Goal: Task Accomplishment & Management: Use online tool/utility

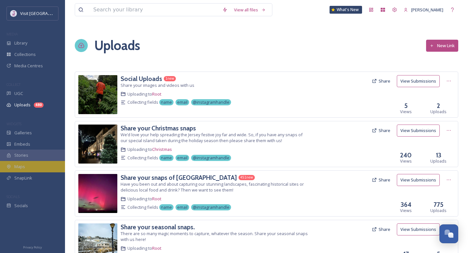
click at [31, 166] on div "Maps" at bounding box center [32, 166] width 65 height 11
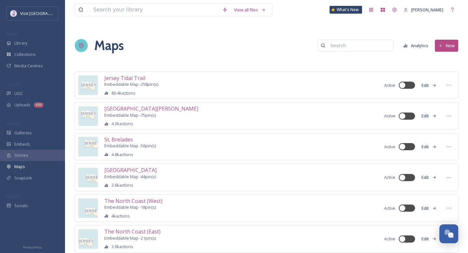
scroll to position [169, 0]
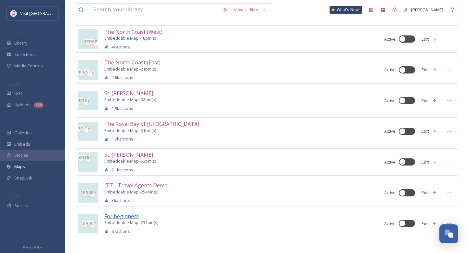
click at [114, 213] on span "For beginners" at bounding box center [121, 216] width 34 height 7
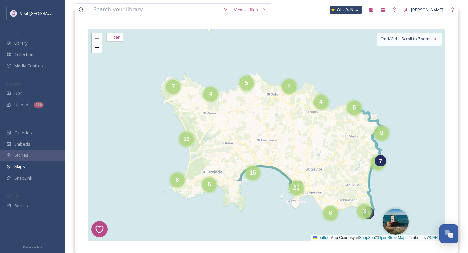
scroll to position [83, 0]
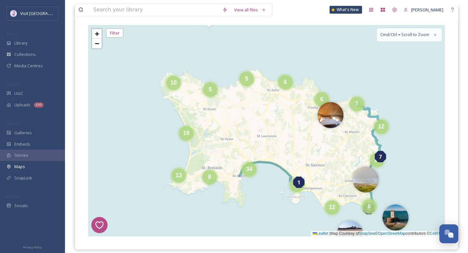
click at [206, 181] on div "8" at bounding box center [209, 177] width 14 height 14
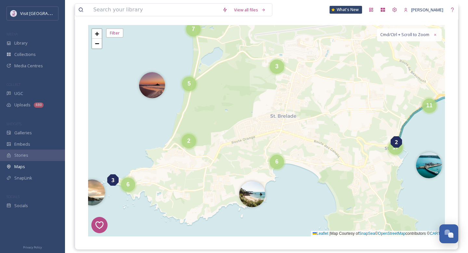
scroll to position [88, 0]
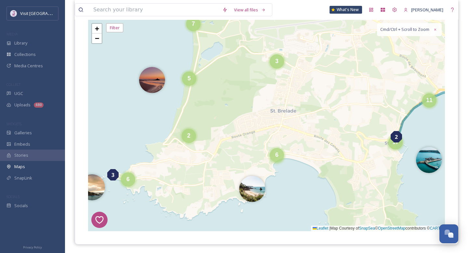
click at [275, 158] on div "6" at bounding box center [277, 155] width 14 height 14
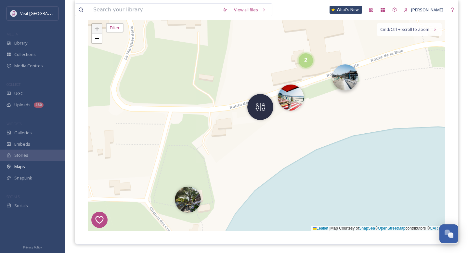
click at [349, 87] on img at bounding box center [345, 77] width 26 height 26
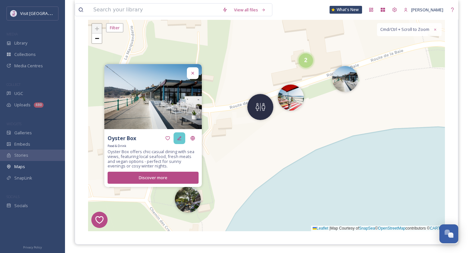
click at [181, 144] on div at bounding box center [180, 138] width 12 height 12
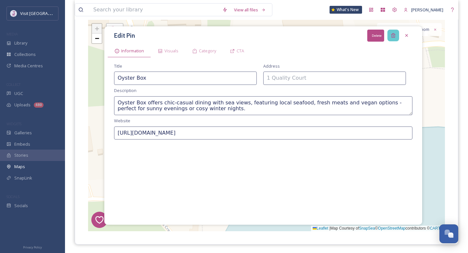
click at [393, 36] on icon at bounding box center [393, 35] width 5 height 5
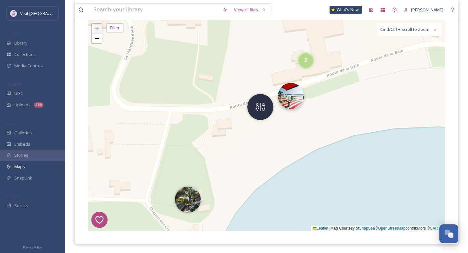
click at [296, 104] on img at bounding box center [291, 96] width 26 height 26
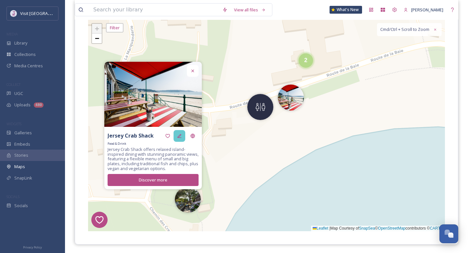
click at [178, 131] on div at bounding box center [180, 136] width 12 height 12
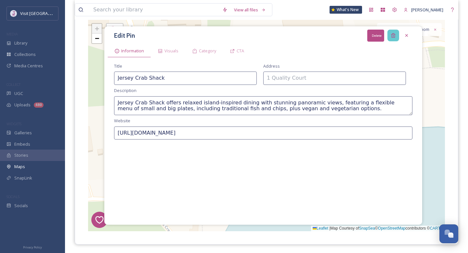
click at [392, 35] on icon at bounding box center [393, 35] width 5 height 5
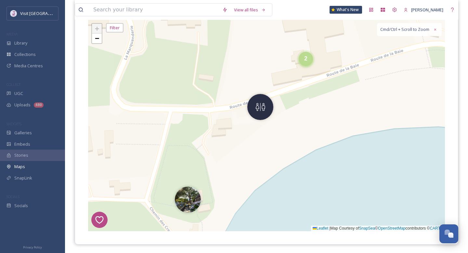
click at [311, 62] on div "2" at bounding box center [306, 59] width 14 height 14
click at [317, 63] on img at bounding box center [317, 62] width 26 height 26
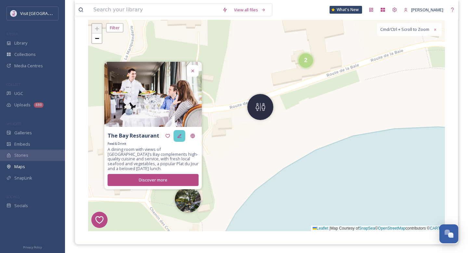
click at [179, 135] on icon at bounding box center [179, 135] width 5 height 5
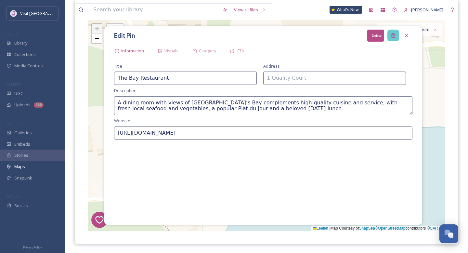
click at [390, 35] on div "Delete" at bounding box center [393, 36] width 12 height 12
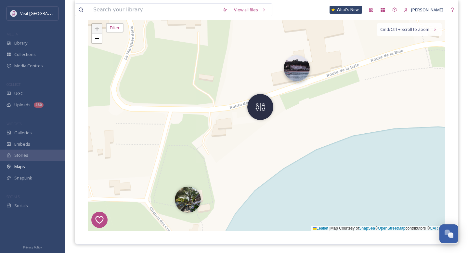
click at [297, 80] on img at bounding box center [297, 68] width 26 height 26
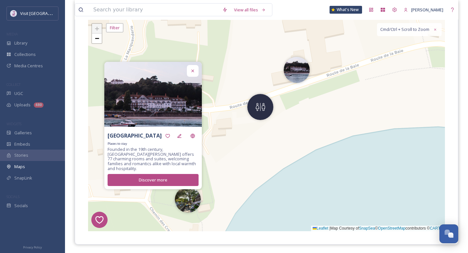
click at [182, 145] on div "Places to stay" at bounding box center [153, 144] width 91 height 4
click at [182, 142] on div at bounding box center [180, 136] width 12 height 12
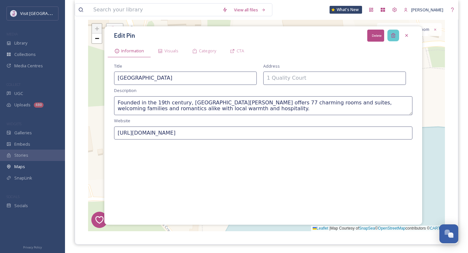
click at [393, 39] on div "Delete" at bounding box center [393, 36] width 12 height 12
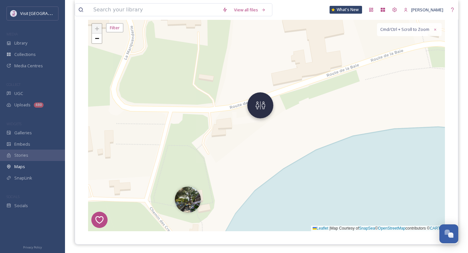
click at [262, 113] on img at bounding box center [260, 105] width 26 height 26
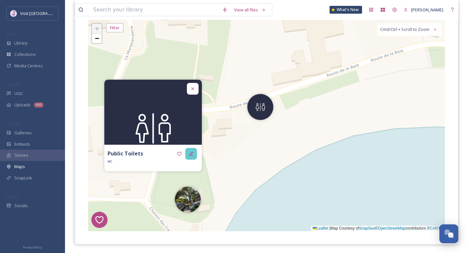
click at [191, 153] on icon at bounding box center [191, 153] width 5 height 5
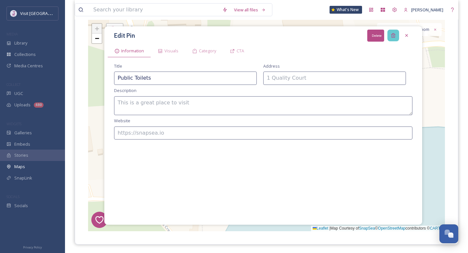
click at [393, 34] on icon at bounding box center [393, 35] width 5 height 5
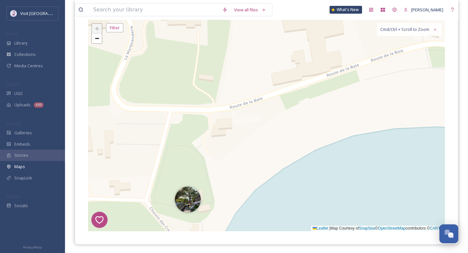
click at [186, 215] on div "7 8 1 4 3 2 5 6 + − Leaflet | Map Courtesy of SnapSea © OpenStreetMap contribut…" at bounding box center [266, 125] width 357 height 211
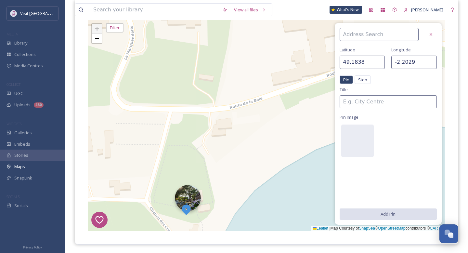
click at [195, 196] on img at bounding box center [188, 198] width 26 height 26
click at [431, 36] on icon at bounding box center [430, 34] width 5 height 5
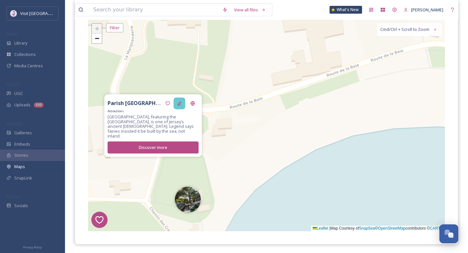
click at [180, 106] on icon at bounding box center [179, 103] width 5 height 5
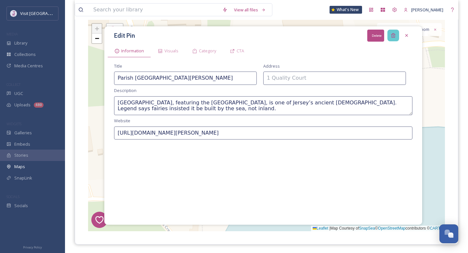
click at [393, 33] on icon at bounding box center [393, 35] width 5 height 5
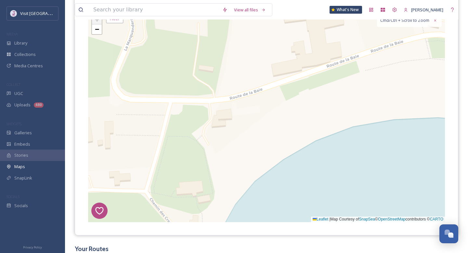
scroll to position [97, 0]
click at [260, 166] on div "7 8 1 4 3 2 5 6 + − Leaflet | Map Courtesy of SnapSea © OpenStreetMap contribut…" at bounding box center [266, 116] width 357 height 211
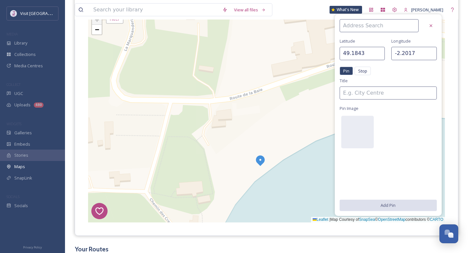
click at [271, 139] on div "7 8 1 4 3 2 5 6 + − Leaflet | Map Courtesy of SnapSea © OpenStreetMap contribut…" at bounding box center [266, 116] width 357 height 211
type input "49.1846"
type input "-2.2015"
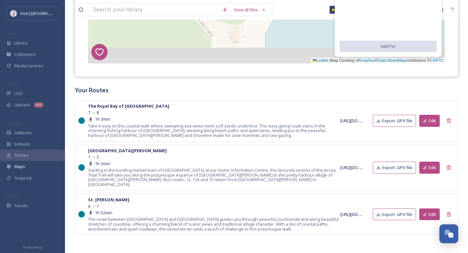
drag, startPoint x: 194, startPoint y: 177, endPoint x: 234, endPoint y: 147, distance: 50.0
click at [234, 147] on div "View all files What's New [PERSON_NAME] Maps Share Customise Add Map Route Add …" at bounding box center [266, 1] width 403 height 514
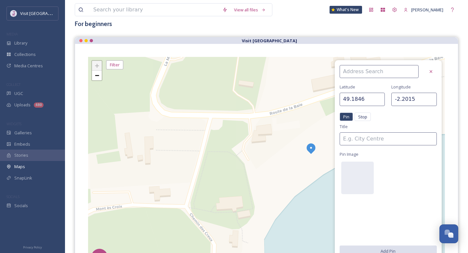
scroll to position [54, 0]
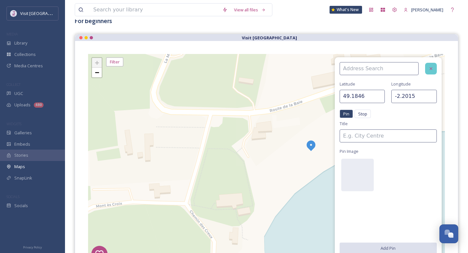
click at [435, 67] on div at bounding box center [431, 69] width 12 height 12
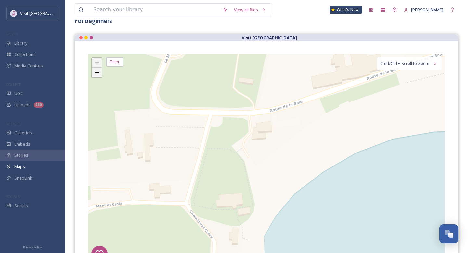
click at [98, 75] on span "−" at bounding box center [97, 72] width 4 height 8
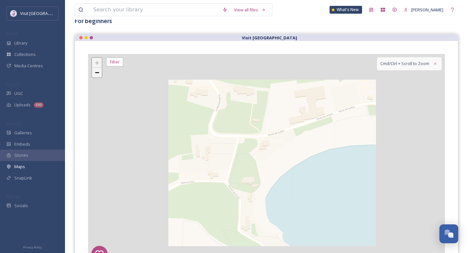
scroll to position [67, 0]
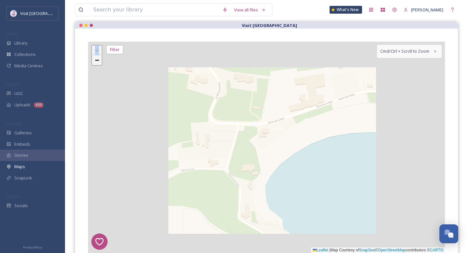
click at [98, 75] on div "7 8 1 4 3 2 5 6 + − Leaflet | Map Courtesy of SnapSea © OpenStreetMap contribut…" at bounding box center [266, 147] width 357 height 211
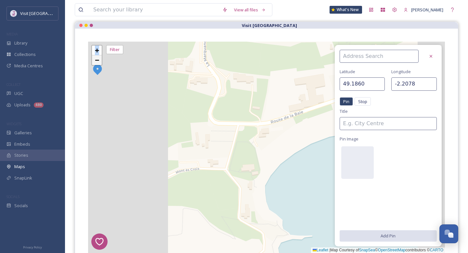
click at [98, 75] on div "7 8 1 4 3 2 5 6 + − Leaflet | Map Courtesy of SnapSea © OpenStreetMap contribut…" at bounding box center [266, 147] width 357 height 211
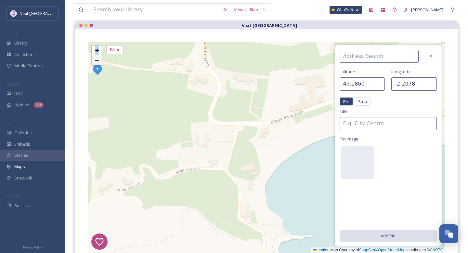
click at [98, 75] on div "7 8 1 4 3 2 5 6 + − Leaflet | Map Courtesy of SnapSea © OpenStreetMap contribut…" at bounding box center [266, 147] width 357 height 211
click at [99, 63] on link "−" at bounding box center [97, 60] width 10 height 10
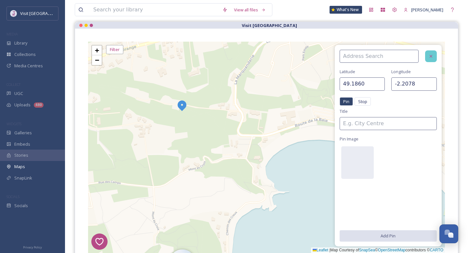
click at [434, 60] on div at bounding box center [431, 56] width 12 height 12
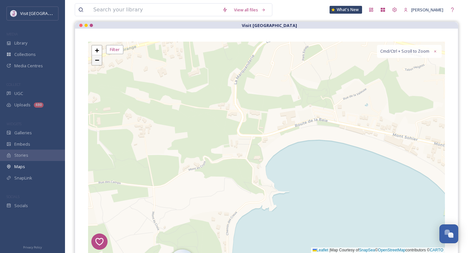
click at [96, 64] on span "−" at bounding box center [97, 60] width 4 height 8
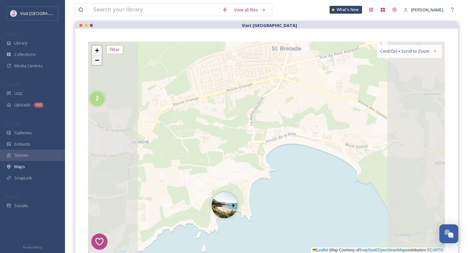
click at [96, 64] on span "−" at bounding box center [97, 60] width 4 height 8
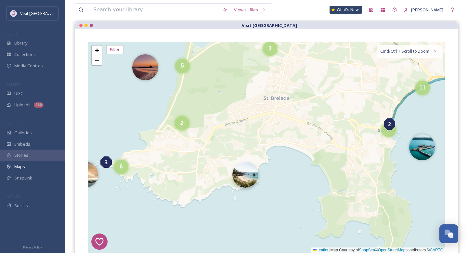
click at [244, 172] on img at bounding box center [245, 175] width 26 height 26
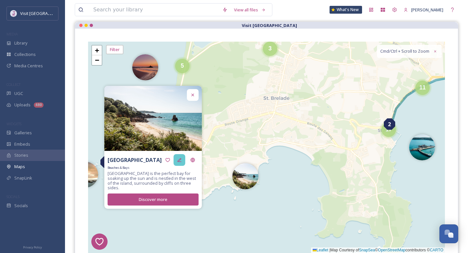
click at [180, 163] on icon at bounding box center [179, 159] width 5 height 5
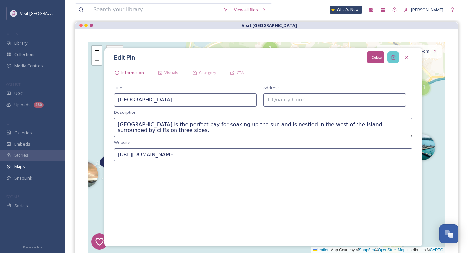
click at [394, 59] on icon at bounding box center [393, 57] width 5 height 5
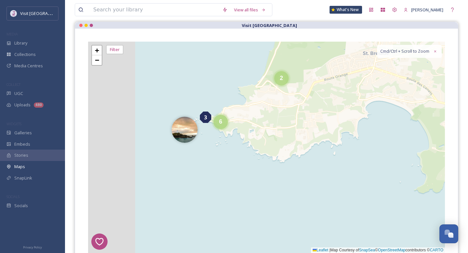
drag, startPoint x: 111, startPoint y: 142, endPoint x: 228, endPoint y: 95, distance: 126.3
click at [228, 95] on div "7 8 1 4 3 2 5 6 4 4 5 4 4 2 6 5 3 4 7 6 5 2 20 11 3 17 8 4 4 + − Leaflet | Map …" at bounding box center [266, 147] width 357 height 211
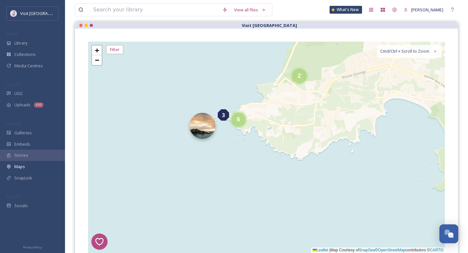
click at [211, 125] on img at bounding box center [202, 126] width 26 height 26
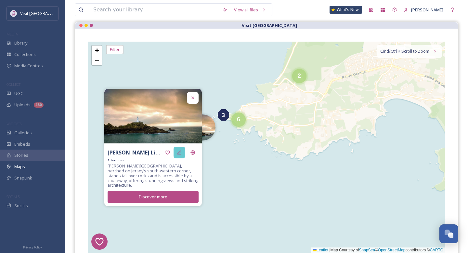
click at [180, 154] on icon at bounding box center [179, 152] width 4 height 4
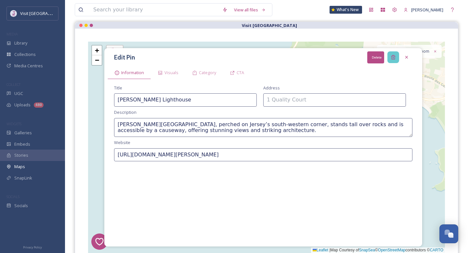
click at [397, 58] on div "Delete" at bounding box center [393, 57] width 12 height 12
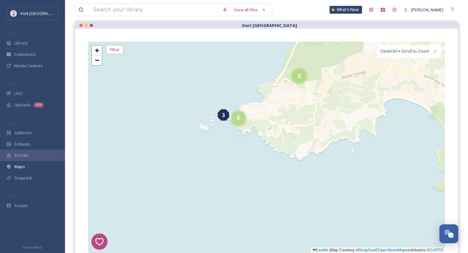
click at [237, 125] on div "6" at bounding box center [238, 118] width 14 height 14
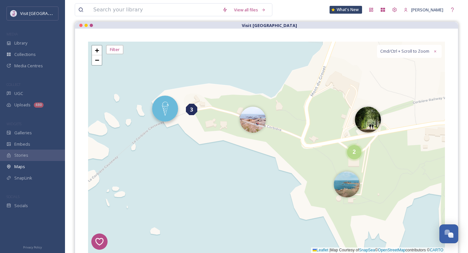
click at [156, 112] on img at bounding box center [165, 109] width 26 height 26
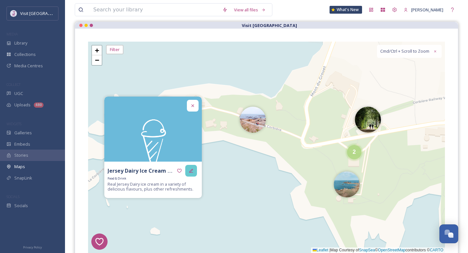
click at [193, 176] on div at bounding box center [191, 171] width 12 height 12
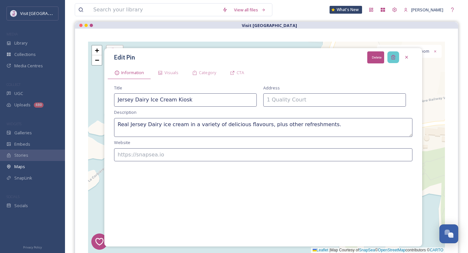
click at [393, 57] on icon at bounding box center [393, 57] width 5 height 5
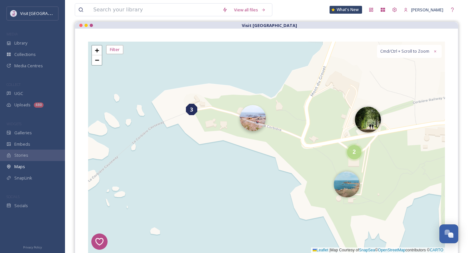
click at [246, 126] on img at bounding box center [253, 118] width 26 height 26
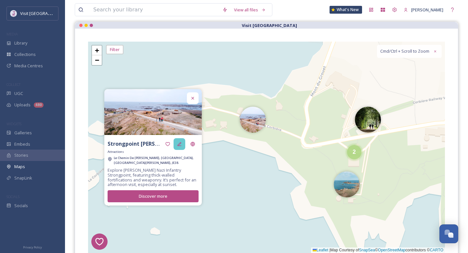
click at [174, 150] on div at bounding box center [180, 144] width 12 height 12
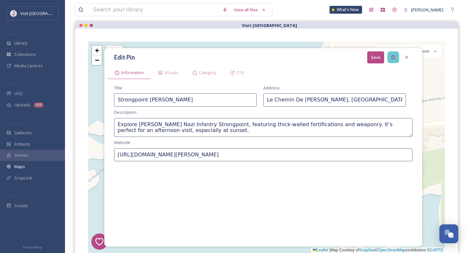
click at [392, 57] on icon at bounding box center [393, 57] width 5 height 5
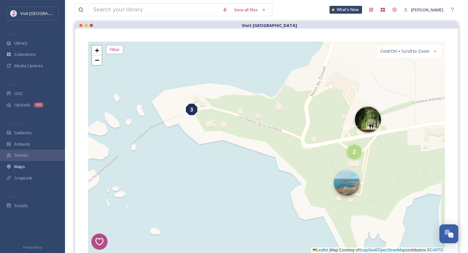
click at [356, 179] on img at bounding box center [347, 183] width 26 height 26
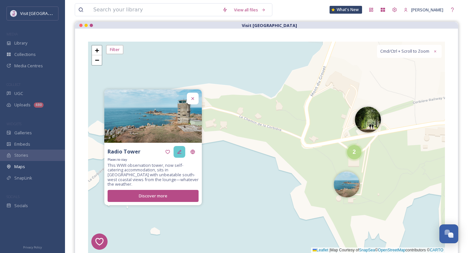
click at [177, 154] on icon at bounding box center [179, 151] width 5 height 5
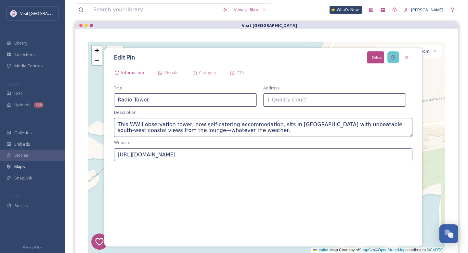
click at [393, 56] on icon at bounding box center [393, 57] width 4 height 4
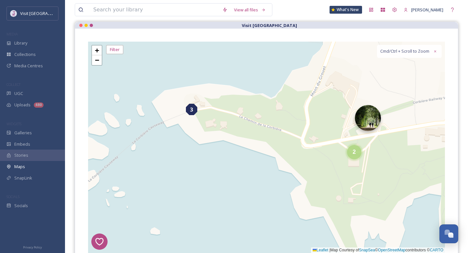
click at [372, 118] on img at bounding box center [368, 118] width 26 height 26
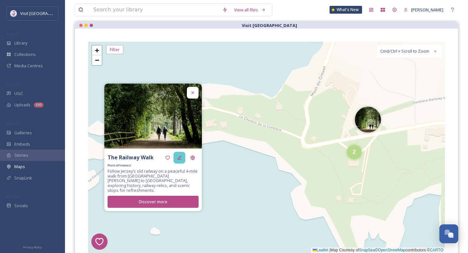
click at [183, 162] on div at bounding box center [180, 158] width 12 height 12
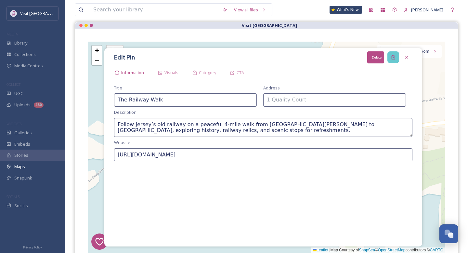
click at [391, 59] on icon at bounding box center [393, 57] width 5 height 5
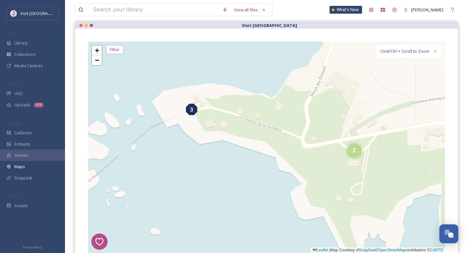
click at [353, 150] on span "2" at bounding box center [354, 150] width 3 height 7
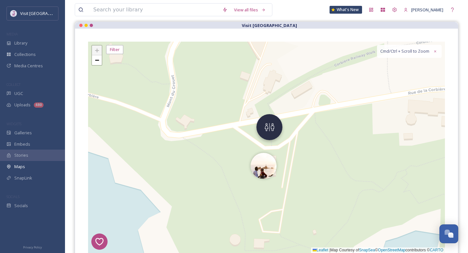
click at [267, 132] on img at bounding box center [269, 127] width 26 height 26
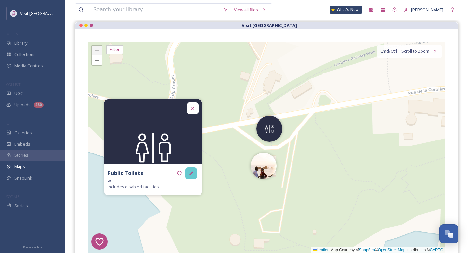
click at [190, 173] on icon at bounding box center [191, 173] width 5 height 5
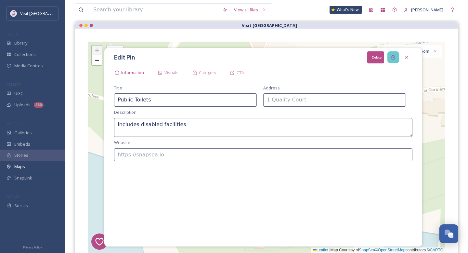
click at [394, 57] on icon at bounding box center [393, 57] width 5 height 5
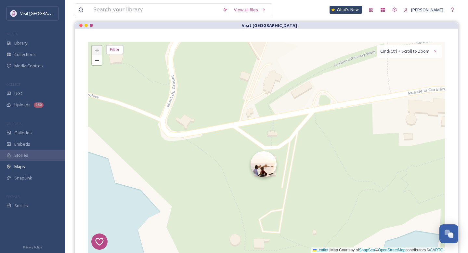
click at [265, 166] on img at bounding box center [264, 164] width 26 height 26
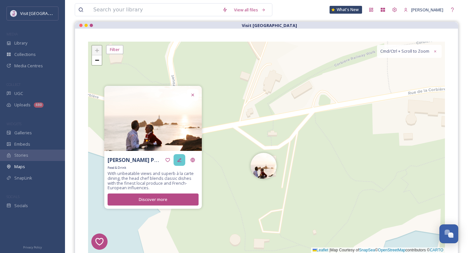
click at [180, 160] on icon at bounding box center [179, 160] width 4 height 4
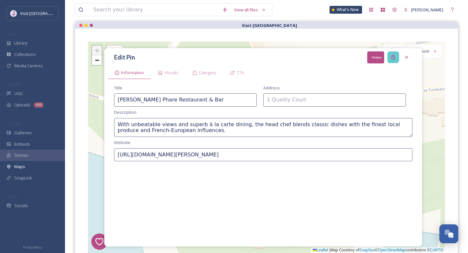
click at [393, 57] on icon at bounding box center [393, 57] width 5 height 5
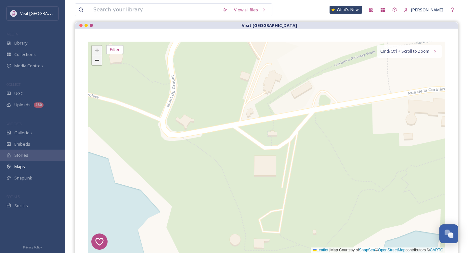
click at [99, 60] on span "−" at bounding box center [97, 60] width 4 height 8
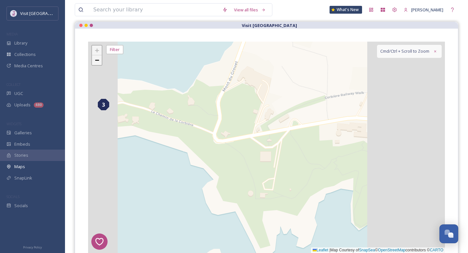
click at [99, 60] on span "−" at bounding box center [97, 60] width 4 height 8
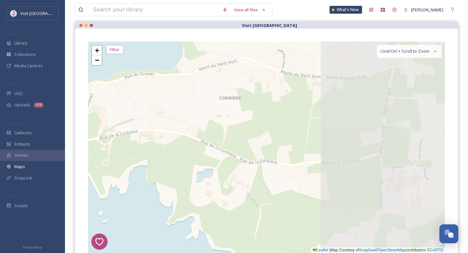
drag, startPoint x: 342, startPoint y: 118, endPoint x: 179, endPoint y: 115, distance: 162.5
click at [179, 115] on div "7 8 1 4 3 2 5 6 2 + − Leaflet | Map Courtesy of SnapSea © OpenStreetMap contrib…" at bounding box center [266, 147] width 357 height 211
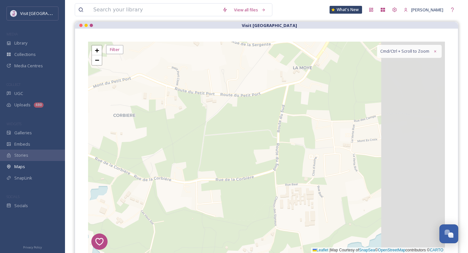
drag, startPoint x: 247, startPoint y: 120, endPoint x: 131, endPoint y: 137, distance: 116.7
click at [134, 137] on div "7 8 1 4 3 2 5 6 2 + − Leaflet | Map Courtesy of SnapSea © OpenStreetMap contrib…" at bounding box center [266, 147] width 357 height 211
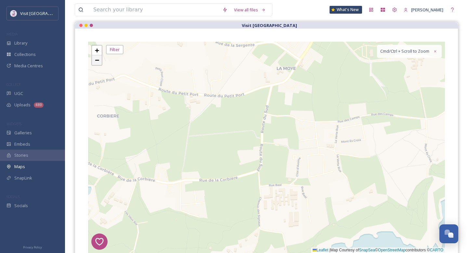
click at [96, 62] on span "−" at bounding box center [97, 60] width 4 height 8
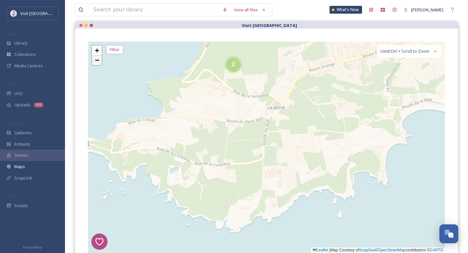
click at [96, 62] on span "−" at bounding box center [97, 60] width 4 height 8
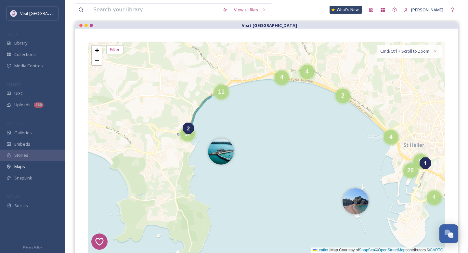
drag, startPoint x: 331, startPoint y: 101, endPoint x: 60, endPoint y: 121, distance: 270.8
click at [61, 122] on div "Visit Jersey MEDIA Library Collections Media Centres COLLECT UGC Uploads 480 WI…" at bounding box center [234, 190] width 468 height 514
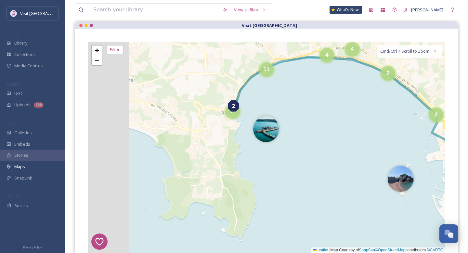
drag, startPoint x: 306, startPoint y: 118, endPoint x: 354, endPoint y: 99, distance: 52.0
click at [354, 99] on div "7 8 1 4 3 2 5 6 4 7 4 3 2 5 3 11 17 2 4 4 4 8 4 6 20 5 5 8 10 2 8 4 5 4 4 + − L…" at bounding box center [266, 147] width 357 height 211
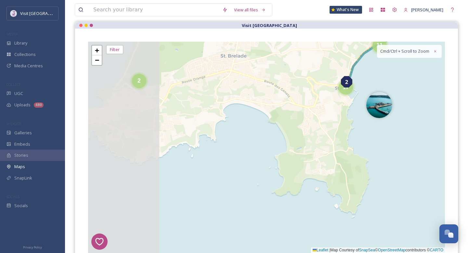
drag, startPoint x: 308, startPoint y: 99, endPoint x: 421, endPoint y: 70, distance: 116.4
click at [420, 70] on div "7 8 1 4 3 2 5 6 4 7 4 3 2 5 3 11 17 2 4 4 4 8 4 6 20 8 10 2 4 5 4 4 5 5 8 + − L…" at bounding box center [266, 147] width 357 height 211
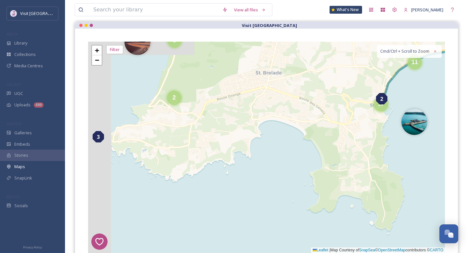
drag, startPoint x: 213, startPoint y: 67, endPoint x: 244, endPoint y: 109, distance: 52.3
click at [244, 109] on div "7 8 1 4 3 2 5 6 4 7 4 3 2 5 3 11 17 2 4 4 4 8 4 6 20 4 5 + − Leaflet | Map Cour…" at bounding box center [266, 147] width 357 height 211
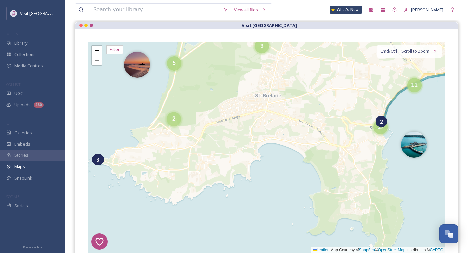
click at [171, 125] on div "2" at bounding box center [174, 119] width 14 height 14
click at [184, 124] on img at bounding box center [185, 122] width 26 height 26
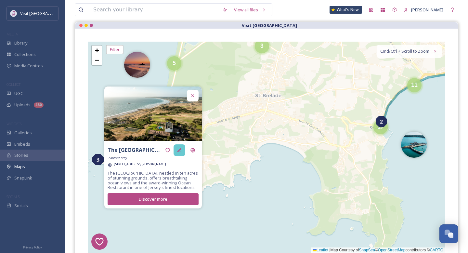
click at [177, 150] on icon at bounding box center [179, 150] width 5 height 5
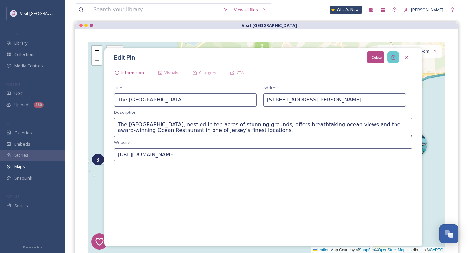
click at [396, 57] on div "Delete" at bounding box center [393, 57] width 12 height 12
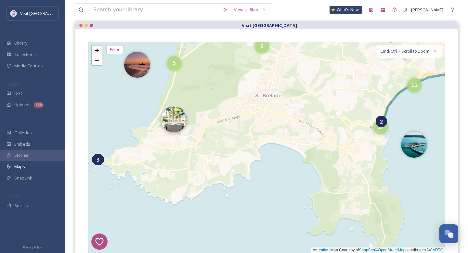
click at [181, 123] on img at bounding box center [174, 119] width 26 height 26
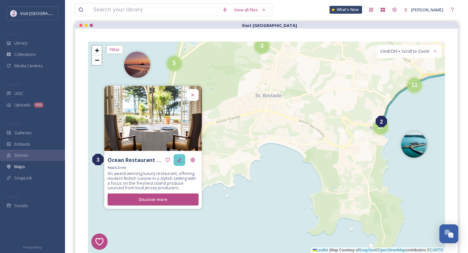
click at [178, 156] on div at bounding box center [180, 160] width 12 height 12
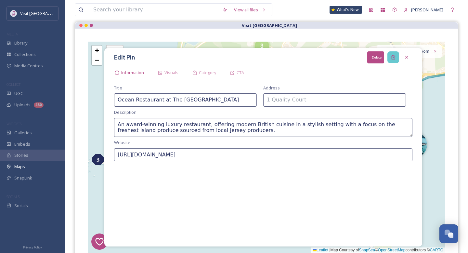
click at [391, 59] on icon at bounding box center [393, 57] width 5 height 5
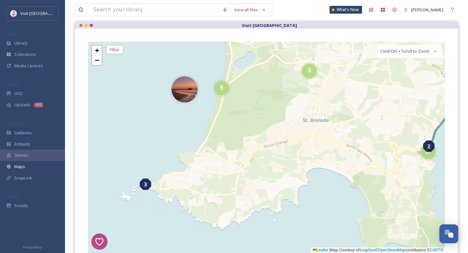
drag, startPoint x: 187, startPoint y: 100, endPoint x: 223, endPoint y: 137, distance: 51.7
click at [223, 137] on div "7 8 1 4 3 2 5 6 4 4 5 4 4 6 5 3 4 7 5 2 20 11 3 17 8 4 4 + − Leaflet | Map Cour…" at bounding box center [266, 147] width 357 height 211
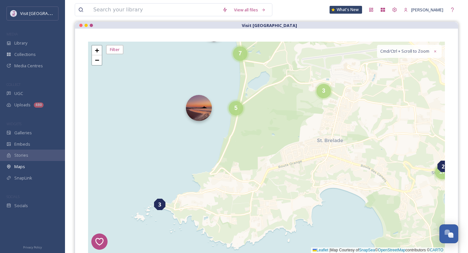
click at [196, 115] on img at bounding box center [199, 108] width 26 height 26
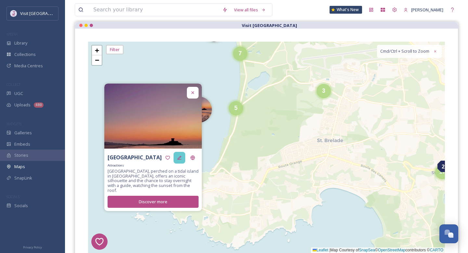
click at [179, 160] on icon at bounding box center [179, 157] width 5 height 5
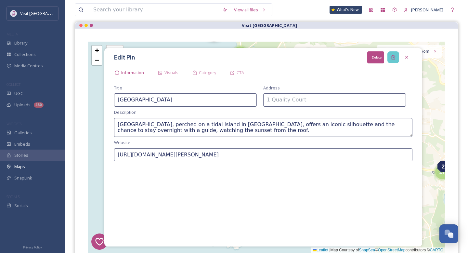
click at [389, 56] on div "Delete" at bounding box center [393, 57] width 12 height 12
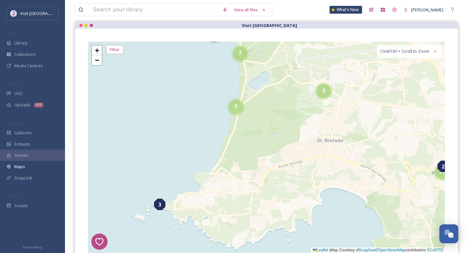
click at [237, 110] on div "5" at bounding box center [236, 106] width 14 height 14
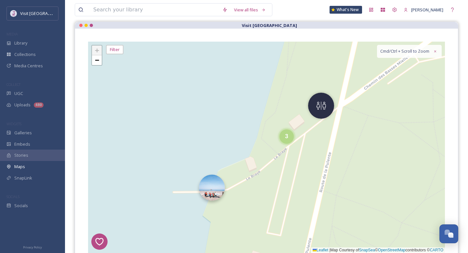
click at [202, 183] on img at bounding box center [212, 188] width 26 height 26
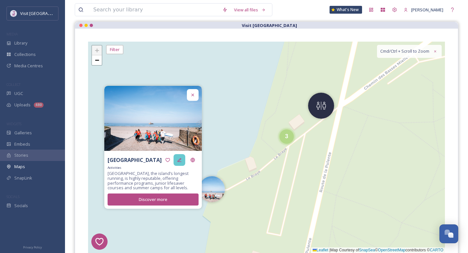
click at [182, 157] on div at bounding box center [180, 160] width 12 height 12
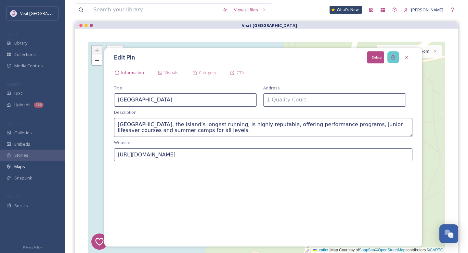
click at [396, 58] on div "Delete" at bounding box center [393, 57] width 12 height 12
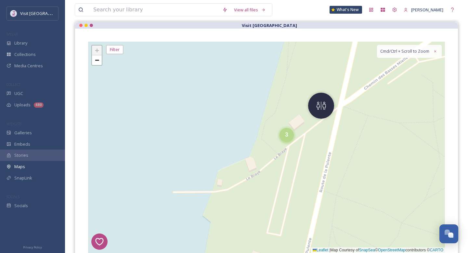
click at [287, 139] on div "3" at bounding box center [287, 135] width 14 height 14
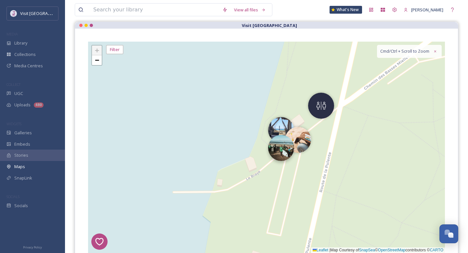
click at [279, 144] on img at bounding box center [281, 148] width 26 height 26
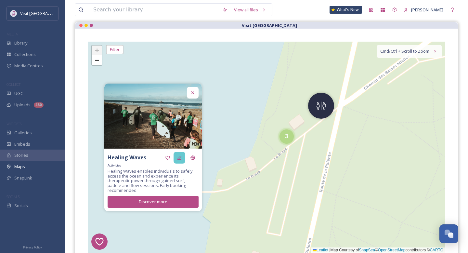
click at [178, 155] on icon at bounding box center [179, 157] width 5 height 5
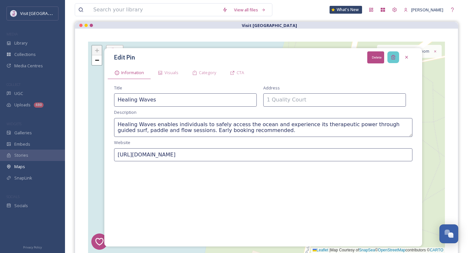
click at [394, 57] on icon at bounding box center [393, 57] width 4 height 4
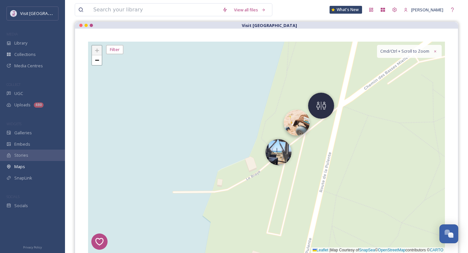
click at [302, 132] on img at bounding box center [297, 123] width 26 height 26
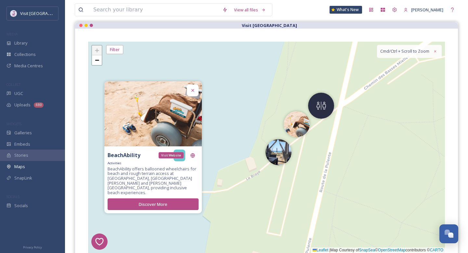
click at [185, 159] on div at bounding box center [180, 156] width 12 height 12
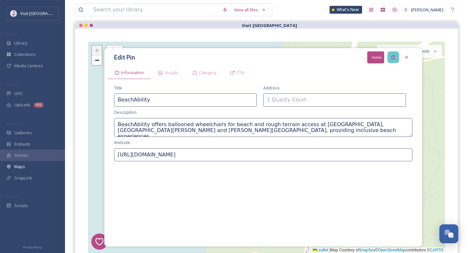
click at [393, 58] on icon at bounding box center [393, 57] width 4 height 4
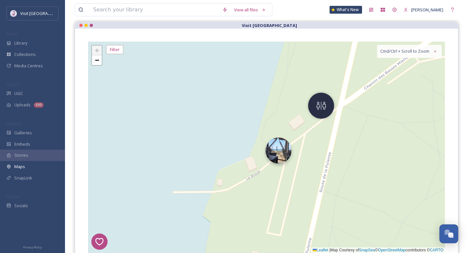
click at [282, 162] on img at bounding box center [279, 150] width 26 height 26
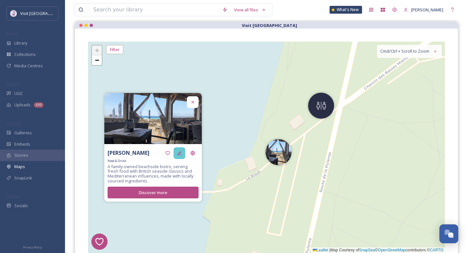
click at [182, 158] on div at bounding box center [180, 153] width 12 height 12
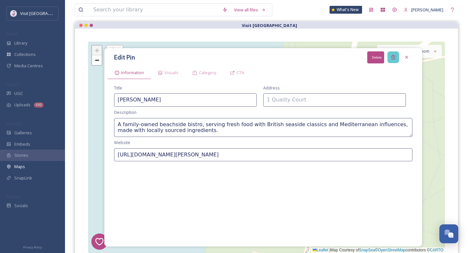
click at [389, 59] on div "Delete" at bounding box center [393, 57] width 12 height 12
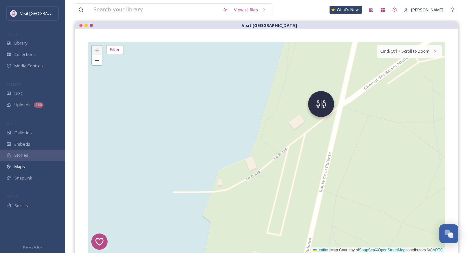
click at [324, 109] on img at bounding box center [321, 104] width 26 height 26
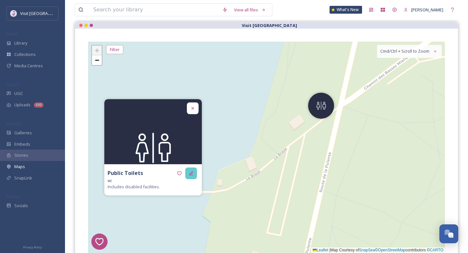
click at [193, 172] on icon at bounding box center [191, 173] width 5 height 5
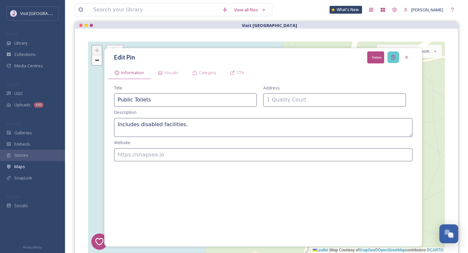
click at [389, 58] on div "Delete" at bounding box center [393, 57] width 12 height 12
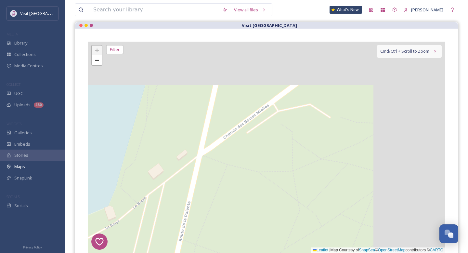
drag, startPoint x: 399, startPoint y: 89, endPoint x: 237, endPoint y: 148, distance: 172.4
click at [237, 147] on div "7 8 1 4 3 2 5 6 + − Leaflet | Map Courtesy of SnapSea © OpenStreetMap contribut…" at bounding box center [266, 147] width 357 height 211
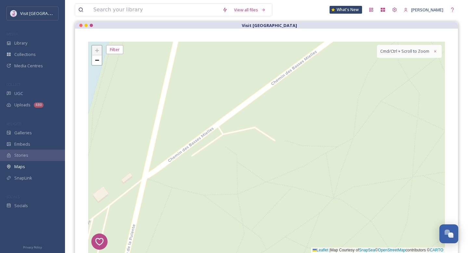
drag, startPoint x: 301, startPoint y: 122, endPoint x: 261, endPoint y: 136, distance: 42.3
click at [262, 136] on div "7 8 1 4 3 2 5 6 + − Leaflet | Map Courtesy of SnapSea © OpenStreetMap contribut…" at bounding box center [266, 147] width 357 height 211
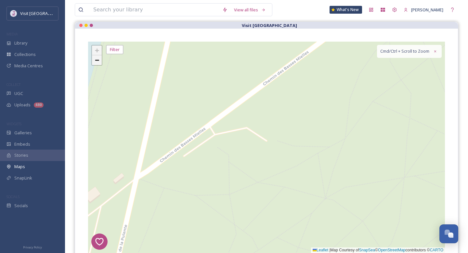
click at [98, 62] on span "−" at bounding box center [97, 60] width 4 height 8
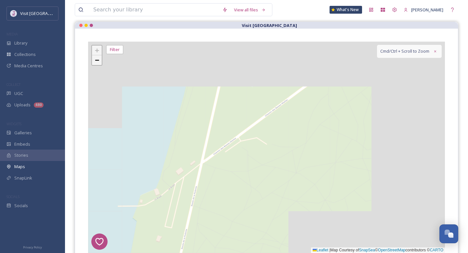
click at [98, 62] on span "−" at bounding box center [97, 60] width 4 height 8
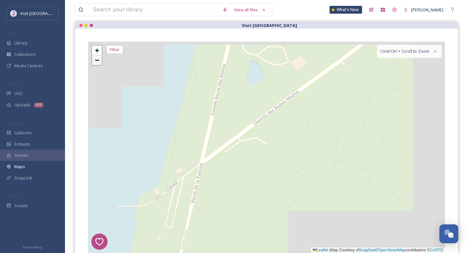
click at [98, 62] on span "−" at bounding box center [97, 60] width 4 height 8
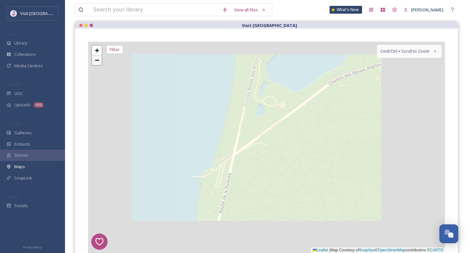
click at [98, 62] on span "−" at bounding box center [97, 60] width 4 height 8
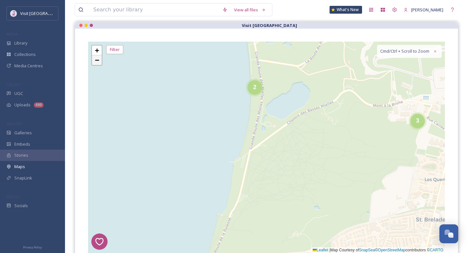
click at [99, 63] on span "−" at bounding box center [97, 60] width 4 height 8
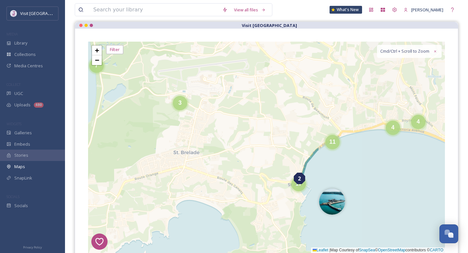
drag, startPoint x: 367, startPoint y: 145, endPoint x: 205, endPoint y: 114, distance: 165.2
click at [205, 114] on div "7 8 1 4 3 2 5 6 5 2 2 3 3 6 4 7 4 3 3 11 17 2 4 4 4 8 4 6 20 + − Leaflet | Map …" at bounding box center [266, 147] width 357 height 211
click at [178, 105] on div "3" at bounding box center [180, 101] width 14 height 14
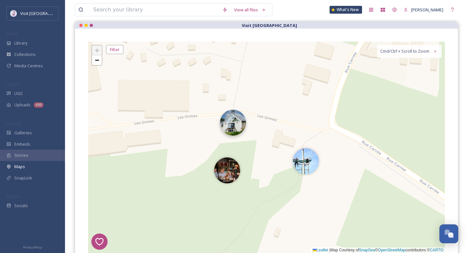
click at [225, 127] on img at bounding box center [233, 123] width 26 height 26
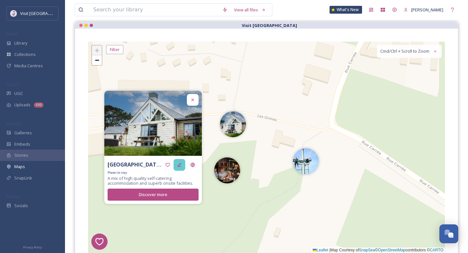
click at [180, 170] on div at bounding box center [180, 165] width 12 height 12
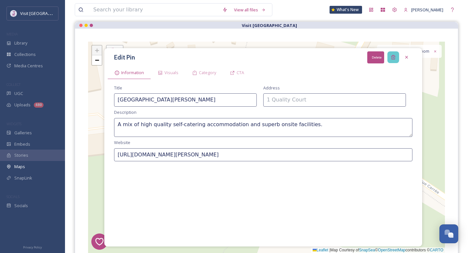
click at [396, 57] on div "Delete" at bounding box center [393, 57] width 12 height 12
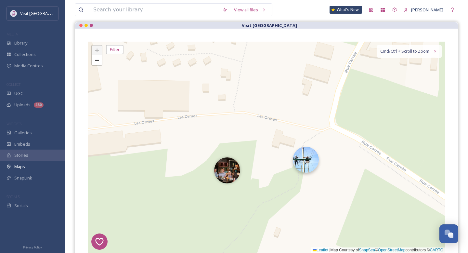
click at [313, 158] on img at bounding box center [306, 160] width 26 height 26
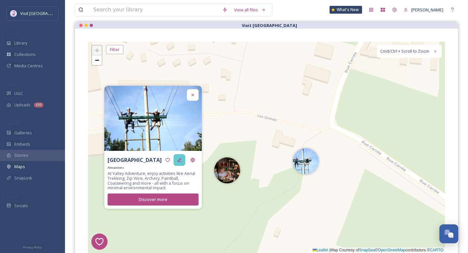
click at [177, 162] on icon at bounding box center [179, 159] width 5 height 5
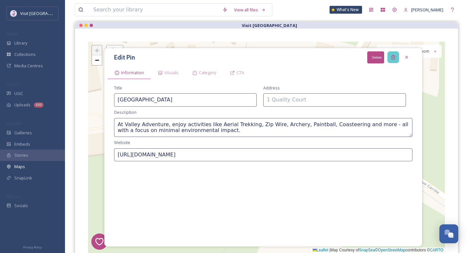
click at [390, 59] on div "Delete" at bounding box center [393, 57] width 12 height 12
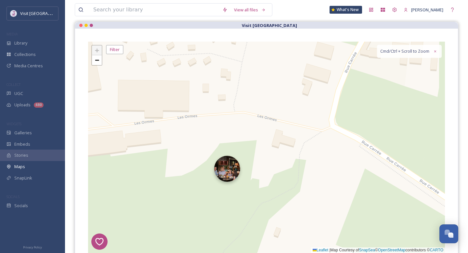
click at [226, 168] on img at bounding box center [227, 169] width 26 height 26
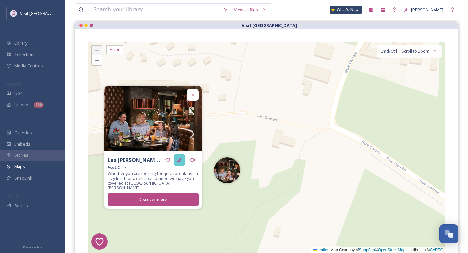
click at [179, 162] on icon at bounding box center [179, 160] width 4 height 4
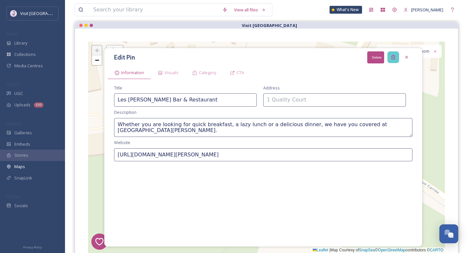
click at [395, 59] on icon at bounding box center [393, 57] width 5 height 5
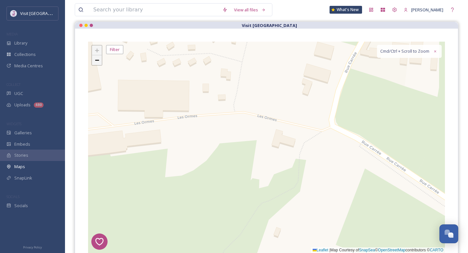
click at [99, 62] on link "−" at bounding box center [97, 60] width 10 height 10
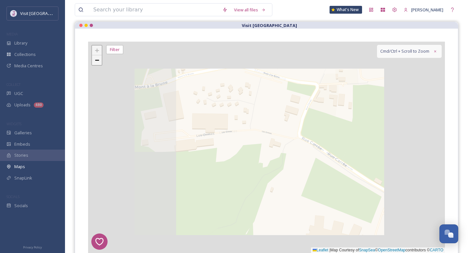
click at [99, 62] on link "−" at bounding box center [97, 60] width 10 height 10
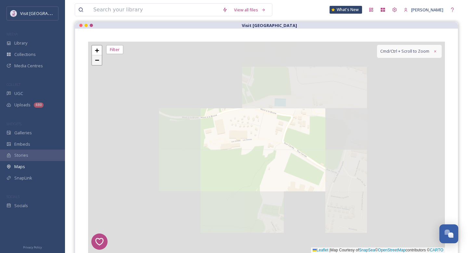
click at [99, 62] on link "−" at bounding box center [97, 60] width 10 height 10
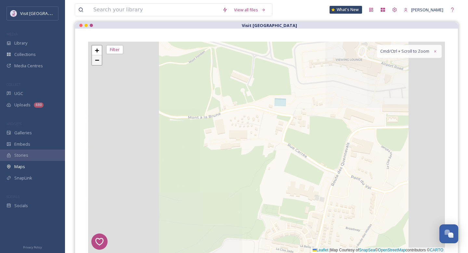
click at [99, 62] on link "−" at bounding box center [97, 60] width 10 height 10
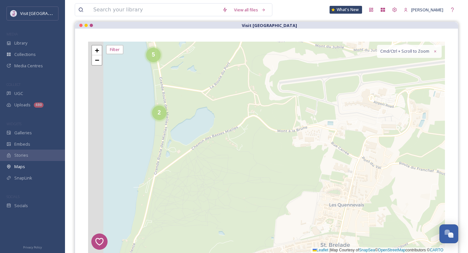
drag, startPoint x: 173, startPoint y: 103, endPoint x: 212, endPoint y: 115, distance: 41.2
click at [212, 115] on div "7 8 1 4 3 2 5 6 4 2 5 4 3 7 3 14 2 2 3 + − Leaflet | Map Courtesy of SnapSea © …" at bounding box center [266, 147] width 357 height 211
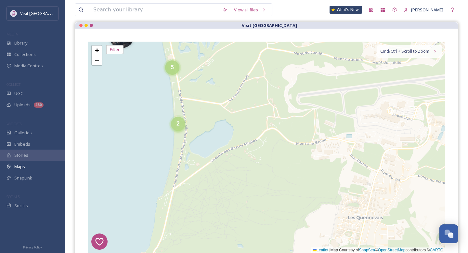
click at [174, 127] on div "2" at bounding box center [178, 124] width 14 height 14
click at [172, 129] on img at bounding box center [167, 127] width 26 height 26
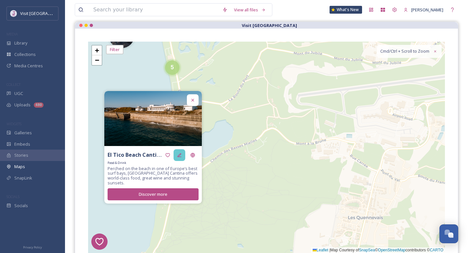
click at [182, 160] on div at bounding box center [180, 155] width 12 height 12
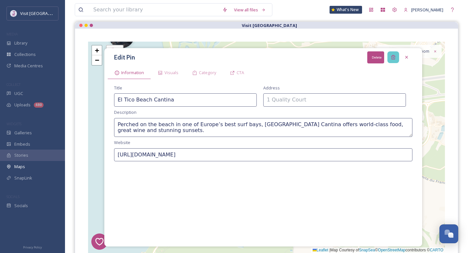
click at [392, 58] on icon at bounding box center [393, 57] width 5 height 5
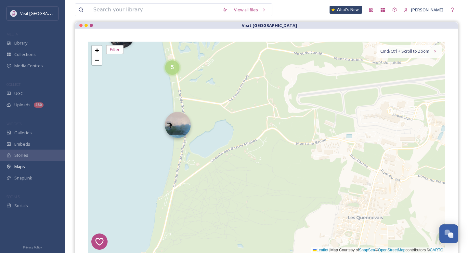
click at [187, 132] on img at bounding box center [178, 125] width 26 height 26
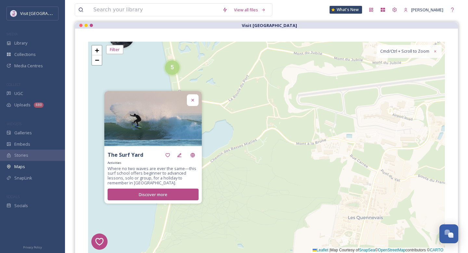
click at [180, 161] on div "Activities" at bounding box center [153, 163] width 91 height 4
click at [181, 152] on div at bounding box center [180, 155] width 12 height 12
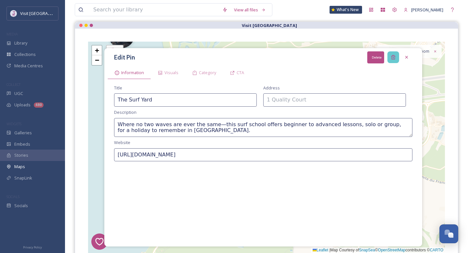
click at [395, 58] on icon at bounding box center [393, 57] width 5 height 5
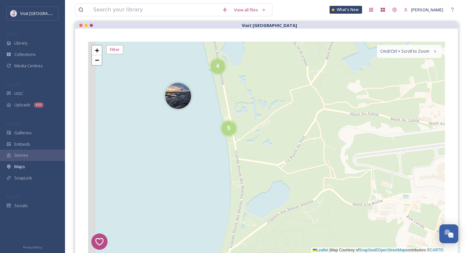
drag, startPoint x: 202, startPoint y: 62, endPoint x: 260, endPoint y: 124, distance: 84.4
click at [260, 124] on div "7 8 1 4 3 2 5 6 4 4 3 14 5 7 3 3 + − Leaflet | Map Courtesy of SnapSea © OpenSt…" at bounding box center [266, 147] width 357 height 211
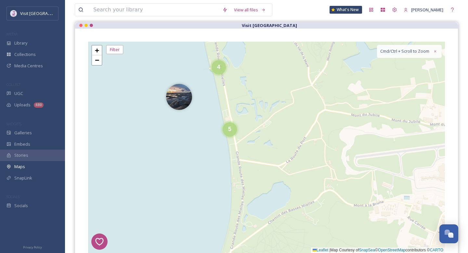
click at [163, 105] on div "7 8 1 4 3 2 5 6 4 4 14 5 7 3 3 + − Leaflet | Map Courtesy of SnapSea © OpenStre…" at bounding box center [266, 147] width 357 height 211
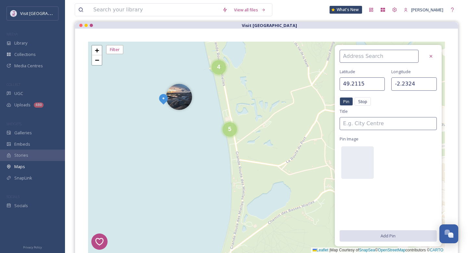
click at [193, 104] on div "7 8 1 4 3 2 5 6 4 4 14 5 7 3 3 + − Leaflet | Map Courtesy of SnapSea © OpenStre…" at bounding box center [266, 147] width 357 height 211
type input "49.2116"
type input "-2.2285"
click at [425, 56] on div at bounding box center [431, 56] width 12 height 12
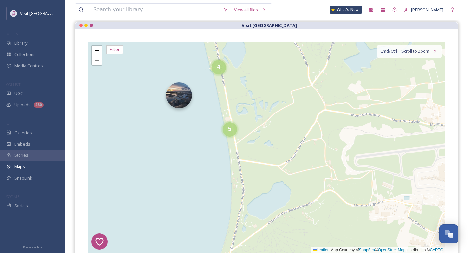
click at [173, 90] on img at bounding box center [179, 95] width 26 height 26
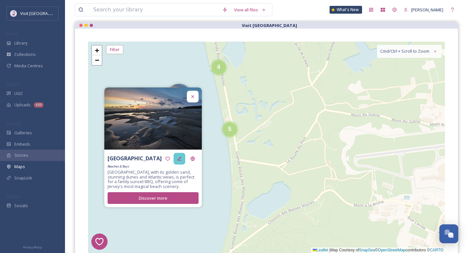
click at [180, 160] on icon at bounding box center [179, 159] width 4 height 4
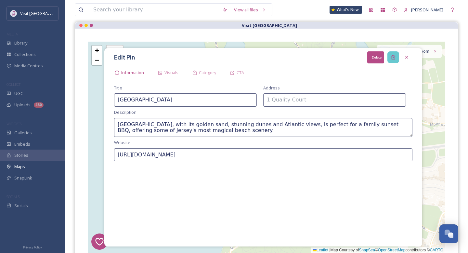
click at [393, 57] on icon at bounding box center [393, 57] width 5 height 5
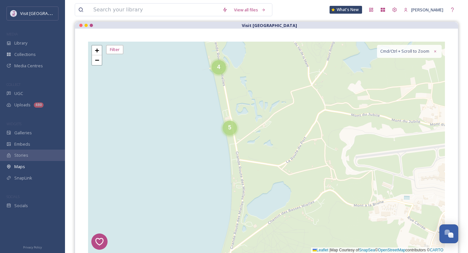
click at [233, 134] on div "5" at bounding box center [230, 128] width 14 height 14
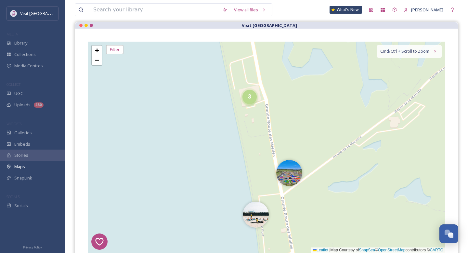
click at [249, 99] on span "3" at bounding box center [249, 96] width 3 height 7
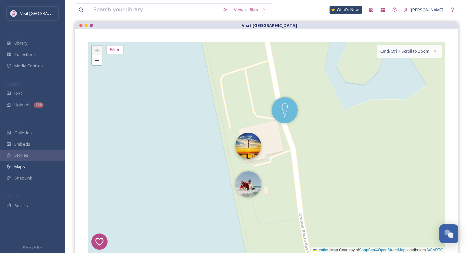
click at [250, 153] on img at bounding box center [248, 146] width 26 height 26
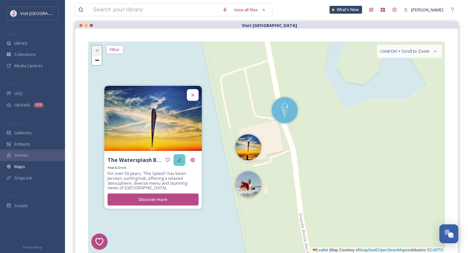
click at [175, 160] on div at bounding box center [180, 160] width 12 height 12
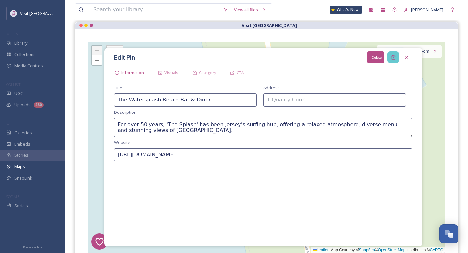
click at [393, 55] on icon at bounding box center [393, 57] width 5 height 5
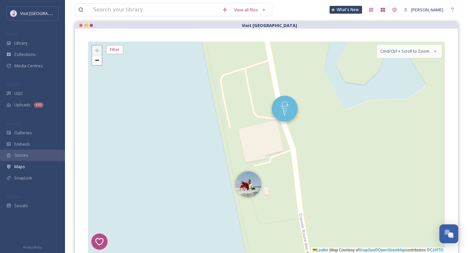
click at [286, 112] on img at bounding box center [285, 109] width 26 height 26
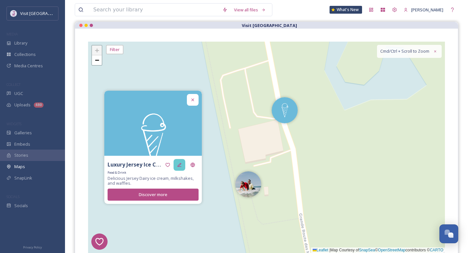
click at [184, 167] on div at bounding box center [180, 165] width 12 height 12
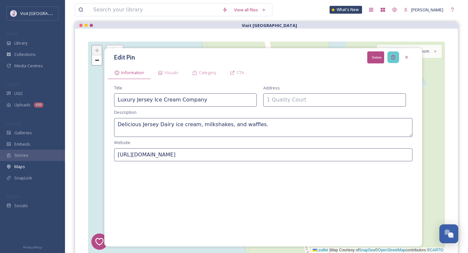
click at [395, 58] on icon at bounding box center [393, 57] width 5 height 5
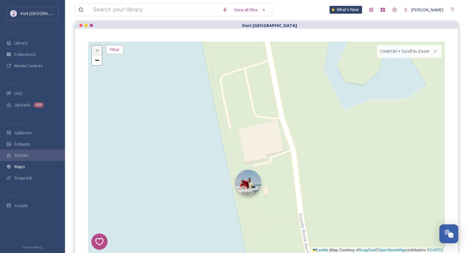
click at [248, 181] on img at bounding box center [248, 183] width 26 height 26
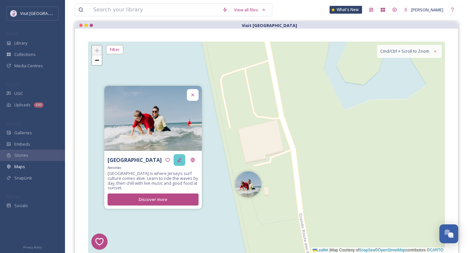
click at [175, 161] on div at bounding box center [180, 160] width 12 height 12
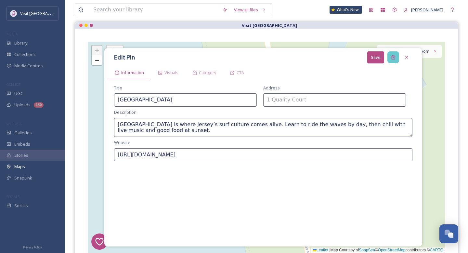
click at [396, 54] on div at bounding box center [393, 57] width 12 height 12
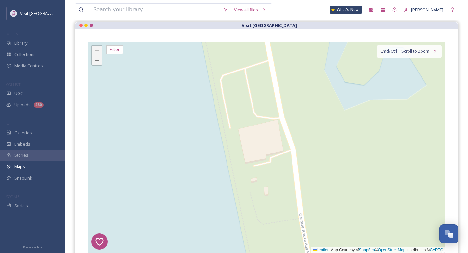
click at [99, 60] on link "−" at bounding box center [97, 60] width 10 height 10
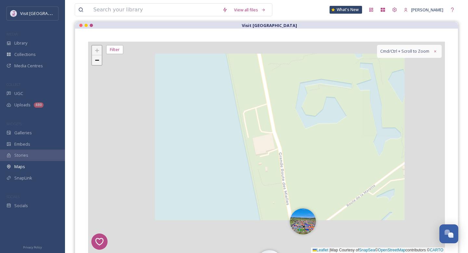
click at [99, 60] on link "−" at bounding box center [97, 60] width 10 height 10
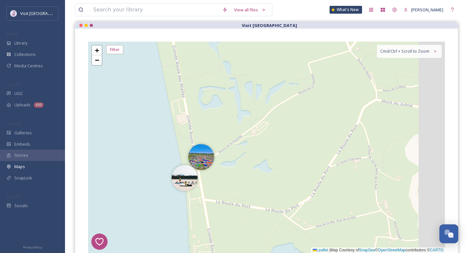
drag, startPoint x: 309, startPoint y: 155, endPoint x: 203, endPoint y: 111, distance: 115.2
click at [203, 111] on div "7 8 1 4 3 2 5 6 4 + − Leaflet | Map Courtesy of SnapSea © OpenStreetMap contrib…" at bounding box center [266, 147] width 357 height 211
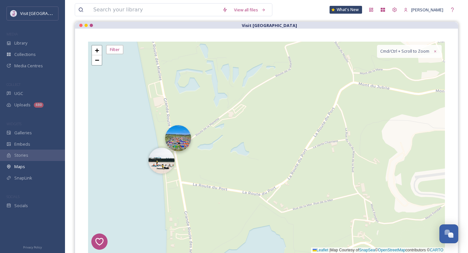
click at [181, 141] on img at bounding box center [178, 138] width 26 height 26
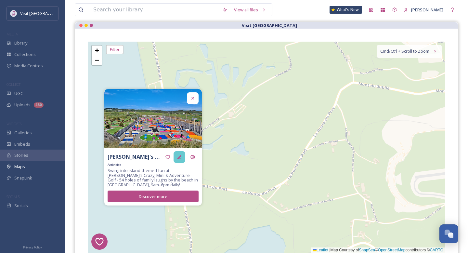
click at [179, 162] on div at bounding box center [180, 157] width 12 height 12
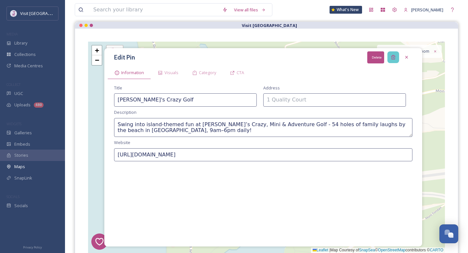
click at [389, 57] on div "Delete" at bounding box center [393, 57] width 12 height 12
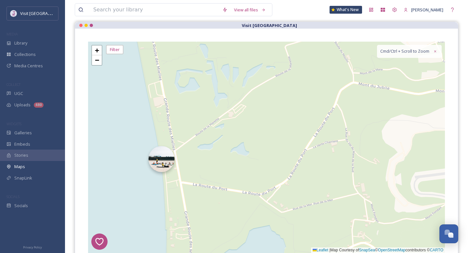
click at [158, 166] on img at bounding box center [162, 159] width 26 height 26
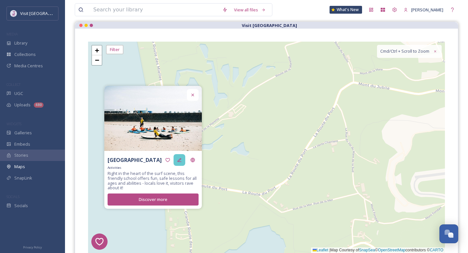
click at [175, 162] on div at bounding box center [180, 160] width 12 height 12
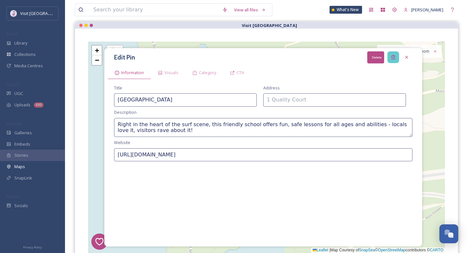
click at [393, 59] on icon at bounding box center [393, 57] width 4 height 4
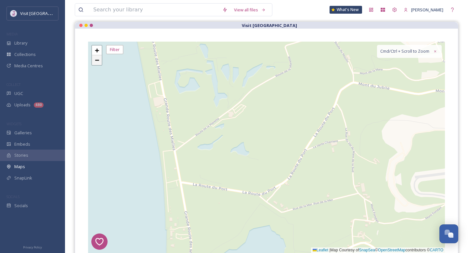
click at [100, 62] on link "−" at bounding box center [97, 60] width 10 height 10
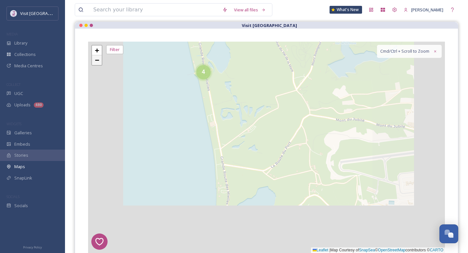
click at [100, 62] on link "−" at bounding box center [97, 60] width 10 height 10
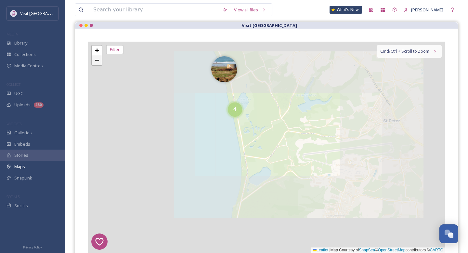
click at [100, 62] on link "−" at bounding box center [97, 60] width 10 height 10
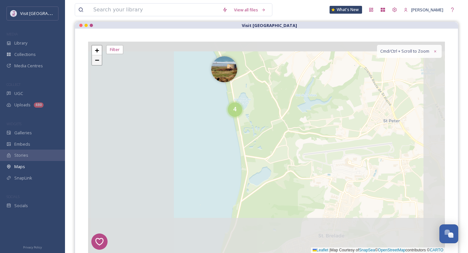
click at [100, 62] on link "−" at bounding box center [97, 60] width 10 height 10
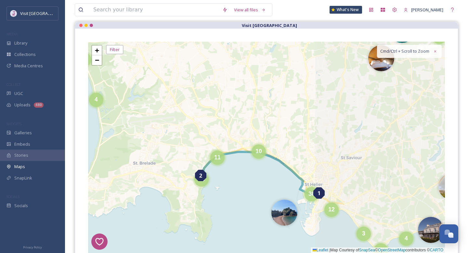
drag, startPoint x: 286, startPoint y: 146, endPoint x: 131, endPoint y: 115, distance: 158.1
click at [131, 115] on div "7 8 1 4 3 2 5 6 5 3 4 6 19 4 9 5 5 4 6 6 4 3 4 5 8 11 18 10 12 30 + − Leaflet |…" at bounding box center [266, 147] width 357 height 211
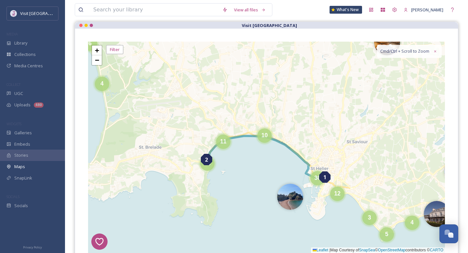
drag, startPoint x: 250, startPoint y: 138, endPoint x: 258, endPoint y: 117, distance: 22.2
click at [258, 117] on div "7 8 1 4 3 2 5 6 5 3 4 6 19 4 9 5 5 4 6 6 4 3 4 5 8 11 18 10 12 30 + − Leaflet |…" at bounding box center [266, 147] width 357 height 211
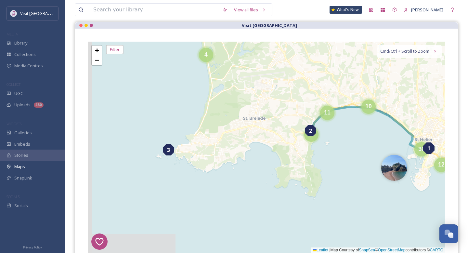
drag, startPoint x: 139, startPoint y: 159, endPoint x: 254, endPoint y: 150, distance: 115.7
click at [254, 150] on div "7 8 1 4 3 2 5 6 5 3 4 6 19 4 9 5 5 4 6 6 4 3 4 5 8 11 18 10 12 30 + − Leaflet |…" at bounding box center [266, 147] width 357 height 211
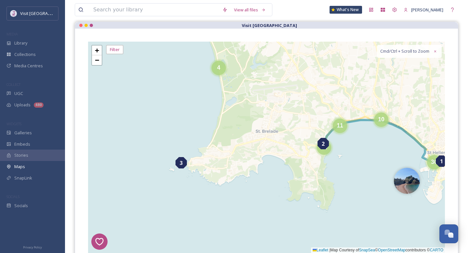
click at [184, 163] on div "3" at bounding box center [181, 162] width 11 height 11
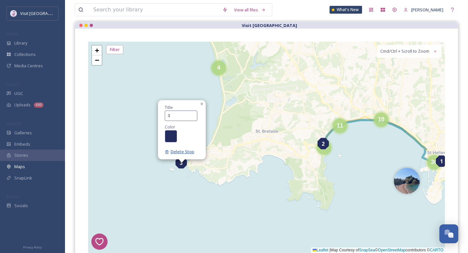
click at [186, 151] on span "Delete Stop" at bounding box center [180, 152] width 30 height 6
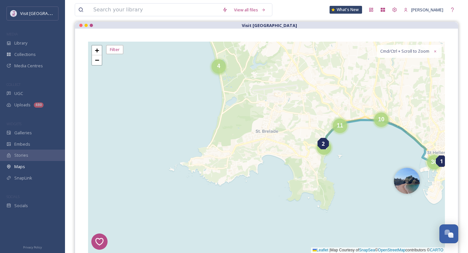
click at [214, 70] on div "4" at bounding box center [219, 66] width 14 height 14
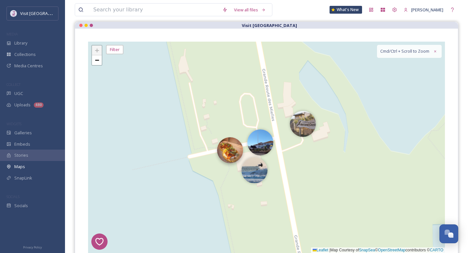
click at [232, 159] on img at bounding box center [230, 150] width 26 height 26
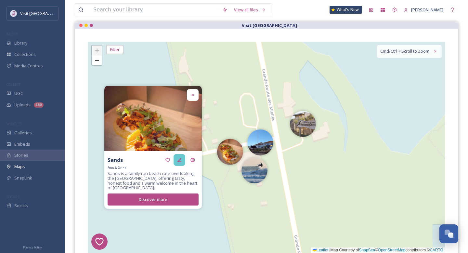
click at [177, 158] on icon at bounding box center [179, 159] width 5 height 5
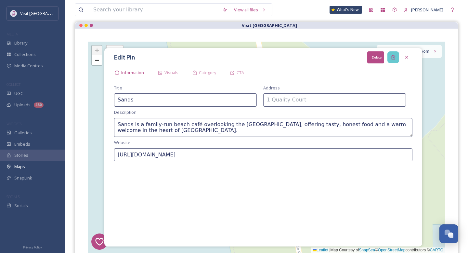
click at [398, 56] on div "Delete" at bounding box center [393, 57] width 12 height 12
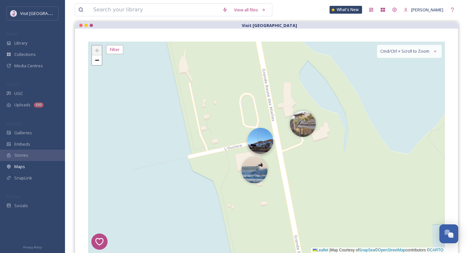
click at [259, 143] on img at bounding box center [260, 141] width 26 height 26
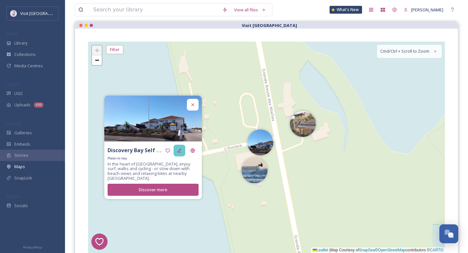
click at [175, 153] on div at bounding box center [180, 151] width 12 height 12
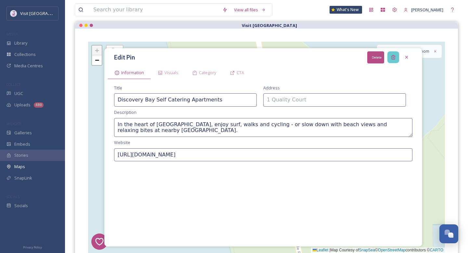
click at [395, 60] on div "Delete" at bounding box center [393, 57] width 12 height 12
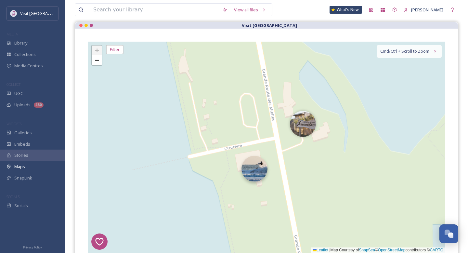
click at [247, 173] on img at bounding box center [254, 169] width 26 height 26
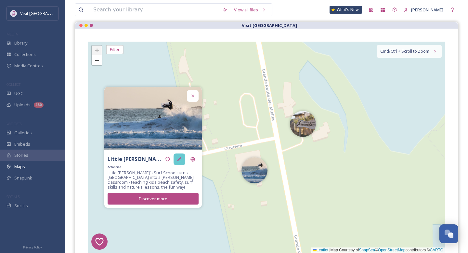
click at [176, 160] on div at bounding box center [180, 159] width 12 height 12
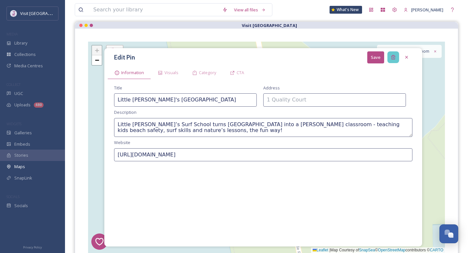
click at [391, 59] on icon at bounding box center [393, 57] width 5 height 5
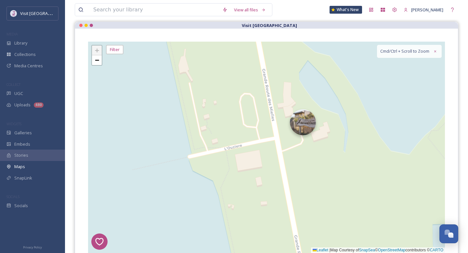
click at [308, 122] on img at bounding box center [303, 122] width 26 height 26
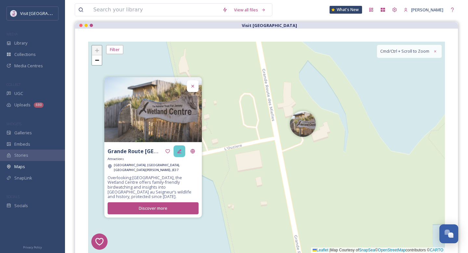
click at [181, 153] on icon at bounding box center [179, 151] width 4 height 4
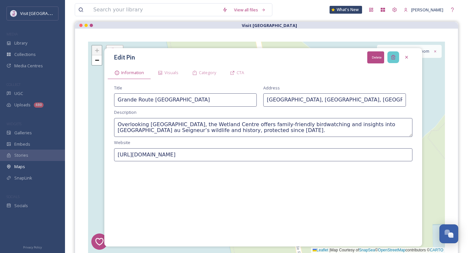
click at [396, 61] on div "Delete" at bounding box center [393, 57] width 12 height 12
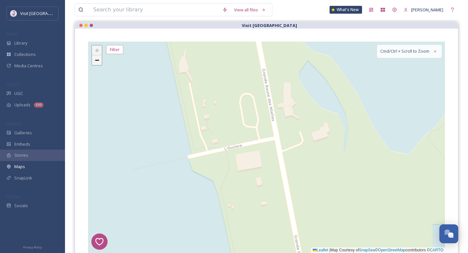
click at [95, 58] on span "−" at bounding box center [97, 60] width 4 height 8
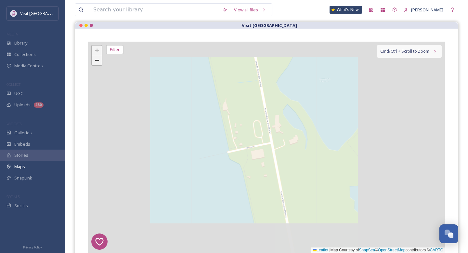
click at [95, 58] on span "−" at bounding box center [97, 60] width 4 height 8
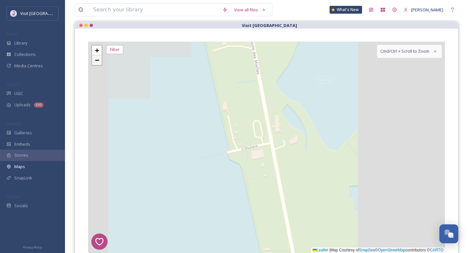
click at [95, 58] on span "−" at bounding box center [97, 60] width 4 height 8
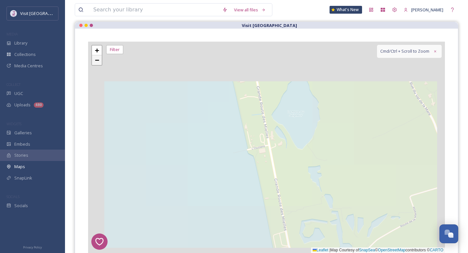
click at [95, 58] on span "−" at bounding box center [97, 60] width 4 height 8
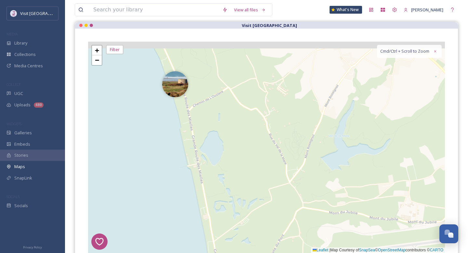
drag, startPoint x: 261, startPoint y: 133, endPoint x: 189, endPoint y: 148, distance: 72.9
click at [189, 148] on div "7 8 1 4 2 5 6 4 3 7 14 + − Leaflet | Map Courtesy of SnapSea © OpenStreetMap co…" at bounding box center [266, 147] width 357 height 211
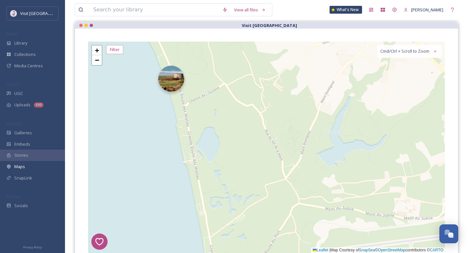
click at [175, 87] on img at bounding box center [171, 79] width 26 height 26
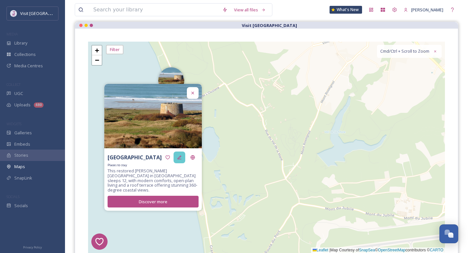
click at [179, 159] on icon at bounding box center [179, 157] width 4 height 4
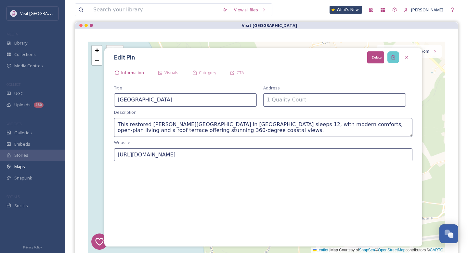
click at [394, 56] on icon at bounding box center [393, 57] width 5 height 5
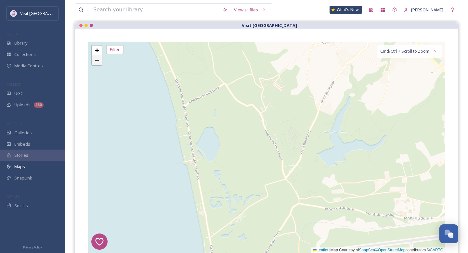
click at [97, 61] on span "−" at bounding box center [97, 60] width 4 height 8
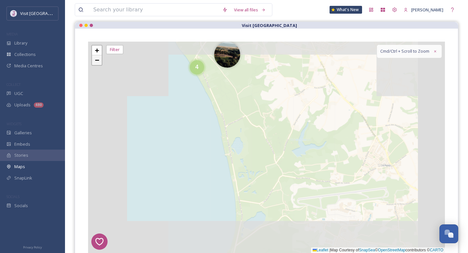
click at [97, 61] on span "−" at bounding box center [97, 60] width 4 height 8
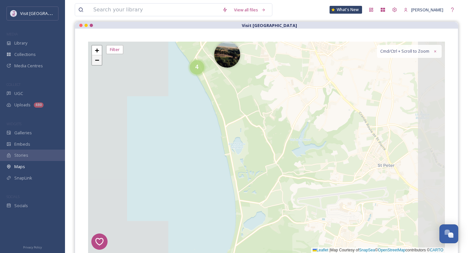
click at [97, 61] on span "−" at bounding box center [97, 60] width 4 height 8
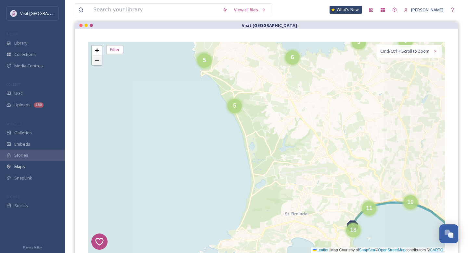
click at [97, 61] on span "−" at bounding box center [97, 60] width 4 height 8
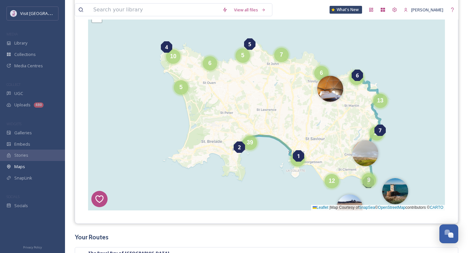
scroll to position [114, 0]
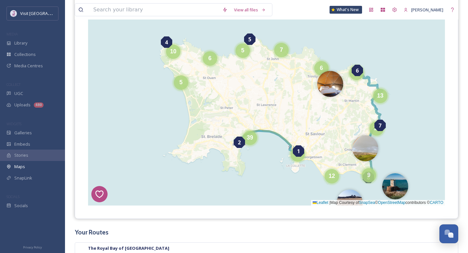
click at [411, 124] on div "7 8 1 4 2 5 6 6 7 7 19 13 5 10 6 5 12 9 39 43 + − Leaflet | Map Courtesy of Sna…" at bounding box center [266, 99] width 357 height 211
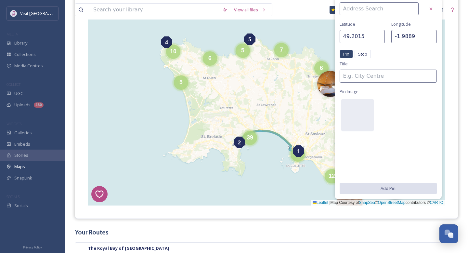
click at [461, 96] on div "View all files What's New [PERSON_NAME] Maps Share Customise Add Map Route Add …" at bounding box center [266, 143] width 403 height 514
click at [289, 136] on div "7 8 1 4 2 5 6 5 6 7 7 10 12 6 13 9 5 19 39 43 + − Leaflet | Map Courtesy of Sna…" at bounding box center [266, 99] width 357 height 211
type input "49.1936"
type input "-2.1176"
click at [305, 119] on div "7 8 1 4 2 5 6 5 6 7 7 10 12 6 13 9 5 19 39 43 + − Leaflet | Map Courtesy of Sna…" at bounding box center [266, 99] width 357 height 211
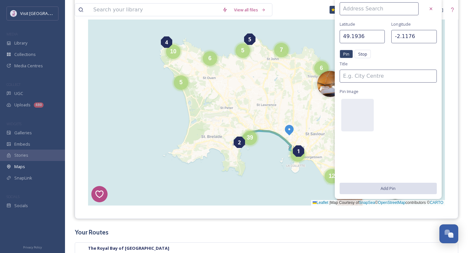
type input "49.2048"
type input "-2.1015"
click at [430, 7] on icon at bounding box center [430, 8] width 5 height 5
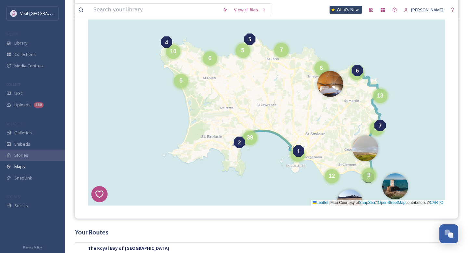
click at [184, 86] on div "5" at bounding box center [181, 81] width 14 height 14
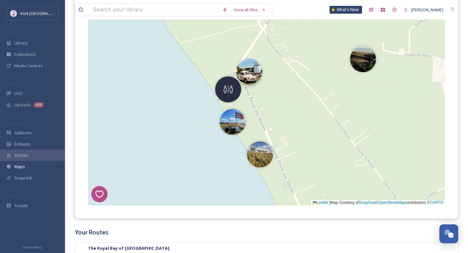
click at [257, 72] on img at bounding box center [249, 72] width 26 height 26
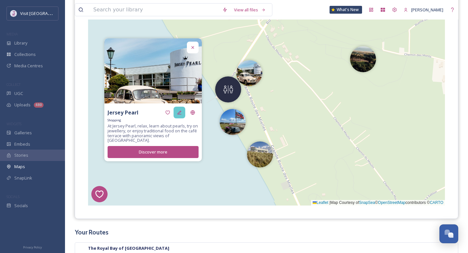
click at [178, 115] on div at bounding box center [180, 113] width 12 height 12
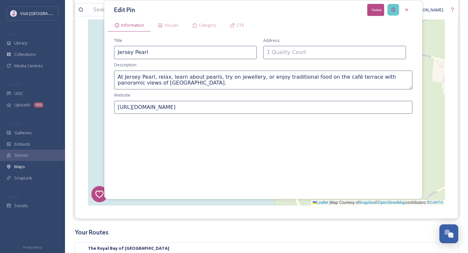
click at [393, 11] on icon at bounding box center [393, 9] width 5 height 5
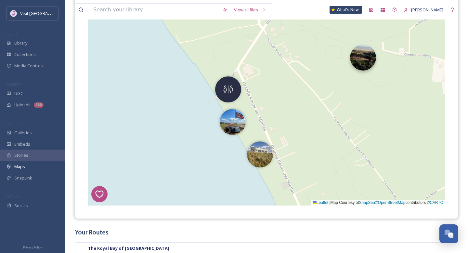
click at [357, 61] on img at bounding box center [363, 58] width 26 height 26
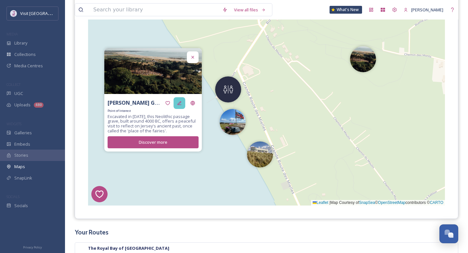
click at [181, 101] on icon at bounding box center [179, 102] width 5 height 5
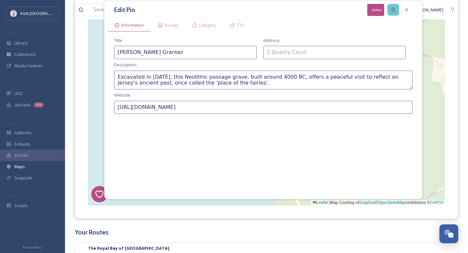
click at [391, 10] on icon at bounding box center [393, 9] width 5 height 5
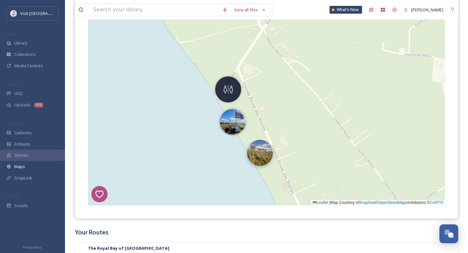
click at [257, 156] on img at bounding box center [260, 153] width 26 height 26
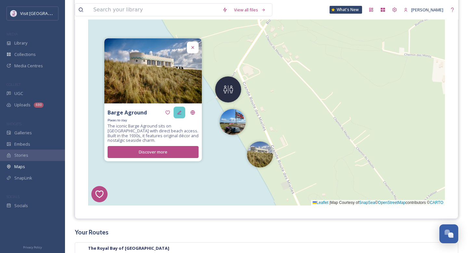
click at [180, 114] on icon at bounding box center [179, 113] width 4 height 4
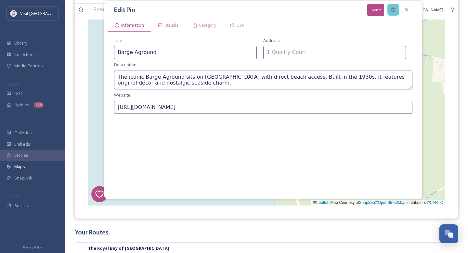
click at [391, 8] on icon at bounding box center [393, 9] width 5 height 5
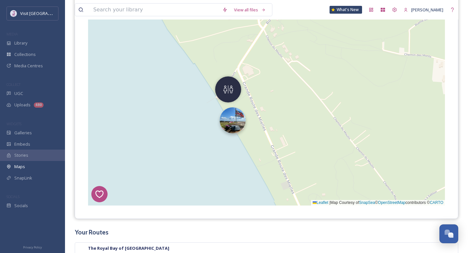
click at [234, 122] on img at bounding box center [233, 120] width 26 height 26
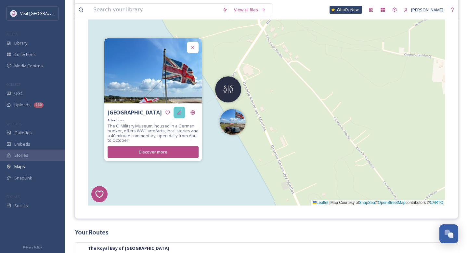
click at [180, 111] on icon at bounding box center [179, 112] width 5 height 5
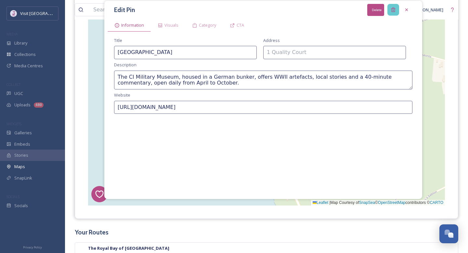
click at [395, 8] on icon at bounding box center [393, 9] width 5 height 5
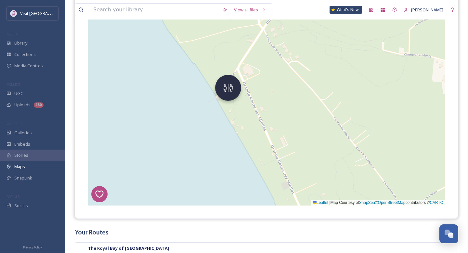
click at [238, 92] on img at bounding box center [228, 88] width 26 height 26
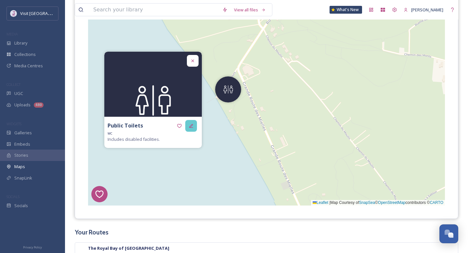
click at [189, 128] on div at bounding box center [191, 126] width 12 height 12
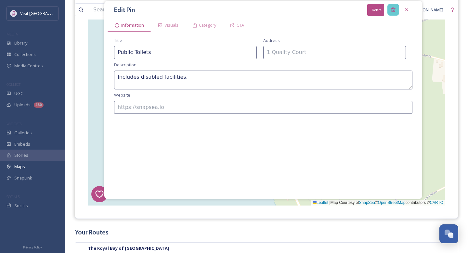
click at [393, 9] on icon at bounding box center [393, 9] width 5 height 5
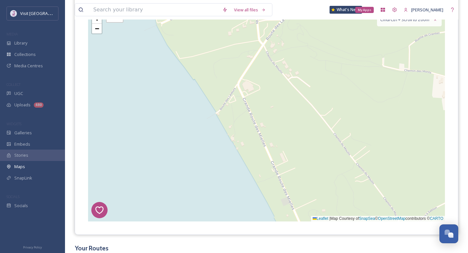
scroll to position [97, 0]
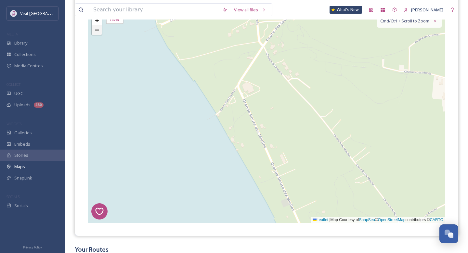
click at [96, 29] on span "−" at bounding box center [97, 30] width 4 height 8
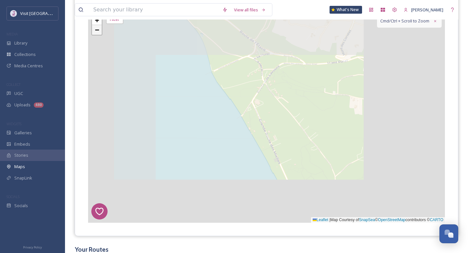
click at [96, 29] on span "−" at bounding box center [97, 30] width 4 height 8
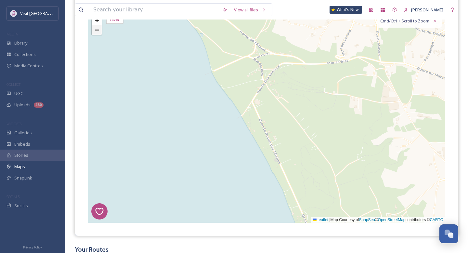
click at [99, 30] on link "−" at bounding box center [97, 30] width 10 height 10
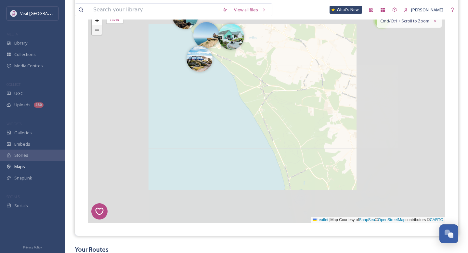
click at [99, 30] on link "−" at bounding box center [97, 30] width 10 height 10
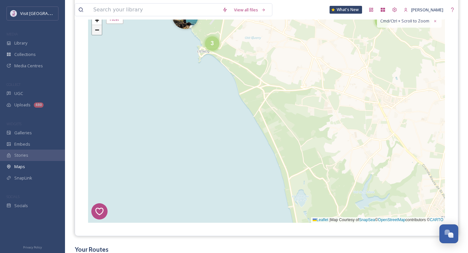
click at [99, 29] on link "−" at bounding box center [97, 30] width 10 height 10
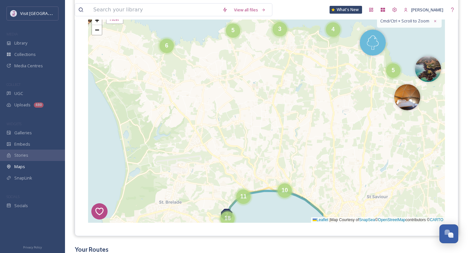
drag, startPoint x: 253, startPoint y: 100, endPoint x: 96, endPoint y: 77, distance: 158.9
click at [96, 77] on div "7 8 1 4 2 5 6 5 3 4 6 19 4 9 5 5 4 6 3 4 5 8 11 18 10 12 30 + − Leaflet | Map C…" at bounding box center [266, 116] width 357 height 211
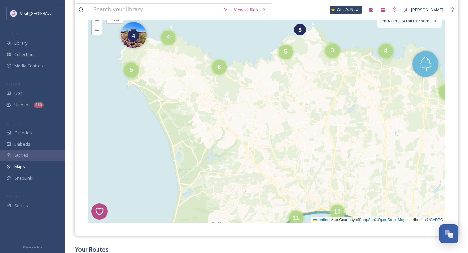
drag, startPoint x: 162, startPoint y: 74, endPoint x: 214, endPoint y: 95, distance: 56.4
click at [215, 96] on div "7 8 1 4 2 5 6 5 3 4 6 19 4 9 5 5 4 6 3 4 5 8 11 18 10 12 30 + − Leaflet | Map C…" at bounding box center [266, 116] width 357 height 211
click at [135, 71] on div "5" at bounding box center [131, 68] width 14 height 14
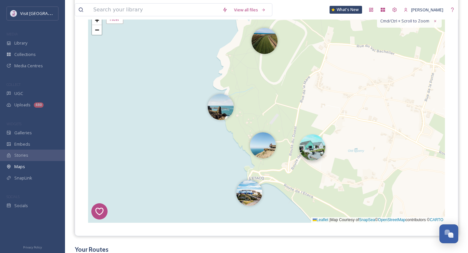
click at [315, 153] on img at bounding box center [312, 147] width 26 height 26
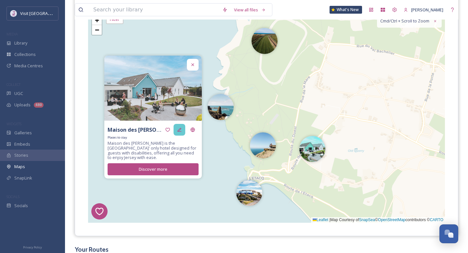
click at [177, 131] on icon at bounding box center [179, 129] width 5 height 5
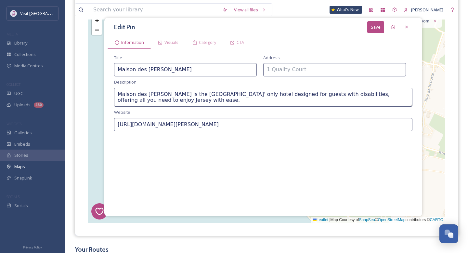
click at [179, 133] on div "Title Maison des [PERSON_NAME] Address Description Maison des [PERSON_NAME] is …" at bounding box center [263, 132] width 311 height 161
click at [394, 27] on icon at bounding box center [393, 27] width 4 height 4
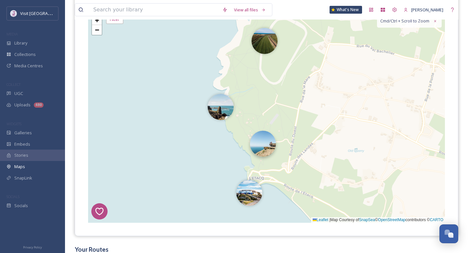
click at [270, 140] on img at bounding box center [263, 144] width 26 height 26
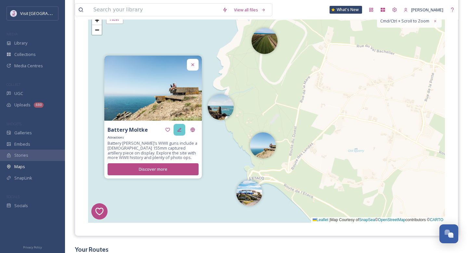
click at [178, 129] on icon at bounding box center [179, 129] width 5 height 5
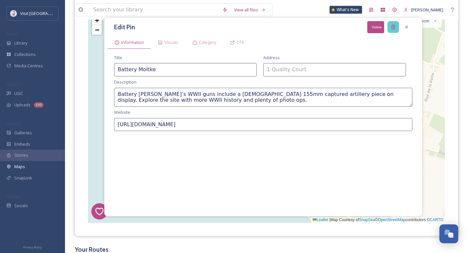
click at [391, 27] on icon at bounding box center [393, 26] width 5 height 5
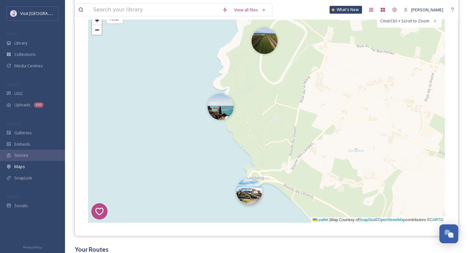
click at [246, 193] on img at bounding box center [249, 191] width 26 height 26
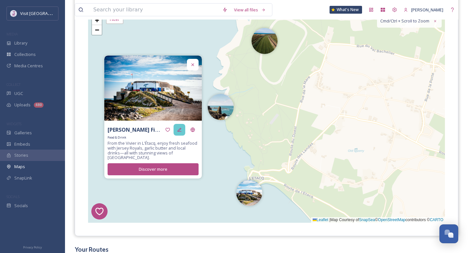
click at [181, 132] on icon at bounding box center [179, 130] width 4 height 4
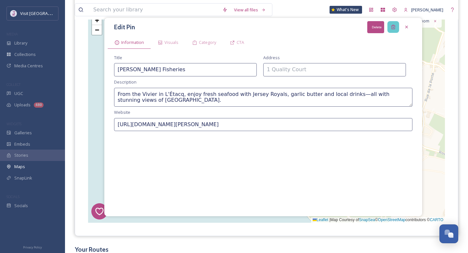
click at [391, 26] on icon at bounding box center [393, 27] width 4 height 4
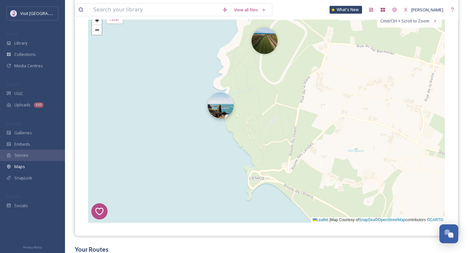
click at [221, 108] on img at bounding box center [221, 105] width 26 height 26
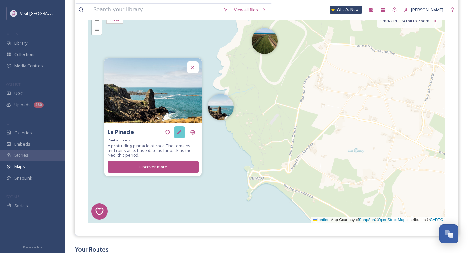
click at [179, 131] on icon at bounding box center [179, 132] width 5 height 5
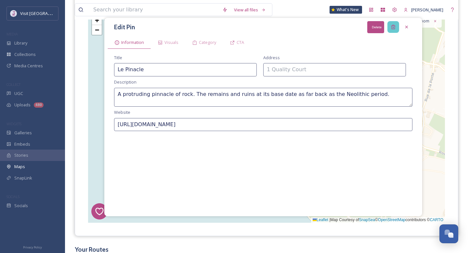
click at [389, 30] on div "Delete" at bounding box center [393, 27] width 12 height 12
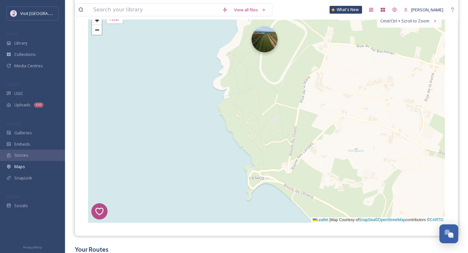
click at [270, 46] on img at bounding box center [265, 39] width 26 height 26
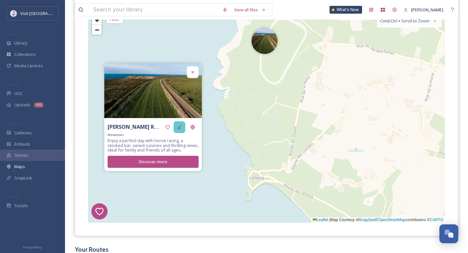
click at [181, 129] on icon at bounding box center [179, 127] width 4 height 4
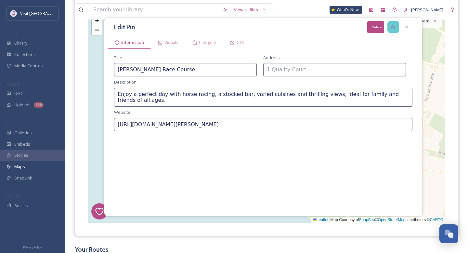
click at [392, 23] on div "Delete" at bounding box center [393, 27] width 12 height 12
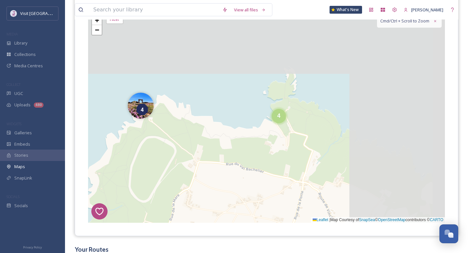
drag, startPoint x: 390, startPoint y: 42, endPoint x: 257, endPoint y: 163, distance: 179.5
click at [257, 163] on div "7 8 1 4 2 5 6 4 6 + − Leaflet | Map Courtesy of SnapSea © OpenStreetMap contrib…" at bounding box center [266, 116] width 357 height 211
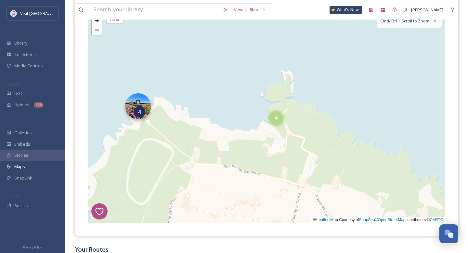
click at [135, 103] on img at bounding box center [138, 106] width 26 height 26
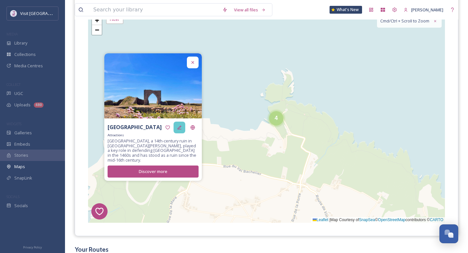
click at [180, 130] on icon at bounding box center [179, 127] width 5 height 5
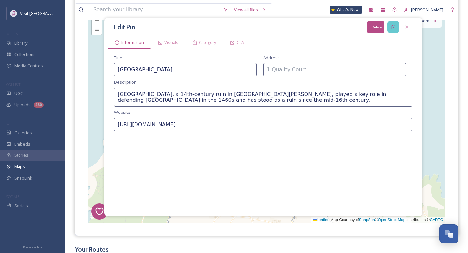
click at [392, 29] on icon at bounding box center [393, 27] width 4 height 4
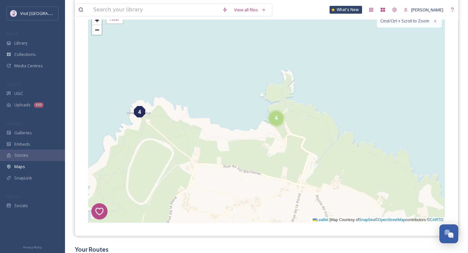
click at [137, 114] on div "4" at bounding box center [139, 111] width 11 height 11
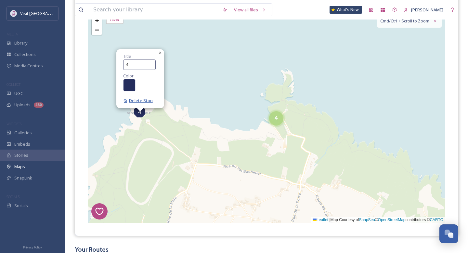
click at [147, 99] on span "Delete Stop" at bounding box center [138, 101] width 30 height 6
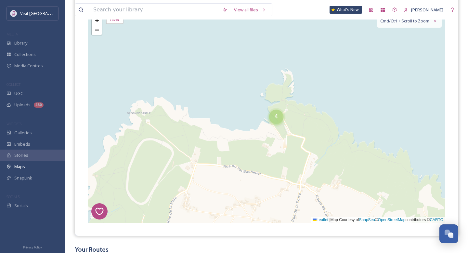
click at [279, 119] on div "4" at bounding box center [276, 117] width 14 height 14
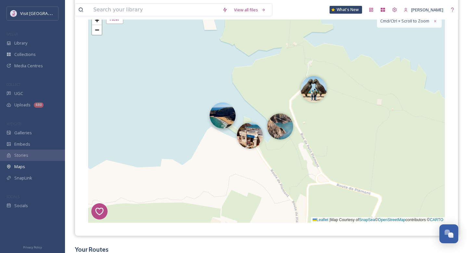
click at [227, 116] on img at bounding box center [223, 115] width 26 height 26
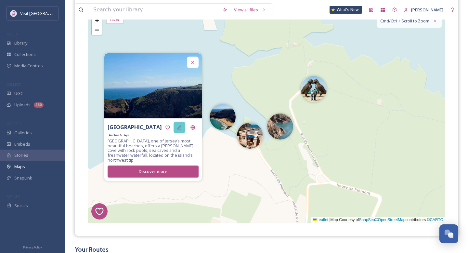
click at [178, 129] on icon at bounding box center [179, 127] width 5 height 5
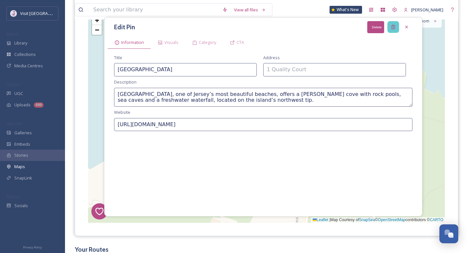
click at [393, 27] on icon at bounding box center [393, 27] width 4 height 4
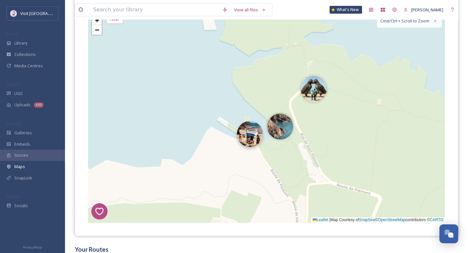
click at [252, 137] on img at bounding box center [250, 134] width 26 height 26
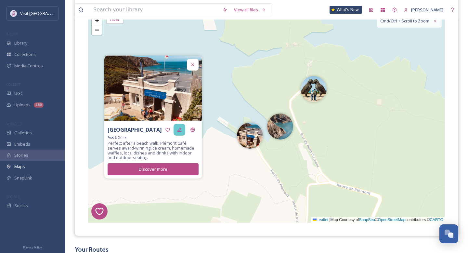
click at [183, 129] on div at bounding box center [180, 130] width 12 height 12
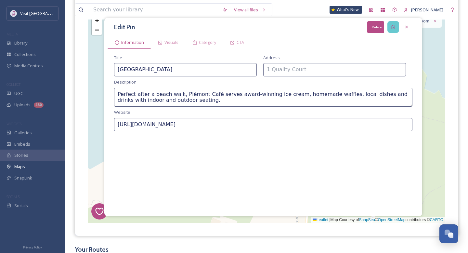
click at [392, 25] on icon at bounding box center [393, 26] width 5 height 5
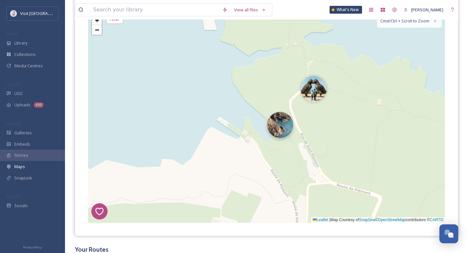
click at [281, 125] on img at bounding box center [280, 125] width 26 height 26
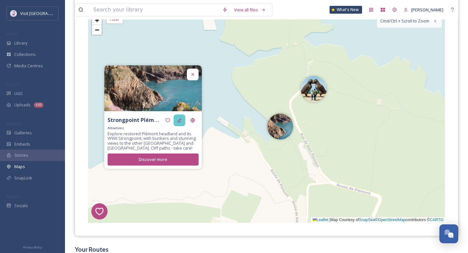
click at [177, 121] on icon at bounding box center [179, 120] width 5 height 5
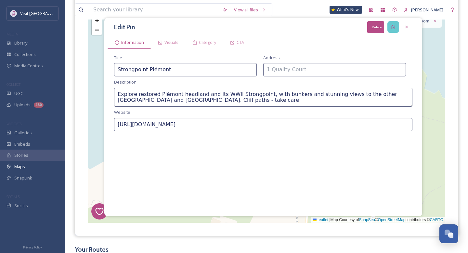
click at [391, 23] on div "Delete" at bounding box center [393, 27] width 12 height 12
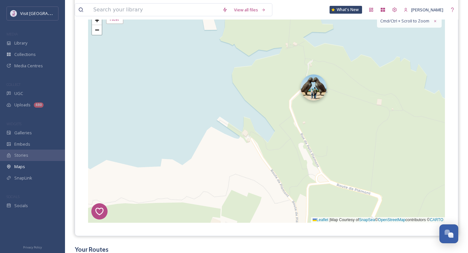
click at [312, 92] on img at bounding box center [314, 87] width 26 height 26
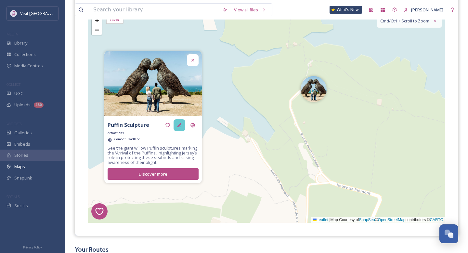
click at [176, 128] on div at bounding box center [180, 125] width 12 height 12
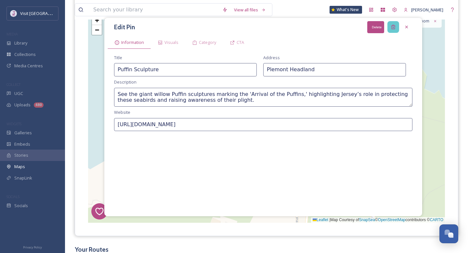
click at [397, 25] on div "Delete" at bounding box center [393, 27] width 12 height 12
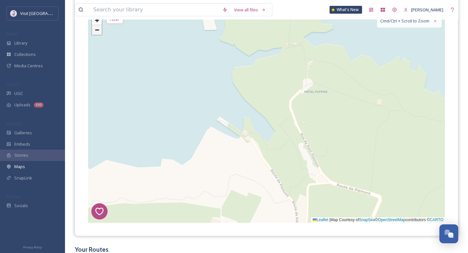
click at [100, 29] on link "−" at bounding box center [97, 30] width 10 height 10
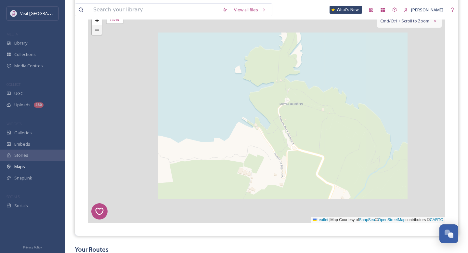
click at [100, 29] on link "−" at bounding box center [97, 30] width 10 height 10
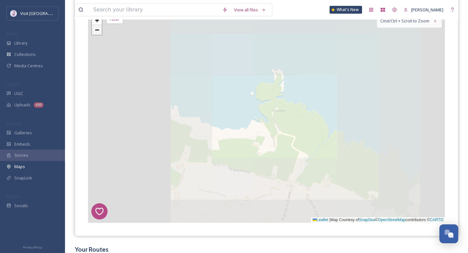
click at [100, 29] on link "−" at bounding box center [97, 30] width 10 height 10
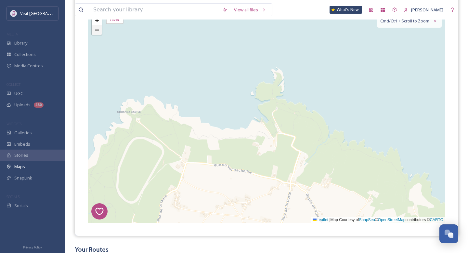
click at [100, 29] on link "−" at bounding box center [97, 30] width 10 height 10
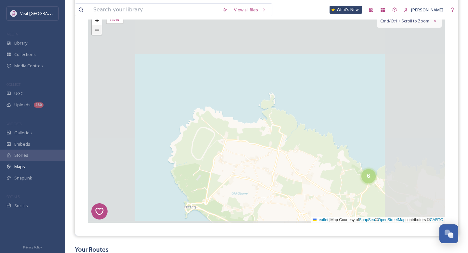
click at [100, 29] on link "−" at bounding box center [97, 30] width 10 height 10
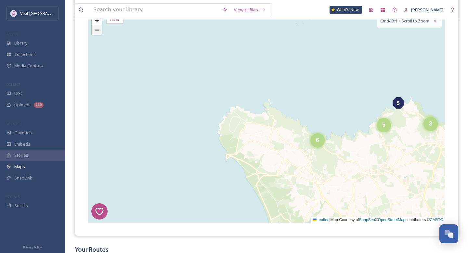
click at [101, 29] on link "−" at bounding box center [97, 30] width 10 height 10
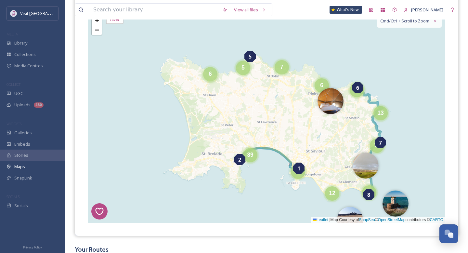
click at [215, 76] on div "6" at bounding box center [210, 74] width 14 height 14
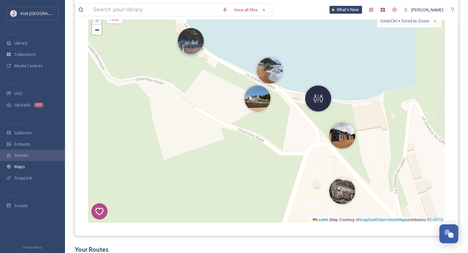
click at [194, 47] on img at bounding box center [191, 41] width 26 height 26
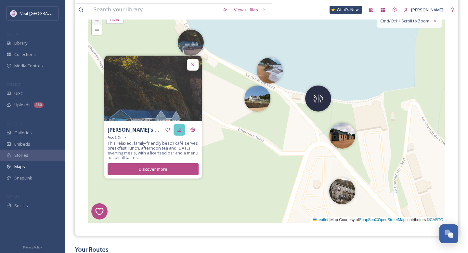
click at [179, 131] on icon at bounding box center [179, 130] width 4 height 4
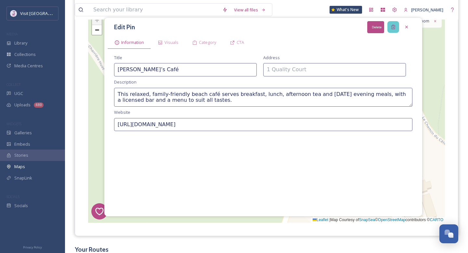
click at [393, 29] on icon at bounding box center [393, 27] width 4 height 4
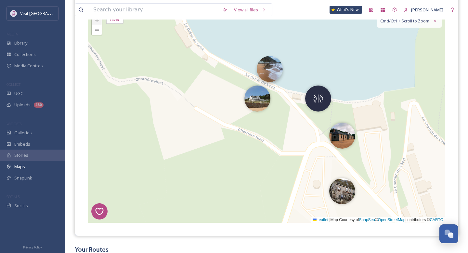
click at [270, 78] on img at bounding box center [270, 69] width 26 height 26
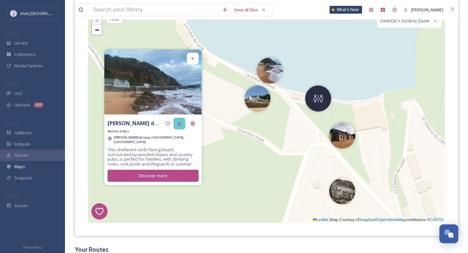
click at [182, 124] on div at bounding box center [180, 124] width 12 height 12
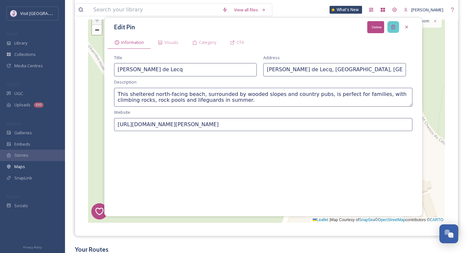
click at [390, 29] on div "Delete" at bounding box center [393, 27] width 12 height 12
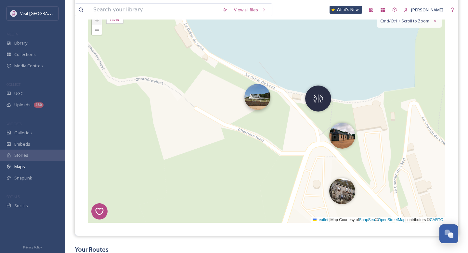
click at [254, 100] on img at bounding box center [257, 97] width 26 height 26
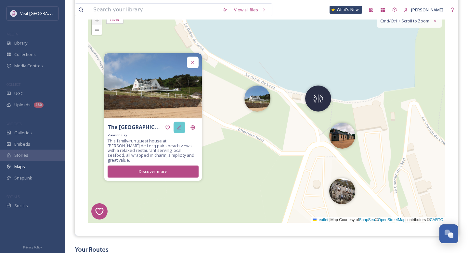
click at [177, 130] on icon at bounding box center [179, 127] width 5 height 5
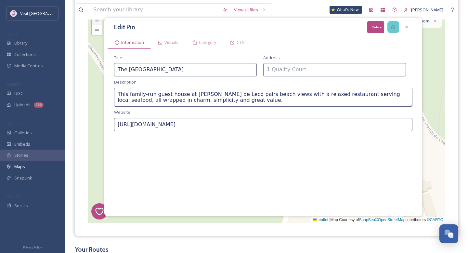
click at [391, 25] on icon at bounding box center [393, 26] width 5 height 5
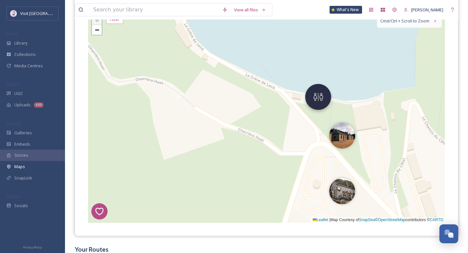
click at [321, 98] on img at bounding box center [318, 97] width 26 height 26
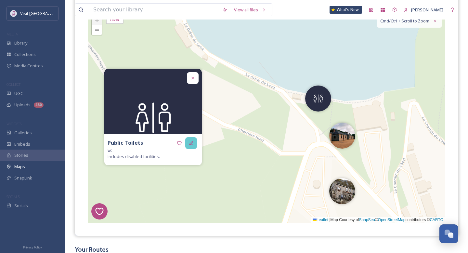
click at [190, 143] on icon at bounding box center [191, 143] width 4 height 4
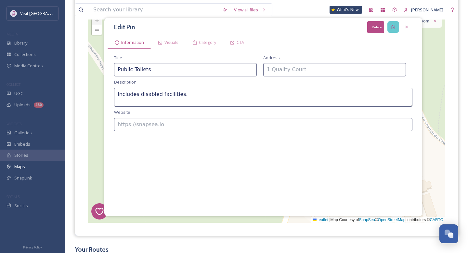
click at [393, 26] on icon at bounding box center [393, 27] width 4 height 4
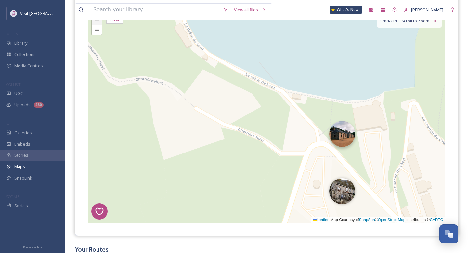
click at [349, 136] on img at bounding box center [342, 134] width 26 height 26
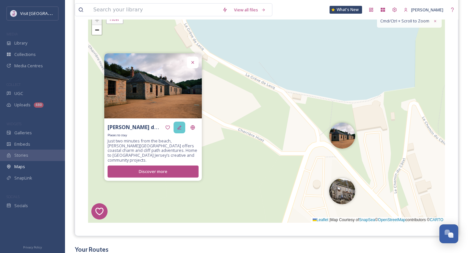
click at [177, 130] on icon at bounding box center [179, 127] width 5 height 5
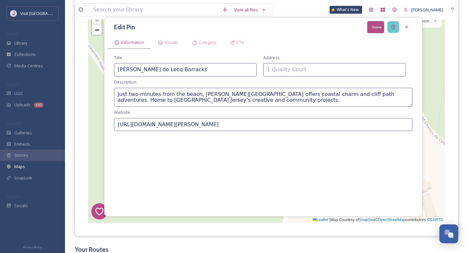
click at [392, 27] on icon at bounding box center [393, 26] width 5 height 5
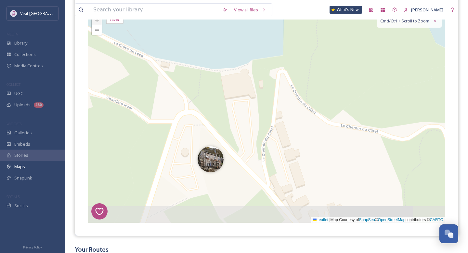
drag, startPoint x: 302, startPoint y: 88, endPoint x: 170, endPoint y: 55, distance: 135.6
click at [170, 55] on div "7 8 1 2 5 6 + − Leaflet | Map Courtesy of SnapSea © OpenStreetMap contributors …" at bounding box center [266, 116] width 357 height 211
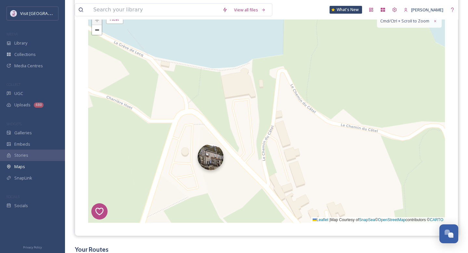
click at [208, 155] on img at bounding box center [211, 157] width 26 height 26
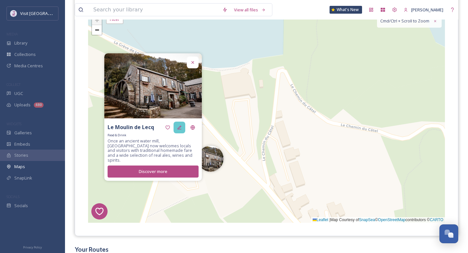
click at [179, 129] on icon at bounding box center [179, 127] width 4 height 4
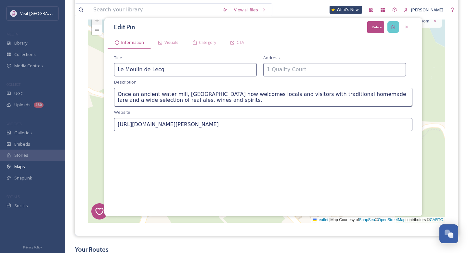
click at [397, 27] on div "Delete" at bounding box center [393, 27] width 12 height 12
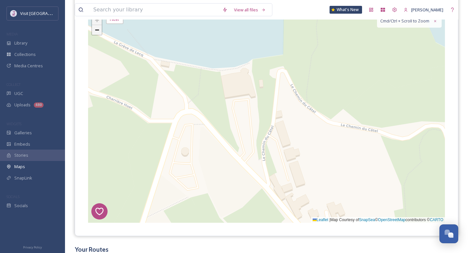
click at [100, 30] on link "−" at bounding box center [97, 30] width 10 height 10
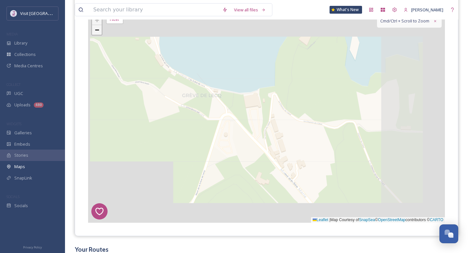
click at [100, 30] on link "−" at bounding box center [97, 30] width 10 height 10
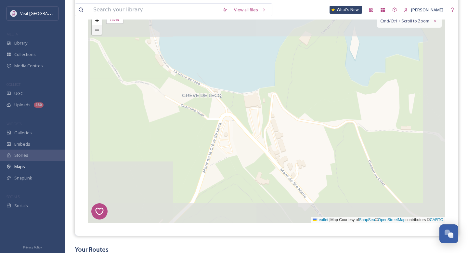
click at [100, 30] on link "−" at bounding box center [97, 30] width 10 height 10
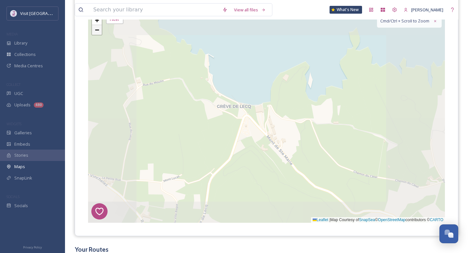
click at [100, 30] on link "−" at bounding box center [97, 30] width 10 height 10
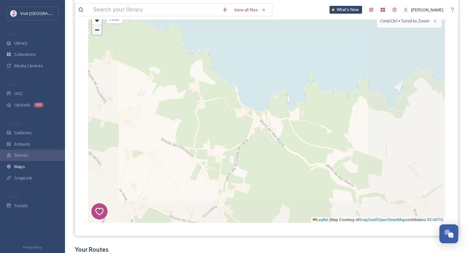
click at [100, 30] on link "−" at bounding box center [97, 30] width 10 height 10
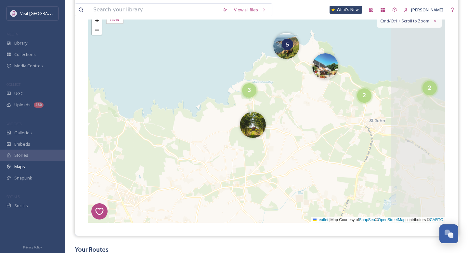
drag, startPoint x: 275, startPoint y: 130, endPoint x: 140, endPoint y: 135, distance: 134.3
click at [140, 135] on div "7 8 1 2 5 6 5 2 2 3 11 2 4 4 + − Leaflet | Map Courtesy of SnapSea © OpenStreet…" at bounding box center [266, 116] width 357 height 211
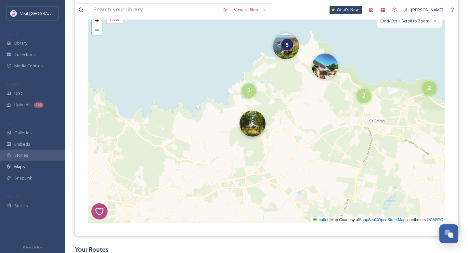
click at [254, 126] on img at bounding box center [253, 124] width 26 height 26
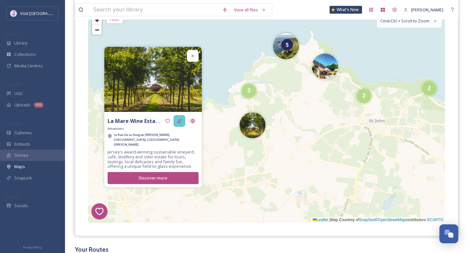
click at [177, 121] on div at bounding box center [180, 121] width 12 height 12
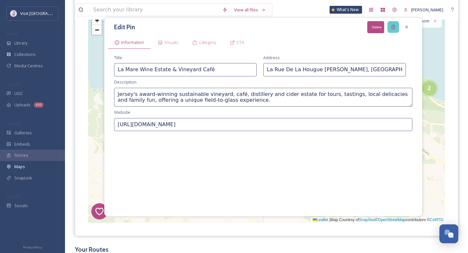
click at [396, 29] on icon at bounding box center [393, 26] width 5 height 5
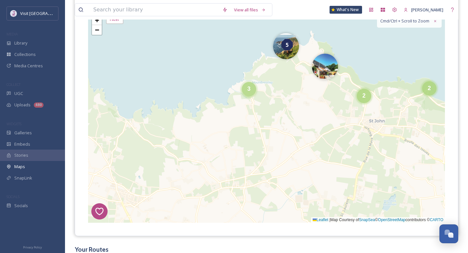
click at [253, 90] on div "3" at bounding box center [249, 89] width 14 height 14
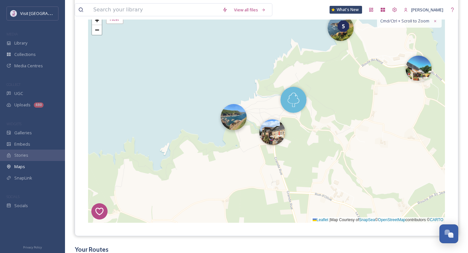
click at [233, 125] on img at bounding box center [234, 117] width 26 height 26
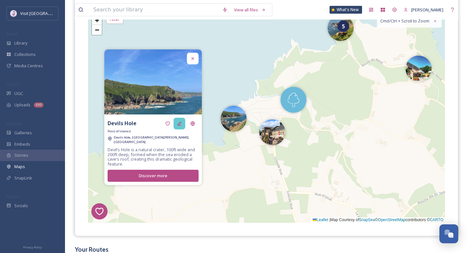
click at [177, 125] on icon at bounding box center [179, 123] width 5 height 5
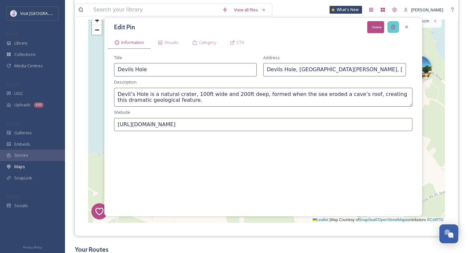
click at [391, 28] on icon at bounding box center [393, 27] width 4 height 4
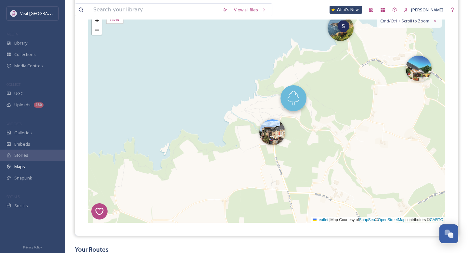
click at [298, 101] on img at bounding box center [293, 98] width 26 height 26
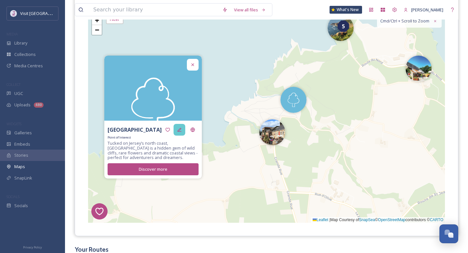
click at [180, 128] on icon at bounding box center [179, 130] width 4 height 4
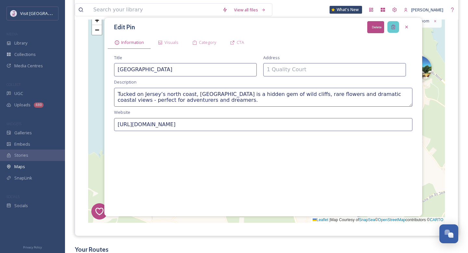
click at [398, 27] on div "Delete" at bounding box center [393, 27] width 12 height 12
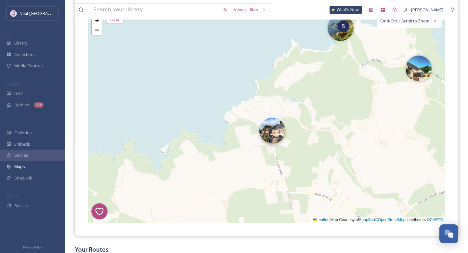
click at [270, 131] on img at bounding box center [272, 131] width 26 height 26
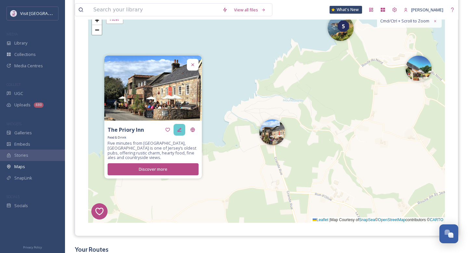
click at [179, 129] on icon at bounding box center [179, 129] width 5 height 5
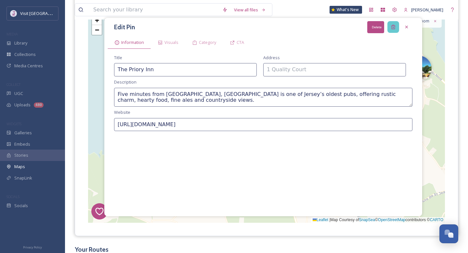
click at [394, 24] on div "Delete" at bounding box center [393, 27] width 12 height 12
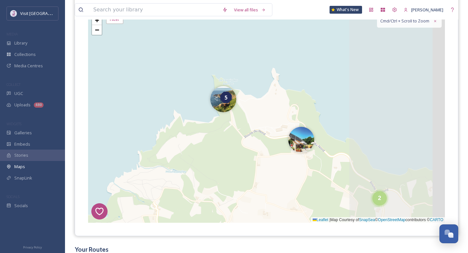
drag, startPoint x: 353, startPoint y: 62, endPoint x: 234, endPoint y: 134, distance: 138.8
click at [234, 134] on div "7 8 1 2 5 6 2 2 + − Leaflet | Map Courtesy of SnapSea © OpenStreetMap contribut…" at bounding box center [266, 116] width 357 height 211
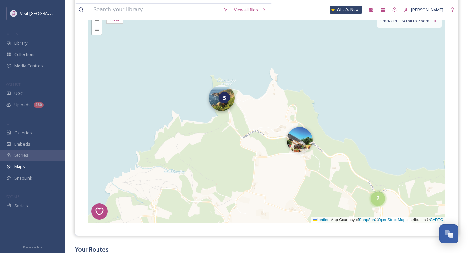
click at [217, 107] on img at bounding box center [222, 98] width 26 height 26
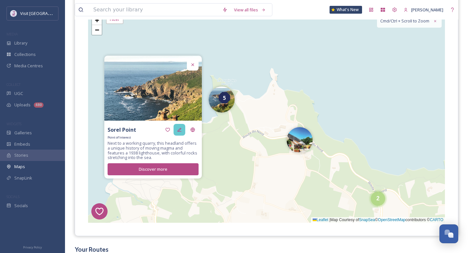
click at [177, 131] on icon at bounding box center [179, 129] width 5 height 5
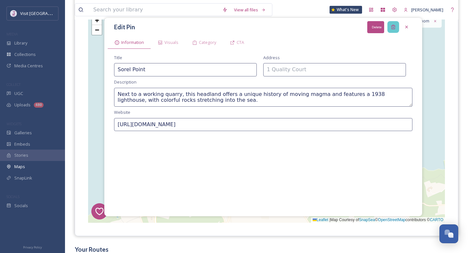
click at [391, 25] on icon at bounding box center [393, 26] width 5 height 5
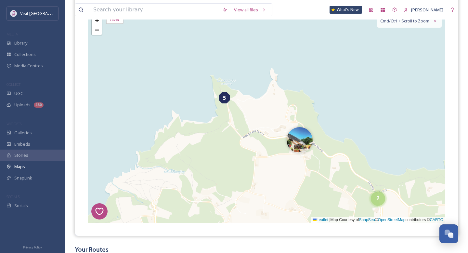
click at [226, 98] on div "5" at bounding box center [224, 97] width 11 height 11
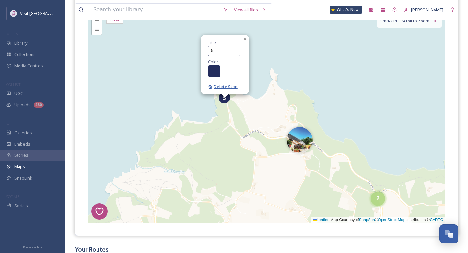
click at [231, 89] on span "Delete Stop" at bounding box center [223, 87] width 30 height 6
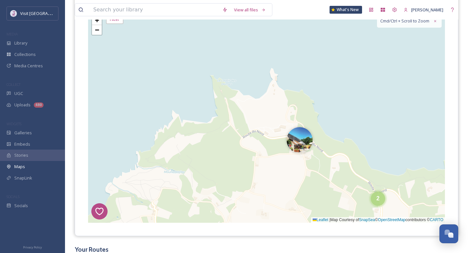
click at [307, 156] on div "7 8 1 2 6 2 2 + − Leaflet | Map Courtesy of SnapSea © OpenStreetMap contributor…" at bounding box center [266, 116] width 357 height 211
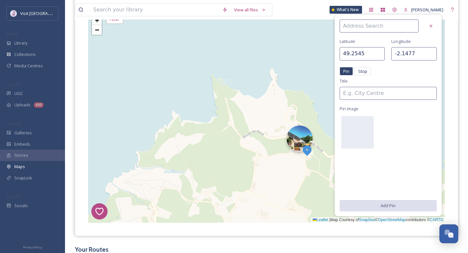
click at [303, 144] on img at bounding box center [300, 138] width 26 height 26
click at [431, 26] on icon at bounding box center [431, 26] width 3 height 3
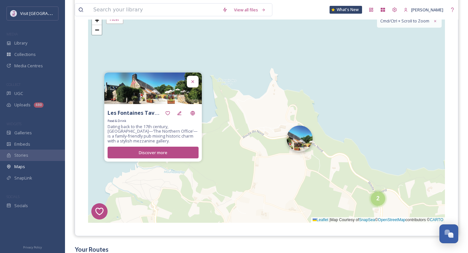
click at [303, 144] on img at bounding box center [300, 138] width 26 height 26
click at [176, 113] on div at bounding box center [180, 113] width 12 height 12
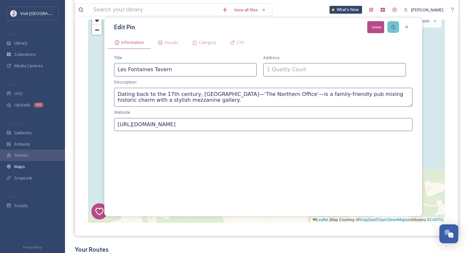
click at [391, 24] on icon at bounding box center [393, 26] width 5 height 5
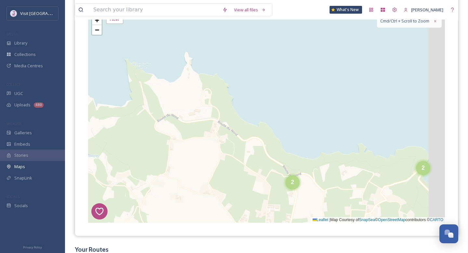
drag, startPoint x: 298, startPoint y: 98, endPoint x: 171, endPoint y: 38, distance: 140.7
click at [171, 39] on div "7 8 1 2 6 2 2 + − Leaflet | Map Courtesy of SnapSea © OpenStreetMap contributor…" at bounding box center [266, 116] width 357 height 211
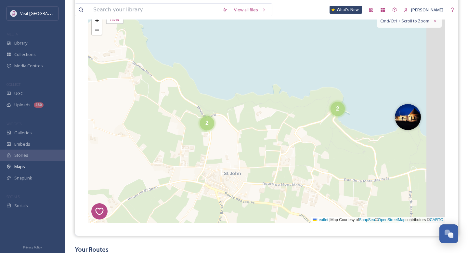
drag, startPoint x: 294, startPoint y: 156, endPoint x: 251, endPoint y: 139, distance: 46.5
click at [251, 139] on div "7 8 1 2 6 2 2 4 + − Leaflet | Map Courtesy of SnapSea © OpenStreetMap contribut…" at bounding box center [266, 116] width 357 height 211
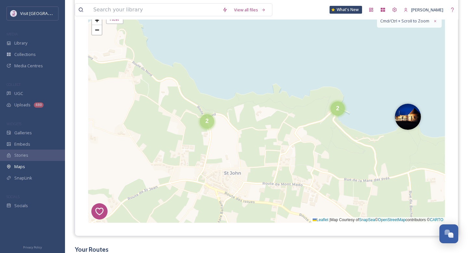
click at [208, 118] on span "2" at bounding box center [206, 121] width 3 height 7
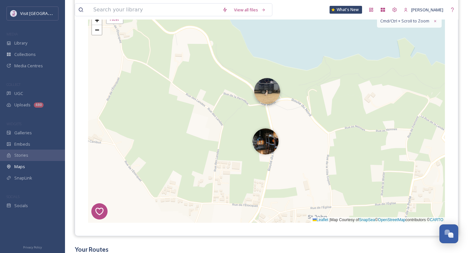
click at [272, 98] on img at bounding box center [267, 91] width 26 height 26
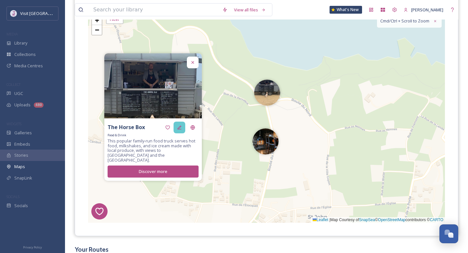
click at [176, 131] on div at bounding box center [180, 128] width 12 height 12
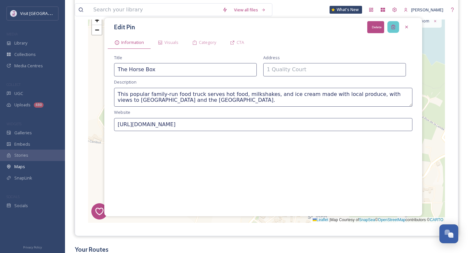
click at [392, 24] on div "Delete" at bounding box center [393, 27] width 12 height 12
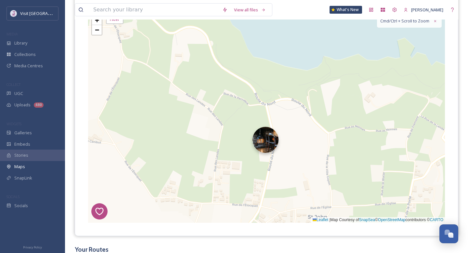
click at [271, 147] on img at bounding box center [266, 140] width 26 height 26
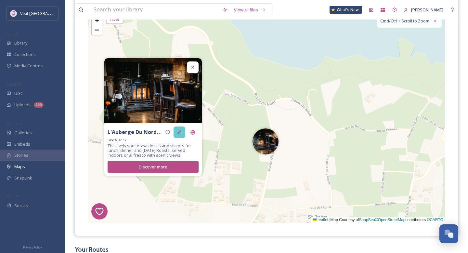
click at [177, 133] on icon at bounding box center [179, 132] width 5 height 5
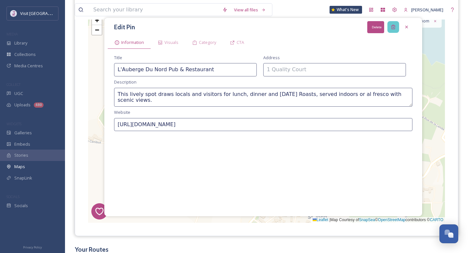
click at [392, 25] on icon at bounding box center [393, 26] width 5 height 5
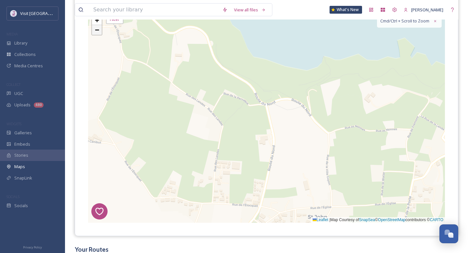
click at [98, 30] on span "−" at bounding box center [97, 30] width 4 height 8
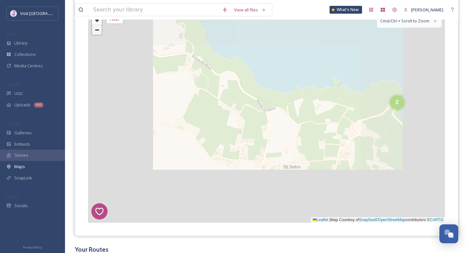
click at [98, 30] on span "−" at bounding box center [97, 30] width 4 height 8
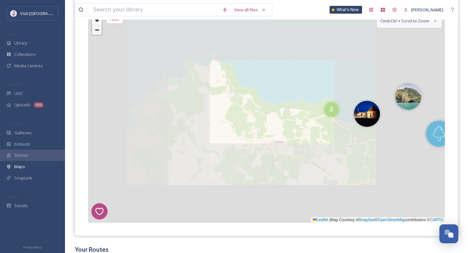
click at [98, 30] on span "−" at bounding box center [97, 30] width 4 height 8
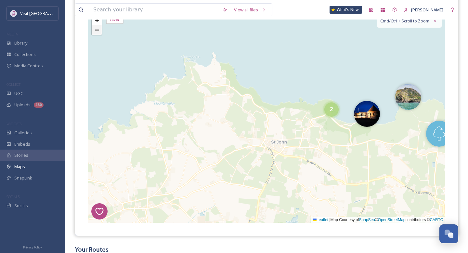
click at [98, 30] on span "−" at bounding box center [97, 30] width 4 height 8
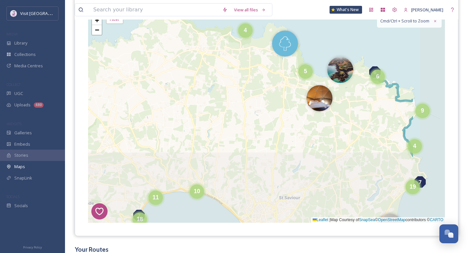
drag, startPoint x: 294, startPoint y: 152, endPoint x: 228, endPoint y: 64, distance: 110.0
click at [228, 64] on div "7 8 1 2 6 5 4 6 19 4 9 3 4 5 8 11 18 10 12 30 + − Leaflet | Map Courtesy of Sna…" at bounding box center [266, 116] width 357 height 211
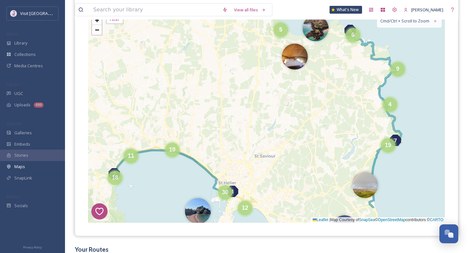
drag, startPoint x: 255, startPoint y: 149, endPoint x: 229, endPoint y: 112, distance: 45.1
click at [229, 113] on div "7 8 1 2 6 5 4 6 19 4 9 3 4 5 8 11 18 10 12 30 + − Leaflet | Map Courtesy of Sna…" at bounding box center [266, 116] width 357 height 211
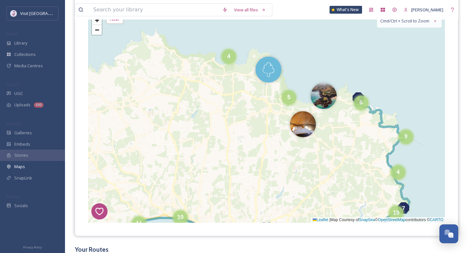
drag, startPoint x: 255, startPoint y: 78, endPoint x: 264, endPoint y: 145, distance: 68.1
click at [264, 145] on div "7 8 1 2 6 5 4 6 19 4 9 3 4 5 8 11 18 10 12 30 + − Leaflet | Map Courtesy of Sna…" at bounding box center [266, 116] width 357 height 211
click at [226, 54] on div "4" at bounding box center [229, 54] width 14 height 14
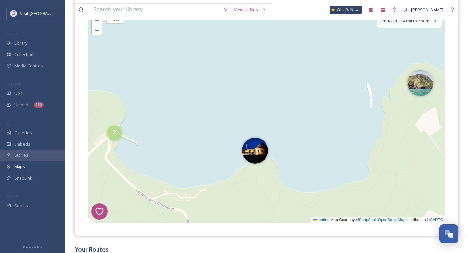
click at [119, 132] on div "2" at bounding box center [114, 132] width 14 height 14
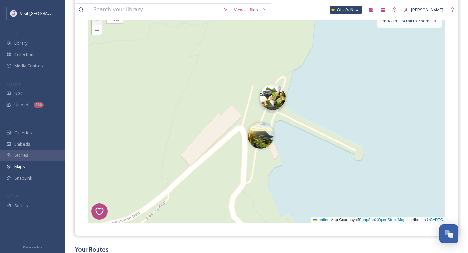
click at [274, 99] on img at bounding box center [273, 97] width 26 height 26
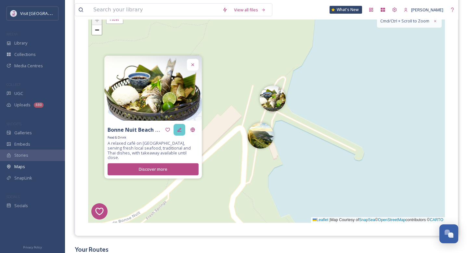
click at [179, 130] on icon at bounding box center [179, 130] width 4 height 4
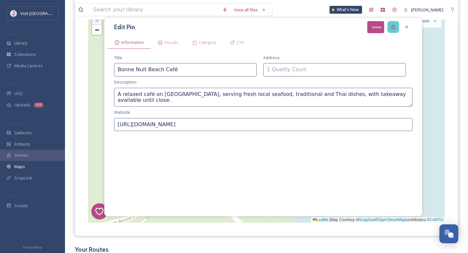
click at [394, 24] on div "Delete" at bounding box center [393, 27] width 12 height 12
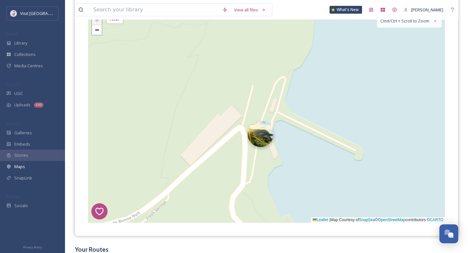
click at [257, 138] on img at bounding box center [261, 134] width 26 height 26
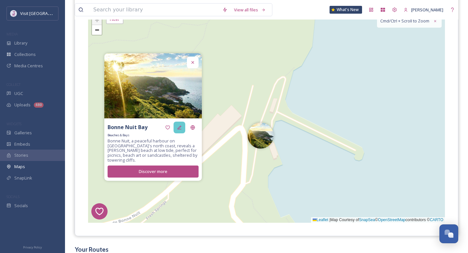
click at [181, 129] on icon at bounding box center [179, 127] width 5 height 5
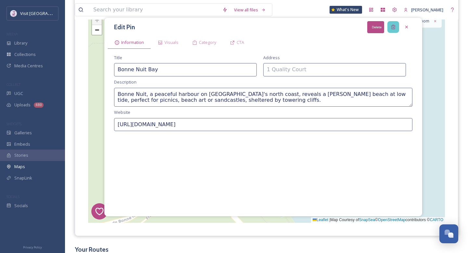
click at [393, 27] on icon at bounding box center [393, 26] width 5 height 5
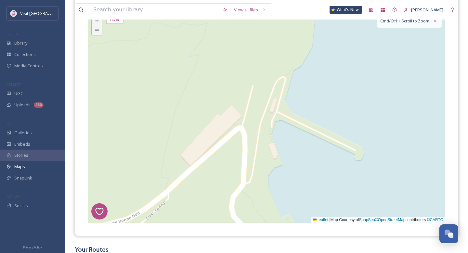
click at [100, 34] on link "−" at bounding box center [97, 30] width 10 height 10
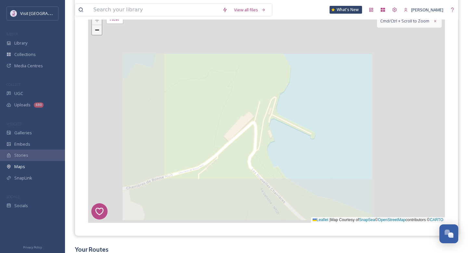
click at [100, 34] on link "−" at bounding box center [97, 30] width 10 height 10
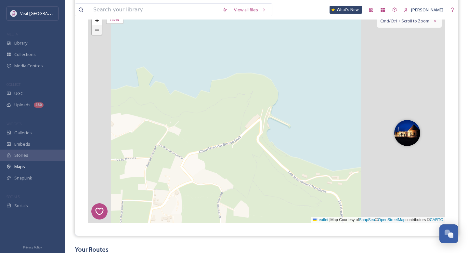
click at [100, 34] on link "−" at bounding box center [97, 30] width 10 height 10
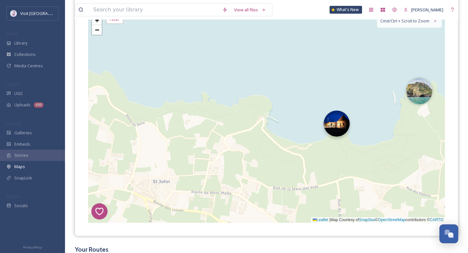
click at [331, 126] on img at bounding box center [337, 124] width 26 height 26
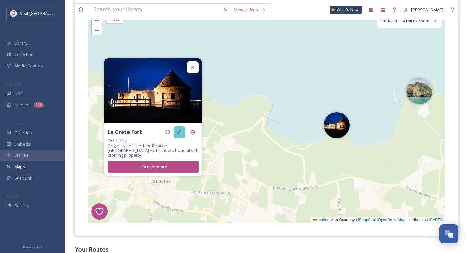
click at [178, 135] on icon at bounding box center [179, 132] width 5 height 5
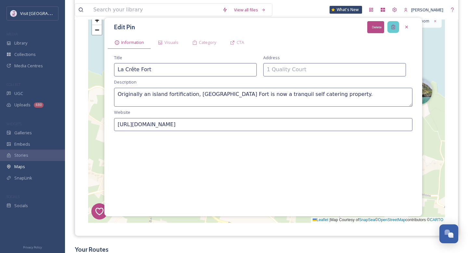
click at [391, 27] on icon at bounding box center [393, 26] width 5 height 5
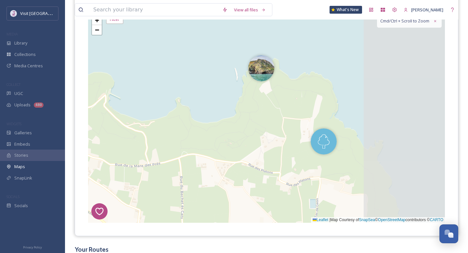
drag, startPoint x: 370, startPoint y: 75, endPoint x: 221, endPoint y: 52, distance: 151.0
click at [221, 52] on div "7 8 1 2 6 4 + − Leaflet | Map Courtesy of SnapSea © OpenStreetMap contributors …" at bounding box center [266, 116] width 357 height 211
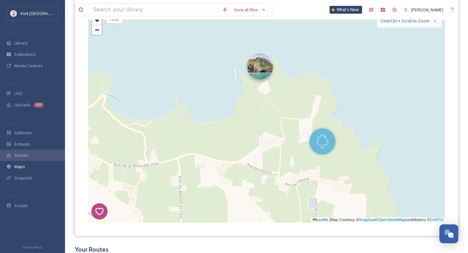
click at [251, 68] on img at bounding box center [260, 67] width 26 height 26
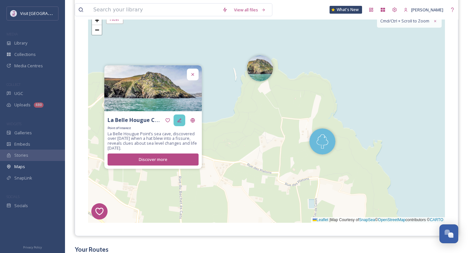
click at [180, 117] on div at bounding box center [180, 120] width 12 height 12
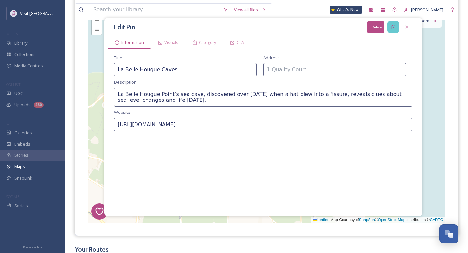
click at [389, 27] on div "Delete" at bounding box center [393, 27] width 12 height 12
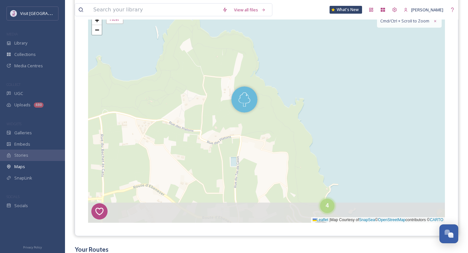
drag, startPoint x: 367, startPoint y: 101, endPoint x: 297, endPoint y: 61, distance: 80.2
click at [297, 61] on div "7 8 1 2 6 2 4 3 + − Leaflet | Map Courtesy of SnapSea © OpenStreetMap contribut…" at bounding box center [266, 116] width 357 height 211
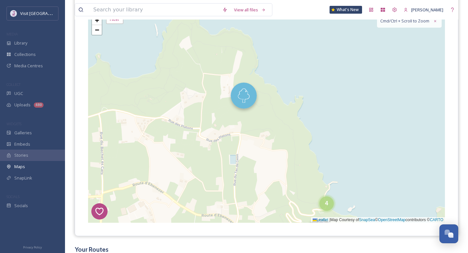
click at [233, 94] on img at bounding box center [244, 96] width 26 height 26
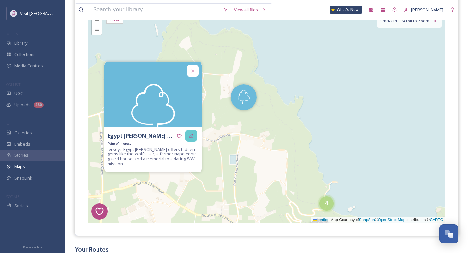
click at [187, 132] on div at bounding box center [191, 136] width 12 height 12
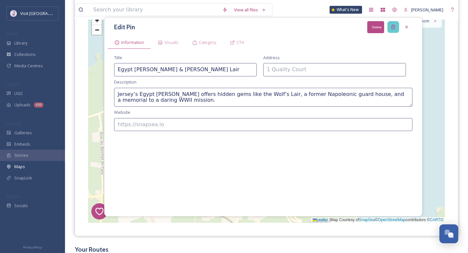
click at [393, 26] on icon at bounding box center [393, 26] width 5 height 5
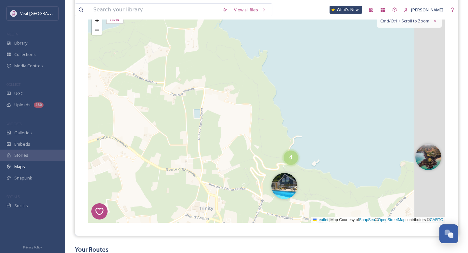
drag, startPoint x: 312, startPoint y: 139, endPoint x: 270, endPoint y: 76, distance: 76.0
click at [270, 76] on div "7 8 1 2 6 2 4 3 8 + − Leaflet | Map Courtesy of SnapSea © OpenStreetMap contrib…" at bounding box center [266, 116] width 357 height 211
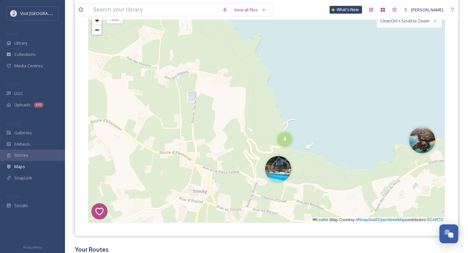
click at [282, 149] on div "7 8 1 2 6 2 4 3 8 + − Leaflet | Map Courtesy of SnapSea © OpenStreetMap contrib…" at bounding box center [266, 116] width 357 height 211
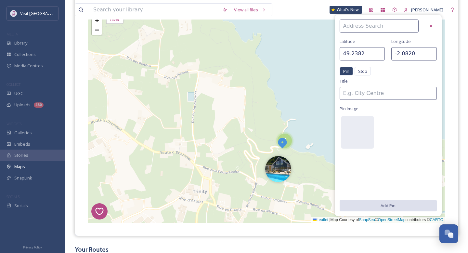
click at [330, 104] on div "7 8 1 2 6 2 4 3 8 + − Leaflet | Map Courtesy of SnapSea © OpenStreetMap contrib…" at bounding box center [266, 116] width 357 height 211
type input "49.2420"
type input "-2.0758"
click at [429, 26] on icon at bounding box center [430, 25] width 5 height 5
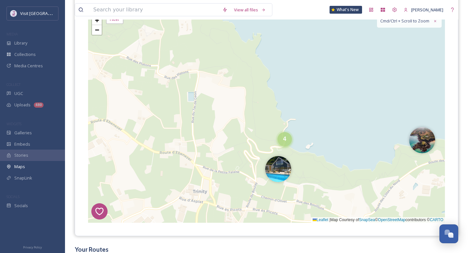
click at [287, 142] on div "4" at bounding box center [285, 139] width 14 height 14
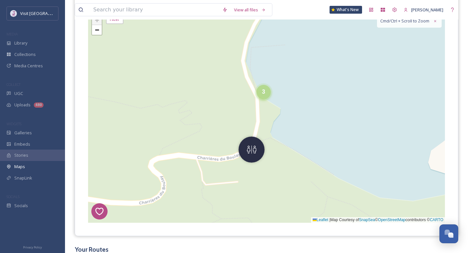
click at [267, 88] on div "3" at bounding box center [263, 92] width 14 height 14
click at [256, 79] on img at bounding box center [258, 85] width 26 height 26
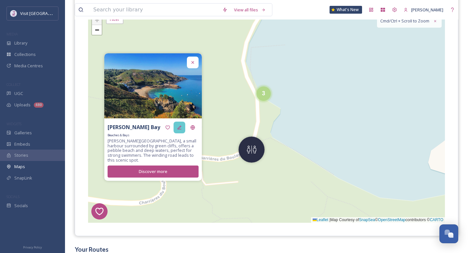
click at [179, 133] on div at bounding box center [180, 128] width 12 height 12
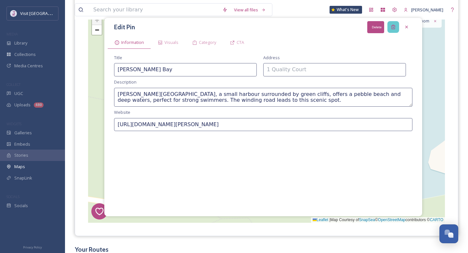
click at [390, 26] on div "Delete" at bounding box center [393, 27] width 12 height 12
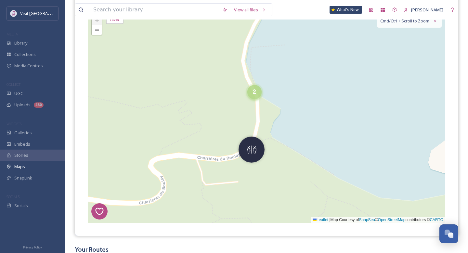
click at [254, 96] on div "2" at bounding box center [254, 92] width 14 height 14
click at [241, 97] on img at bounding box center [243, 95] width 26 height 26
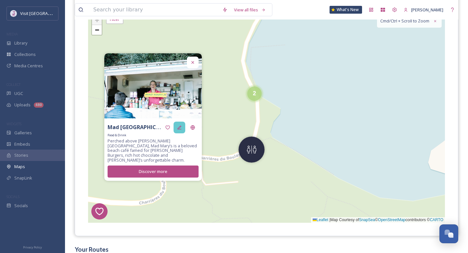
click at [180, 128] on icon at bounding box center [179, 127] width 5 height 5
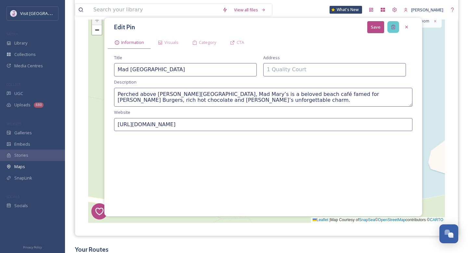
click at [394, 30] on div at bounding box center [393, 27] width 12 height 12
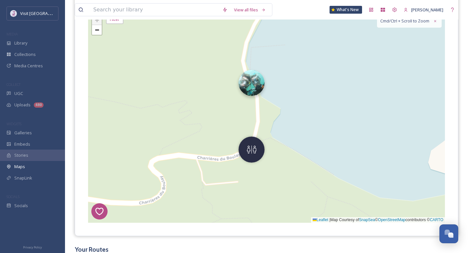
click at [252, 85] on img at bounding box center [252, 83] width 26 height 26
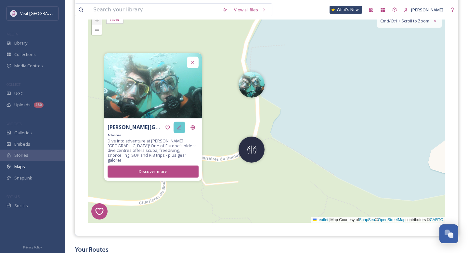
click at [184, 130] on div at bounding box center [180, 128] width 12 height 12
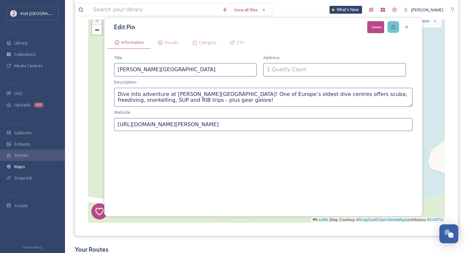
click at [393, 26] on icon at bounding box center [393, 26] width 5 height 5
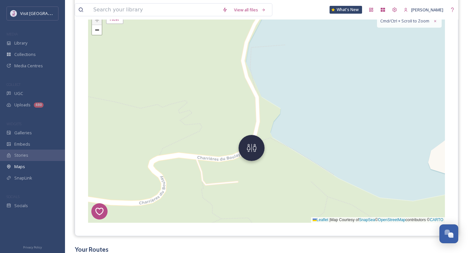
click at [254, 150] on img at bounding box center [252, 148] width 26 height 26
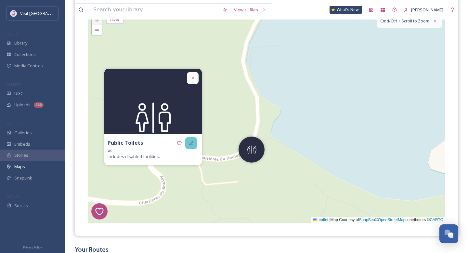
click at [187, 141] on div at bounding box center [191, 143] width 12 height 12
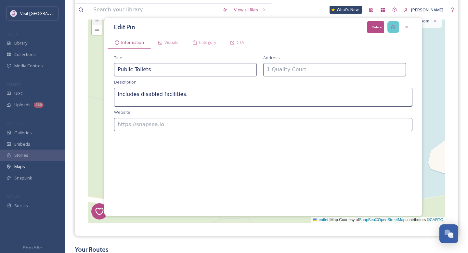
click at [392, 27] on icon at bounding box center [393, 27] width 4 height 4
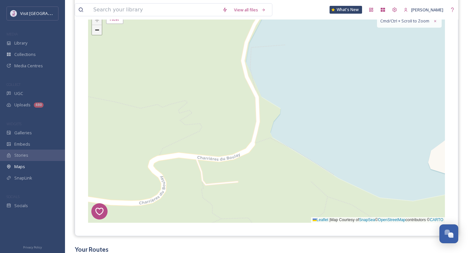
click at [97, 31] on span "−" at bounding box center [97, 30] width 4 height 8
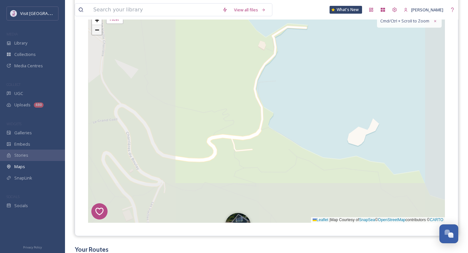
click at [97, 31] on span "−" at bounding box center [97, 30] width 4 height 8
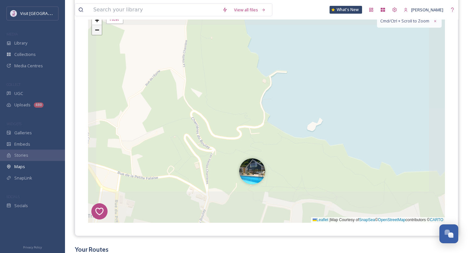
click at [98, 31] on span "−" at bounding box center [97, 30] width 4 height 8
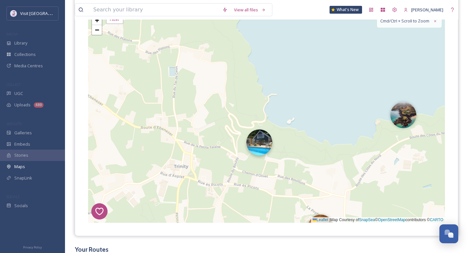
click at [251, 143] on img at bounding box center [259, 142] width 26 height 26
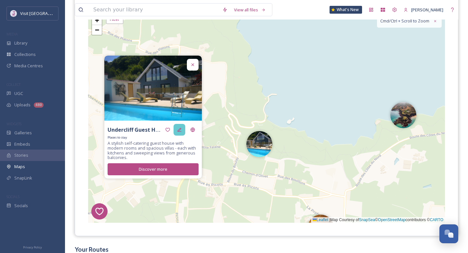
click at [179, 126] on div at bounding box center [180, 130] width 12 height 12
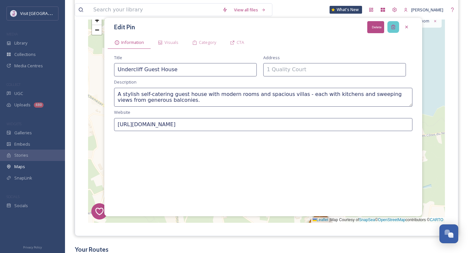
click at [394, 23] on div "Delete" at bounding box center [393, 27] width 12 height 12
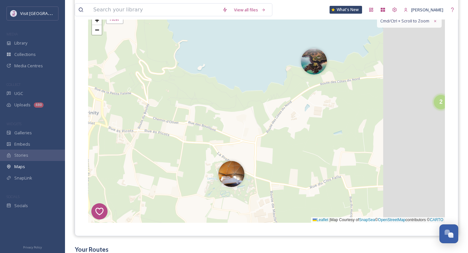
drag, startPoint x: 350, startPoint y: 100, endPoint x: 254, endPoint y: 34, distance: 116.5
click at [254, 35] on div "7 8 1 2 6 2 3 8 + − Leaflet | Map Courtesy of SnapSea © OpenStreetMap contribut…" at bounding box center [266, 116] width 357 height 211
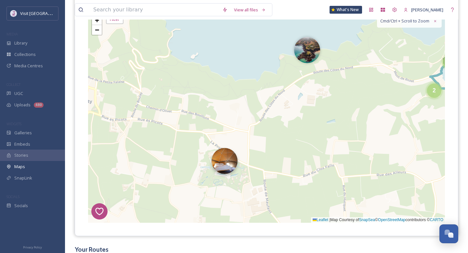
click at [229, 158] on img at bounding box center [225, 161] width 26 height 26
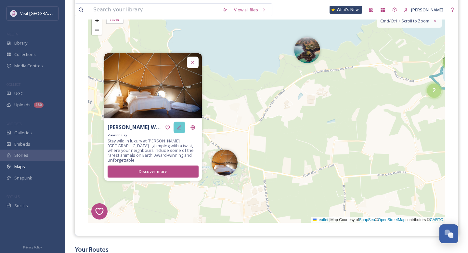
click at [180, 130] on icon at bounding box center [179, 127] width 5 height 5
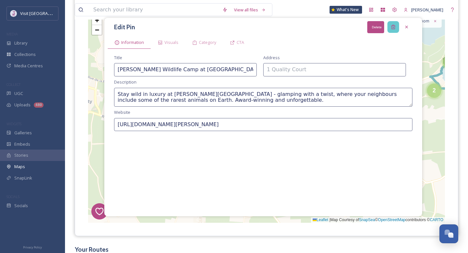
click at [395, 25] on icon at bounding box center [393, 26] width 5 height 5
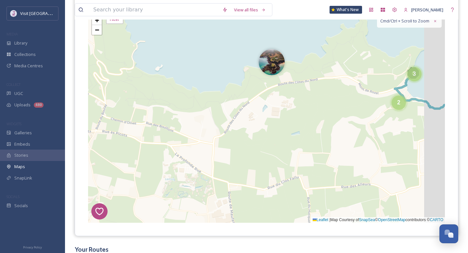
drag, startPoint x: 370, startPoint y: 99, endPoint x: 313, endPoint y: 125, distance: 62.2
click at [313, 125] on div "7 8 1 2 6 2 3 8 + − Leaflet | Map Courtesy of SnapSea © OpenStreetMap contribut…" at bounding box center [266, 116] width 357 height 211
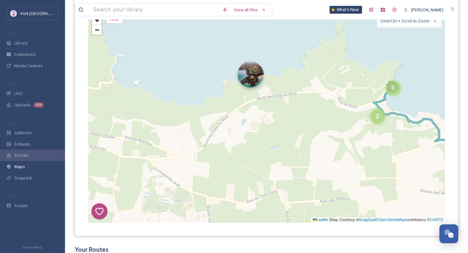
click at [252, 71] on img at bounding box center [251, 74] width 26 height 26
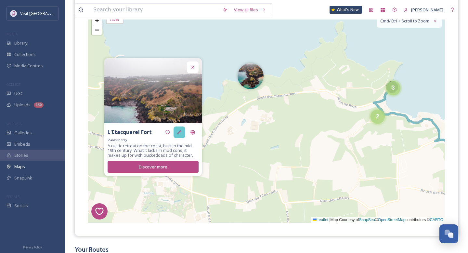
click at [179, 137] on div at bounding box center [180, 132] width 12 height 12
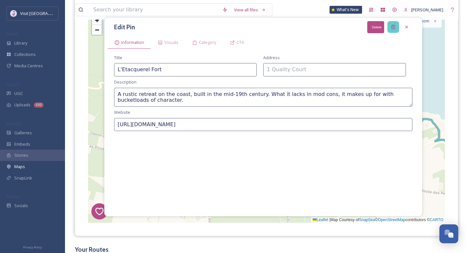
click at [392, 27] on icon at bounding box center [393, 26] width 5 height 5
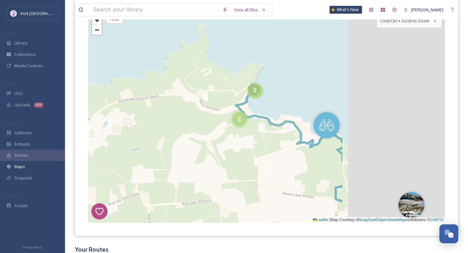
drag, startPoint x: 371, startPoint y: 89, endPoint x: 227, endPoint y: 92, distance: 143.4
click at [227, 92] on div "7 8 1 2 6 2 3 8 + − Leaflet | Map Courtesy of SnapSea © OpenStreetMap contribut…" at bounding box center [266, 116] width 357 height 211
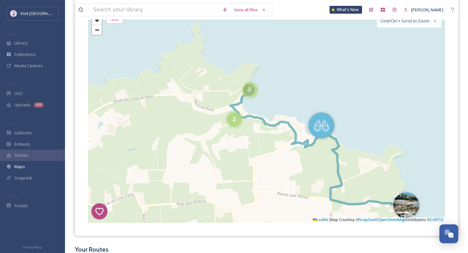
click at [253, 88] on div "3" at bounding box center [250, 89] width 14 height 14
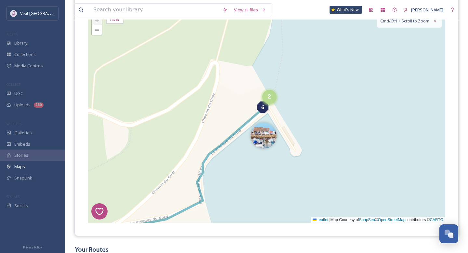
click at [268, 98] on span "2" at bounding box center [269, 96] width 3 height 7
click at [255, 100] on img at bounding box center [258, 100] width 26 height 26
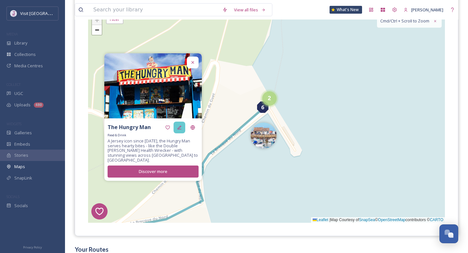
click at [180, 129] on icon at bounding box center [179, 127] width 5 height 5
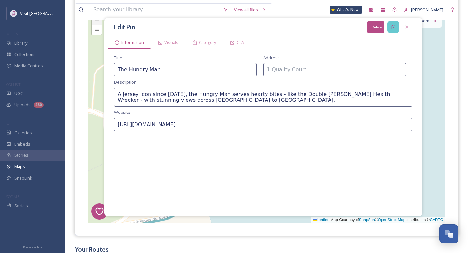
click at [390, 29] on div "Delete" at bounding box center [393, 27] width 12 height 12
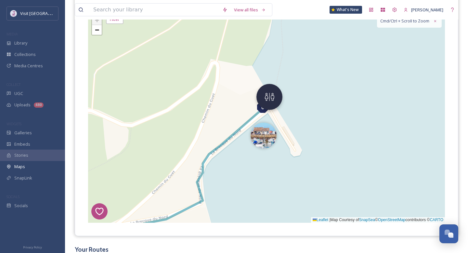
click at [272, 102] on img at bounding box center [269, 97] width 26 height 26
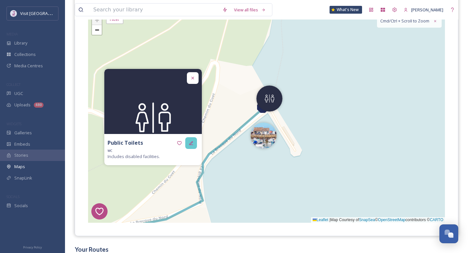
click at [192, 144] on icon at bounding box center [191, 142] width 5 height 5
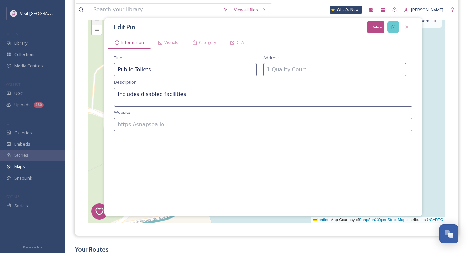
click at [392, 22] on div "Delete" at bounding box center [393, 27] width 12 height 12
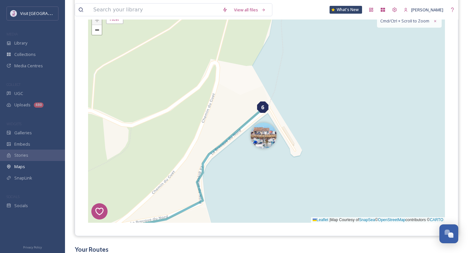
click at [265, 107] on div "6" at bounding box center [262, 106] width 11 height 11
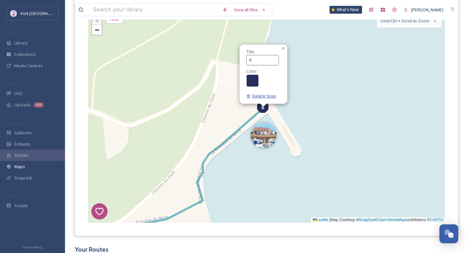
click at [267, 98] on span "Delete Stop" at bounding box center [261, 96] width 30 height 6
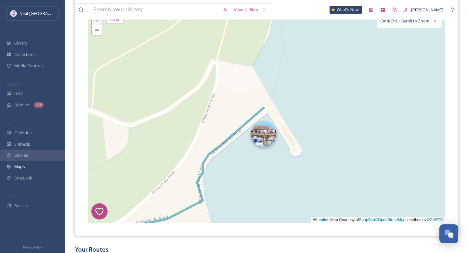
click at [262, 142] on img at bounding box center [264, 134] width 26 height 26
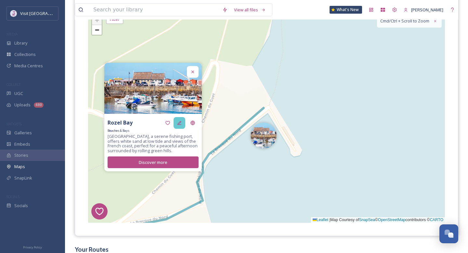
click at [181, 122] on icon at bounding box center [179, 123] width 4 height 4
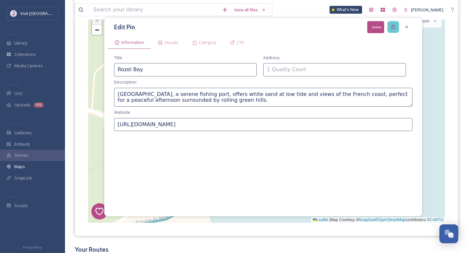
click at [396, 26] on div "Delete" at bounding box center [393, 27] width 12 height 12
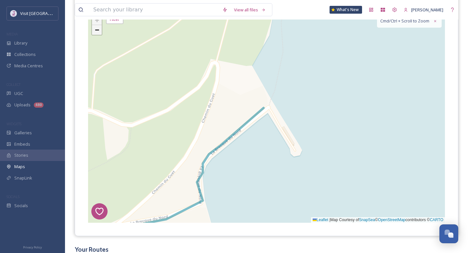
click at [98, 32] on span "−" at bounding box center [97, 30] width 4 height 8
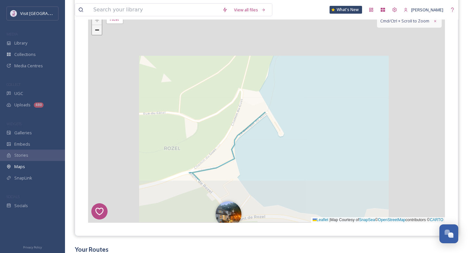
click at [98, 32] on span "−" at bounding box center [97, 30] width 4 height 8
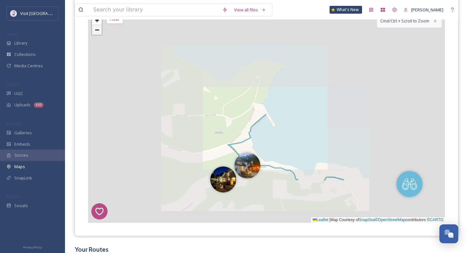
click at [98, 32] on span "−" at bounding box center [97, 30] width 4 height 8
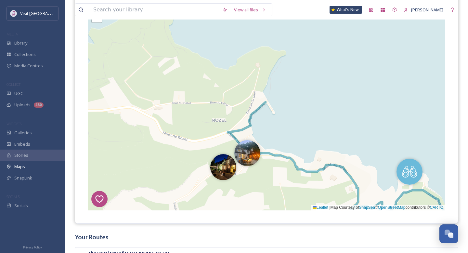
scroll to position [110, 0]
click at [146, 68] on div "7 8 1 2 2 6 + − Leaflet | Map Courtesy of SnapSea © OpenStreetMap contributors …" at bounding box center [266, 103] width 357 height 211
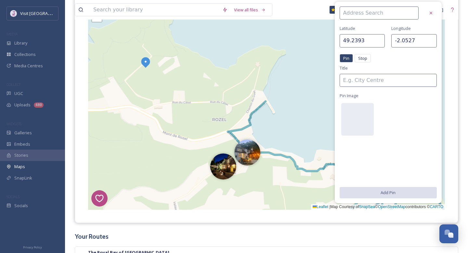
click at [209, 59] on div "7 8 1 2 2 6 + − Leaflet | Map Courtesy of SnapSea © OpenStreetMap contributors …" at bounding box center [266, 103] width 357 height 211
type input "49.2397"
type input "-2.0485"
click at [303, 9] on div "View all files What's New [PERSON_NAME]" at bounding box center [267, 10] width 384 height 20
click at [432, 15] on icon at bounding box center [430, 12] width 5 height 5
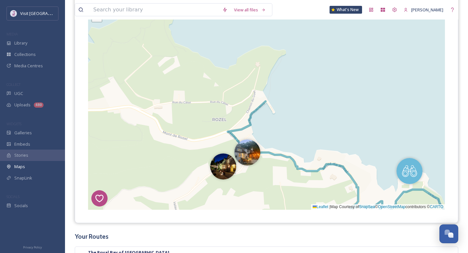
click at [98, 21] on span "−" at bounding box center [97, 17] width 4 height 8
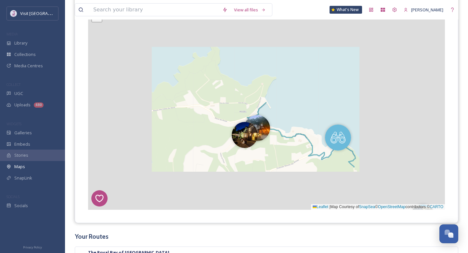
scroll to position [108, 0]
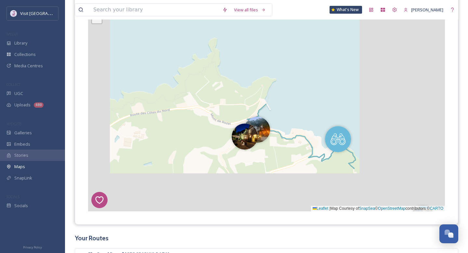
click at [98, 21] on span "−" at bounding box center [97, 18] width 4 height 8
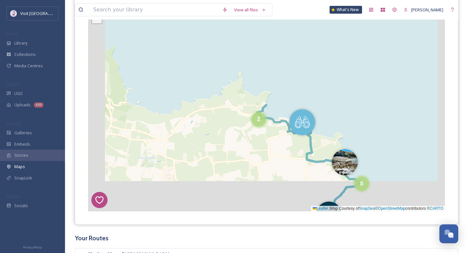
click at [98, 21] on span "−" at bounding box center [97, 18] width 4 height 8
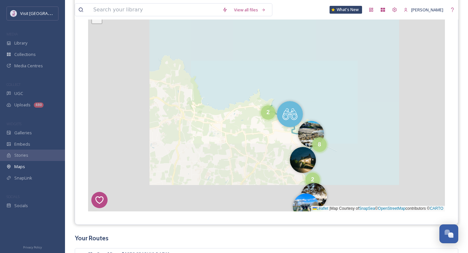
click at [98, 21] on span "−" at bounding box center [97, 18] width 4 height 8
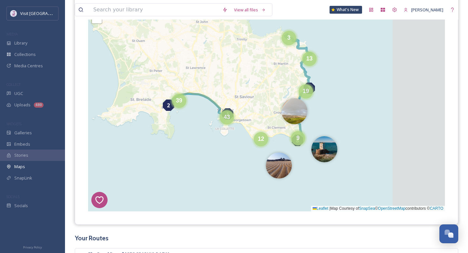
drag, startPoint x: 340, startPoint y: 148, endPoint x: 267, endPoint y: 102, distance: 85.9
click at [267, 102] on div "7 8 1 2 3 19 13 12 9 39 43 + − Leaflet | Map Courtesy of SnapSea © OpenStreetMa…" at bounding box center [266, 105] width 357 height 211
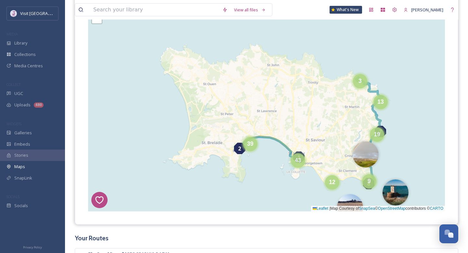
click at [346, 199] on img at bounding box center [350, 207] width 26 height 26
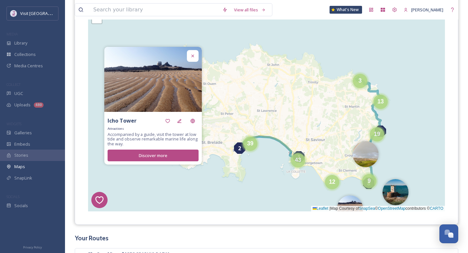
click at [183, 127] on div "Attractions" at bounding box center [153, 129] width 91 height 4
click at [182, 124] on div at bounding box center [180, 121] width 12 height 12
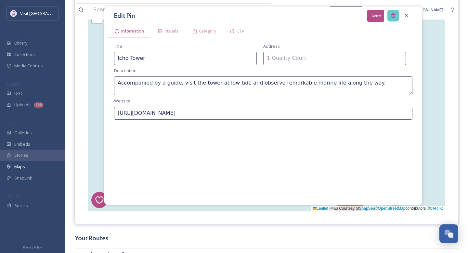
click at [392, 11] on div "Delete" at bounding box center [393, 16] width 12 height 12
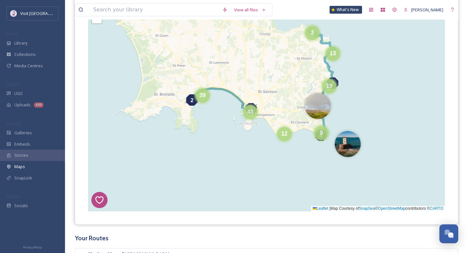
drag, startPoint x: 389, startPoint y: 127, endPoint x: 341, endPoint y: 78, distance: 68.5
click at [341, 78] on div "7 8 1 2 3 12 13 9 19 39 43 + − Leaflet | Map Courtesy of SnapSea © OpenStreetMa…" at bounding box center [266, 105] width 357 height 211
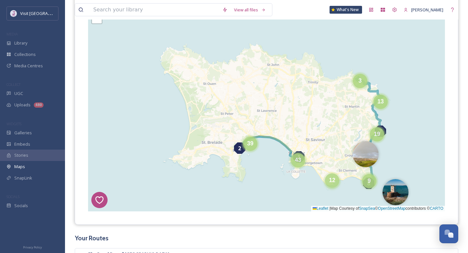
click at [332, 176] on div "12" at bounding box center [332, 180] width 14 height 14
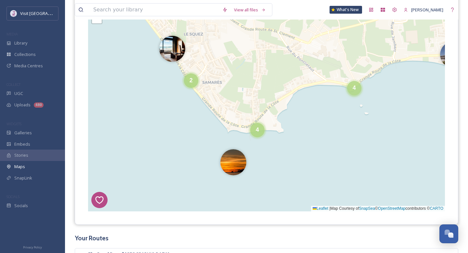
click at [356, 91] on div "4" at bounding box center [354, 88] width 14 height 14
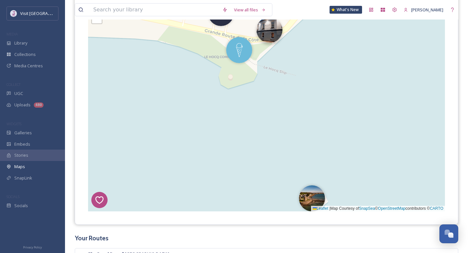
click at [273, 35] on img at bounding box center [269, 30] width 26 height 26
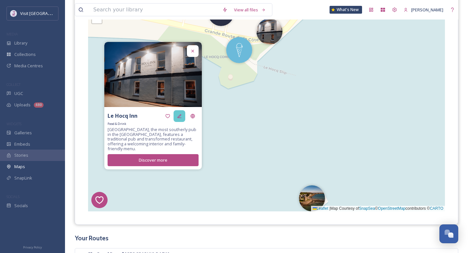
click at [182, 117] on icon at bounding box center [179, 115] width 5 height 5
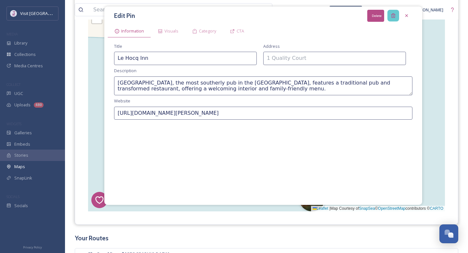
click at [394, 16] on icon at bounding box center [393, 15] width 5 height 5
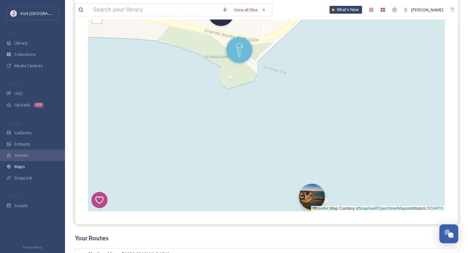
click at [307, 190] on img at bounding box center [312, 197] width 26 height 26
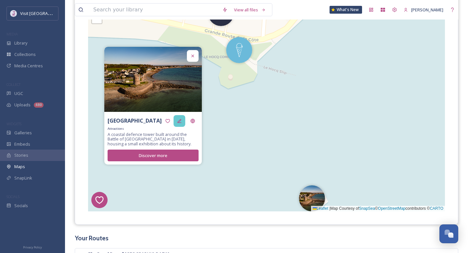
click at [181, 115] on div at bounding box center [180, 121] width 12 height 12
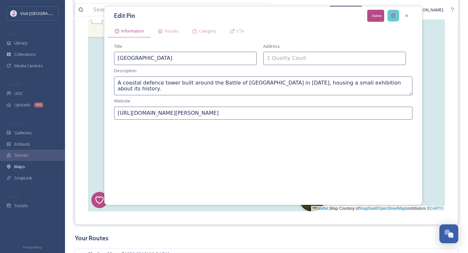
click at [392, 13] on icon at bounding box center [393, 15] width 5 height 5
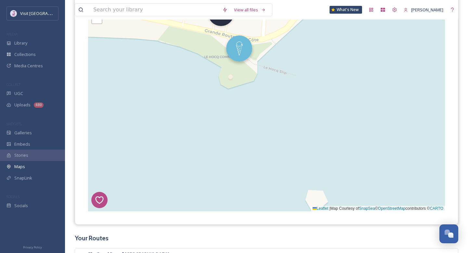
click at [242, 48] on img at bounding box center [239, 48] width 26 height 26
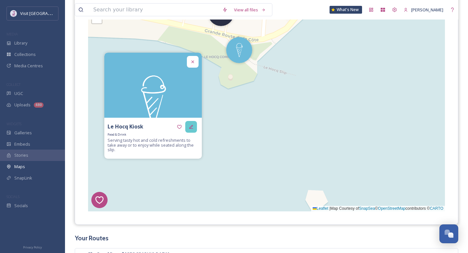
click at [188, 126] on div at bounding box center [191, 127] width 12 height 12
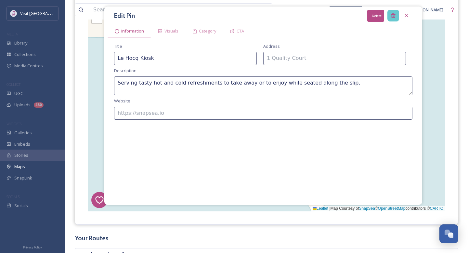
click at [388, 14] on div "Delete" at bounding box center [393, 16] width 12 height 12
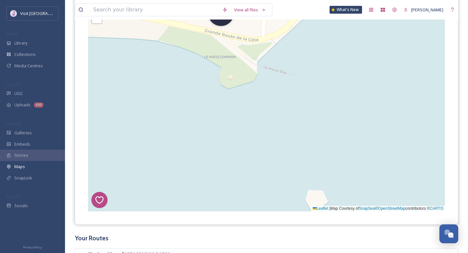
click at [99, 23] on div "+ −" at bounding box center [96, 13] width 11 height 21
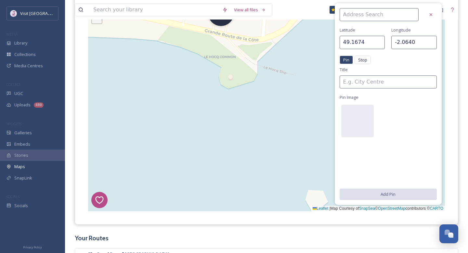
click at [99, 21] on span "−" at bounding box center [97, 18] width 4 height 8
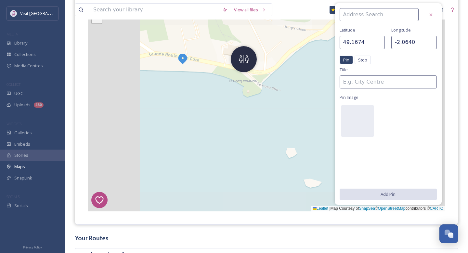
click at [99, 21] on span "−" at bounding box center [97, 18] width 4 height 8
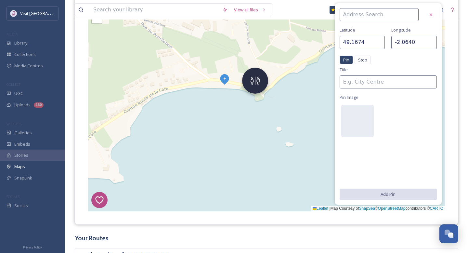
click at [258, 77] on img at bounding box center [255, 81] width 26 height 26
click at [436, 14] on div at bounding box center [431, 15] width 12 height 12
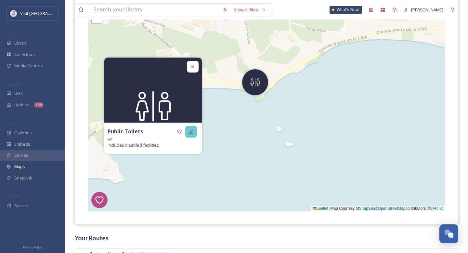
click at [189, 133] on icon at bounding box center [191, 132] width 4 height 4
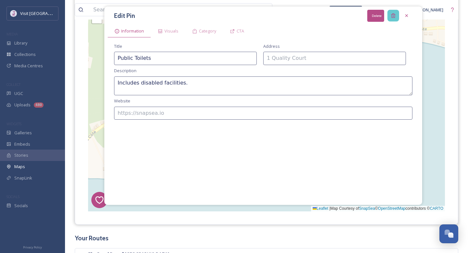
click at [396, 17] on div "Delete" at bounding box center [393, 16] width 12 height 12
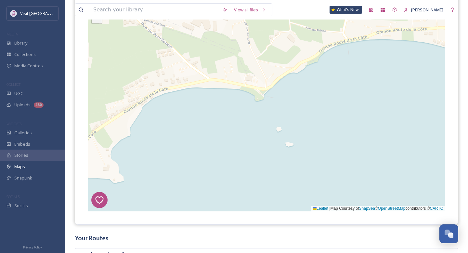
click at [98, 23] on link "−" at bounding box center [97, 19] width 10 height 10
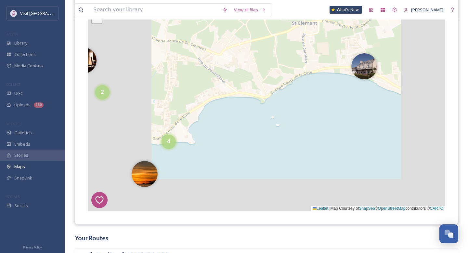
click at [98, 23] on link "−" at bounding box center [97, 19] width 10 height 10
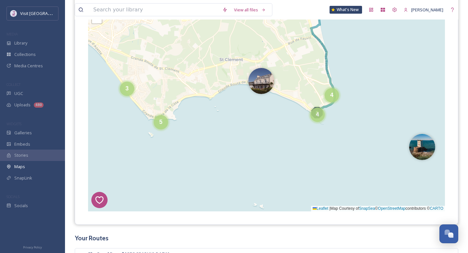
drag, startPoint x: 290, startPoint y: 105, endPoint x: 228, endPoint y: 107, distance: 61.8
click at [228, 107] on div "7 8 1 2 8 10 2 3 5 4 4 11 17 2 4 4 4 8 4 6 20 + − Leaflet | Map Courtesy of Sna…" at bounding box center [266, 105] width 357 height 211
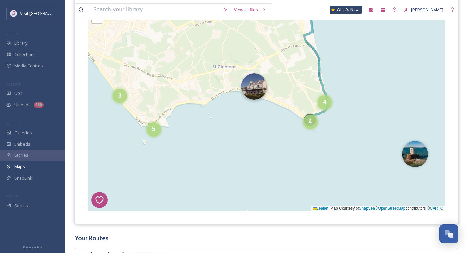
click at [259, 95] on img at bounding box center [254, 86] width 26 height 26
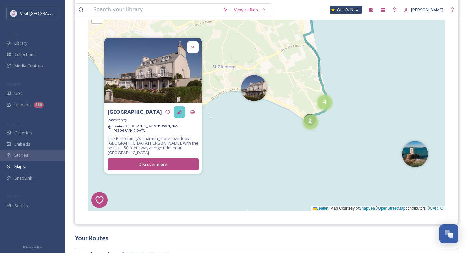
click at [180, 115] on icon at bounding box center [179, 112] width 5 height 5
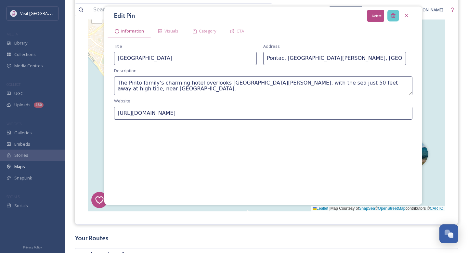
click at [392, 15] on icon at bounding box center [393, 15] width 5 height 5
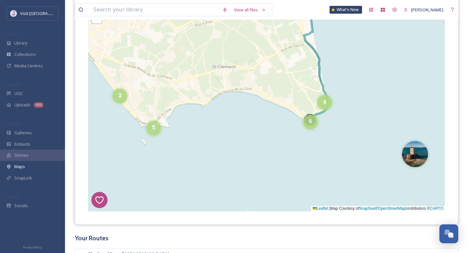
click at [157, 129] on div "5" at bounding box center [154, 128] width 14 height 14
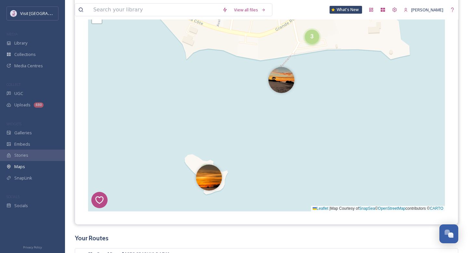
click at [310, 38] on div "3" at bounding box center [312, 37] width 14 height 14
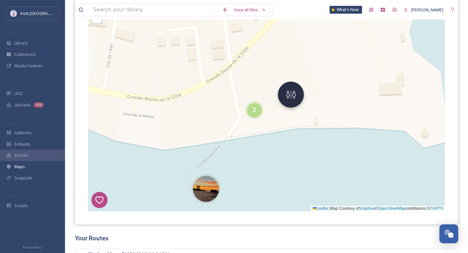
click at [283, 93] on img at bounding box center [291, 95] width 26 height 26
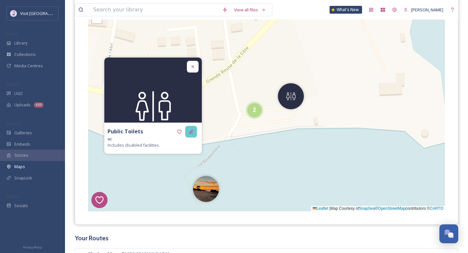
click at [190, 131] on icon at bounding box center [191, 131] width 5 height 5
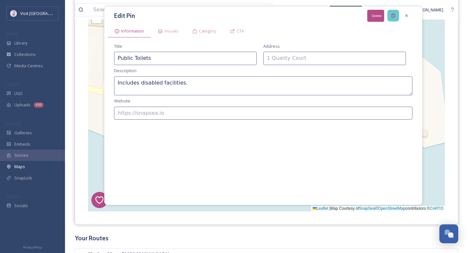
click at [393, 17] on icon at bounding box center [393, 15] width 5 height 5
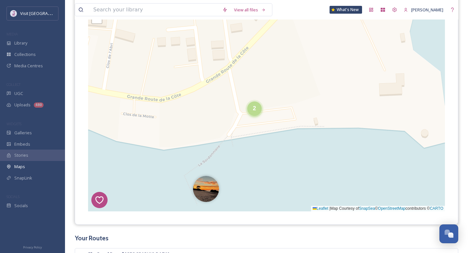
click at [249, 114] on div "2" at bounding box center [254, 108] width 14 height 14
click at [251, 118] on img at bounding box center [243, 112] width 26 height 26
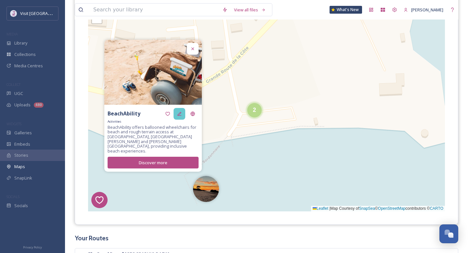
click at [181, 116] on icon at bounding box center [179, 113] width 5 height 5
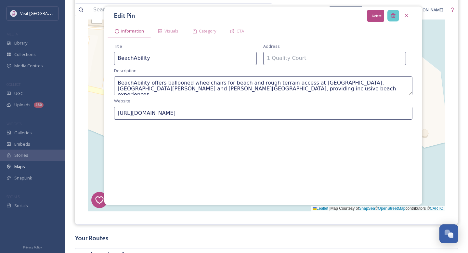
click at [394, 17] on icon at bounding box center [393, 15] width 5 height 5
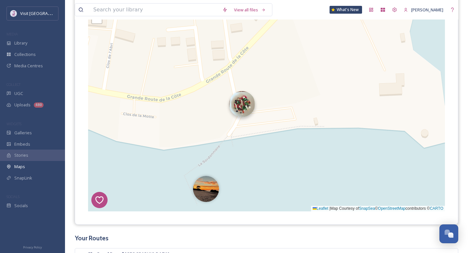
click at [247, 114] on img at bounding box center [242, 104] width 26 height 26
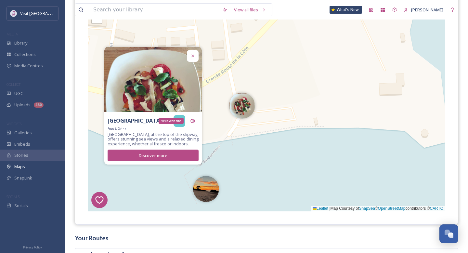
click at [180, 119] on icon at bounding box center [179, 121] width 4 height 4
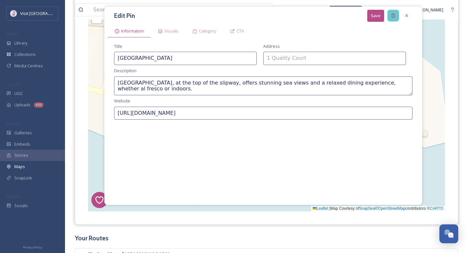
click at [393, 14] on icon at bounding box center [393, 15] width 5 height 5
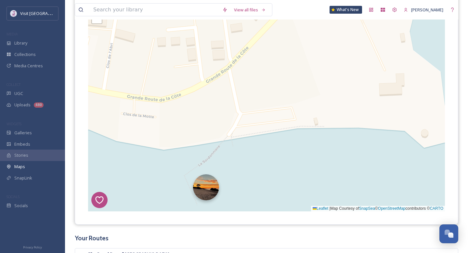
click at [206, 190] on img at bounding box center [206, 187] width 26 height 26
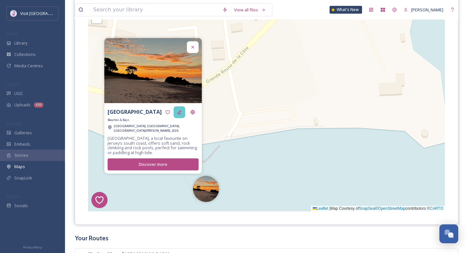
click at [181, 118] on div at bounding box center [180, 112] width 12 height 12
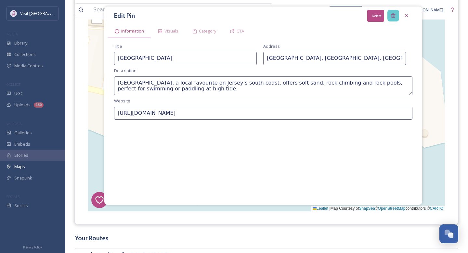
click at [393, 19] on div "Delete" at bounding box center [393, 16] width 12 height 12
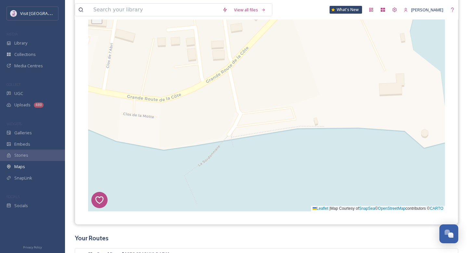
click at [101, 22] on link "−" at bounding box center [97, 19] width 10 height 10
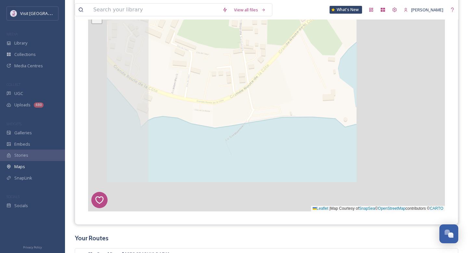
click at [101, 22] on link "−" at bounding box center [97, 19] width 10 height 10
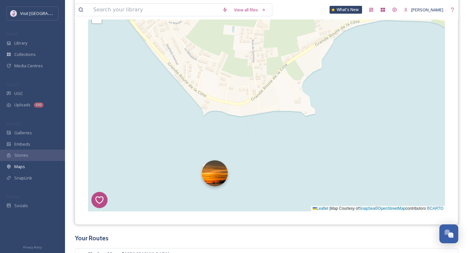
click at [213, 176] on img at bounding box center [215, 173] width 26 height 26
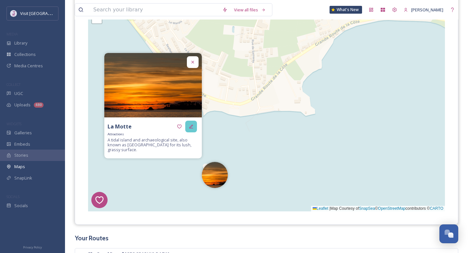
click at [193, 124] on icon at bounding box center [191, 126] width 5 height 5
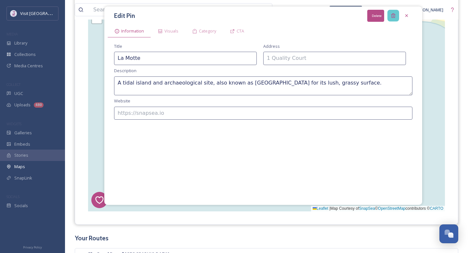
click at [393, 13] on icon at bounding box center [393, 15] width 5 height 5
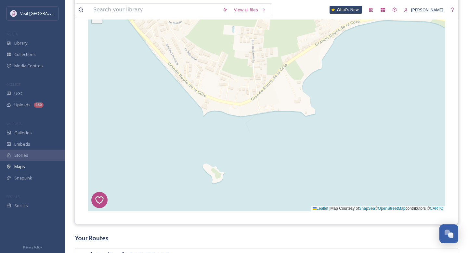
click at [96, 22] on span "−" at bounding box center [97, 18] width 4 height 8
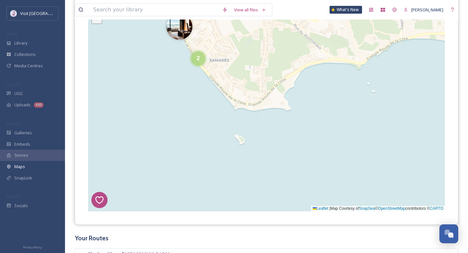
click at [96, 22] on span "−" at bounding box center [97, 18] width 4 height 8
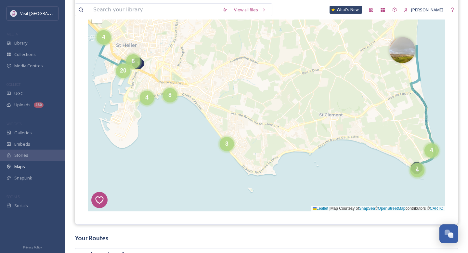
drag, startPoint x: 310, startPoint y: 120, endPoint x: 307, endPoint y: 187, distance: 66.3
click at [307, 187] on div "7 8 1 2 8 10 2 3 4 4 11 17 2 4 4 4 8 4 6 20 + − Leaflet | Map Courtesy of SnapS…" at bounding box center [266, 105] width 357 height 211
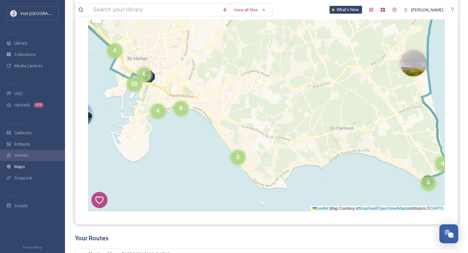
drag, startPoint x: 320, startPoint y: 124, endPoint x: 331, endPoint y: 137, distance: 17.3
click at [331, 137] on div "7 8 1 2 8 10 2 3 4 4 11 17 2 4 4 4 8 4 6 20 8 + − Leaflet | Map Courtesy of Sna…" at bounding box center [266, 105] width 357 height 211
click at [241, 156] on div "3" at bounding box center [238, 156] width 14 height 14
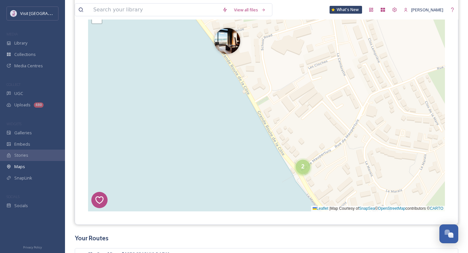
click at [299, 165] on div "2" at bounding box center [303, 167] width 14 height 14
click at [295, 167] on img at bounding box center [292, 170] width 26 height 26
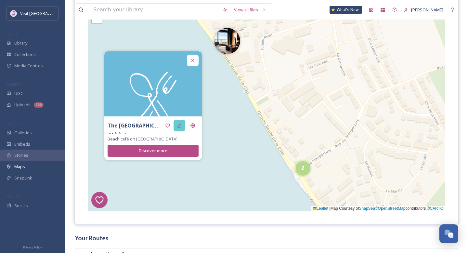
click at [177, 123] on icon at bounding box center [179, 125] width 5 height 5
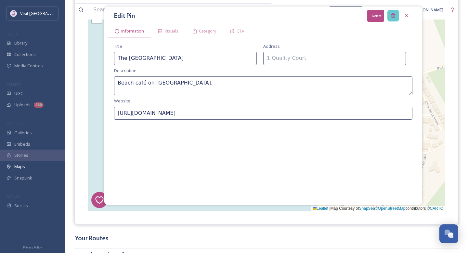
click at [392, 17] on icon at bounding box center [393, 16] width 4 height 4
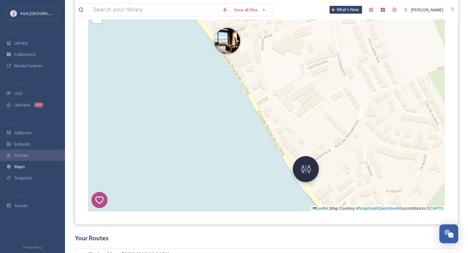
click at [307, 164] on img at bounding box center [306, 169] width 26 height 26
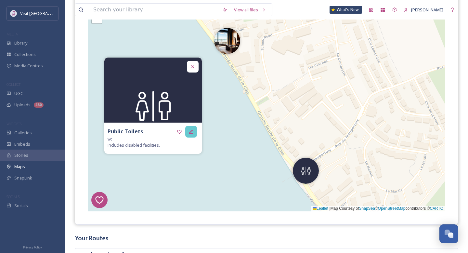
click at [193, 131] on icon at bounding box center [191, 131] width 5 height 5
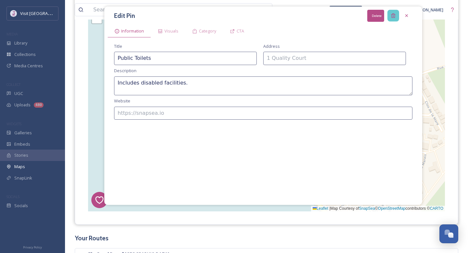
click at [390, 18] on div "Delete" at bounding box center [393, 16] width 12 height 12
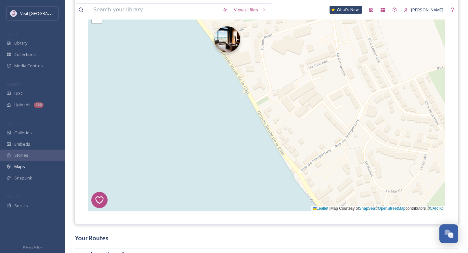
click at [219, 45] on img at bounding box center [227, 39] width 26 height 26
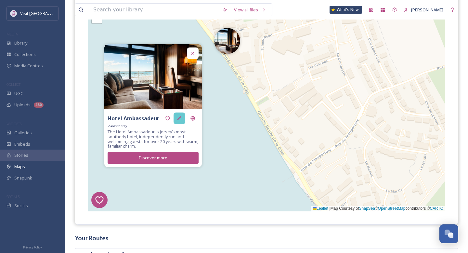
click at [178, 120] on icon at bounding box center [179, 118] width 5 height 5
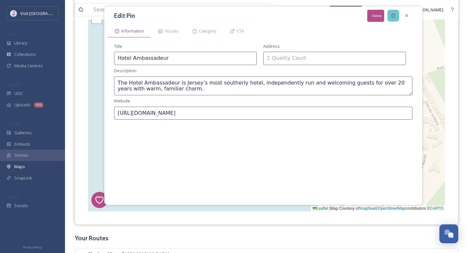
click at [392, 14] on icon at bounding box center [393, 15] width 5 height 5
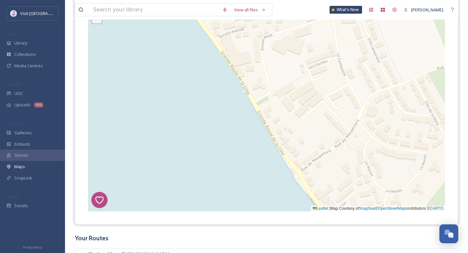
click at [98, 21] on span "−" at bounding box center [97, 18] width 4 height 8
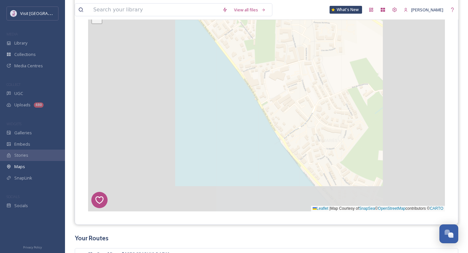
click at [98, 21] on span "−" at bounding box center [97, 18] width 4 height 8
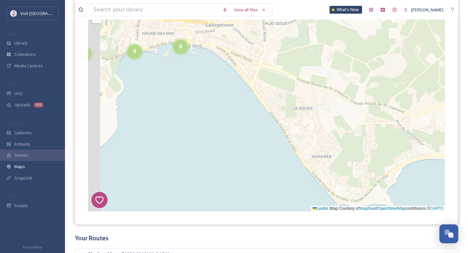
drag, startPoint x: 213, startPoint y: 91, endPoint x: 236, endPoint y: 124, distance: 40.7
click at [237, 124] on div "7 8 1 2 5 2 4 2 4 8 4 2 4 3 6 10 + − Leaflet | Map Courtesy of SnapSea © OpenSt…" at bounding box center [266, 105] width 357 height 211
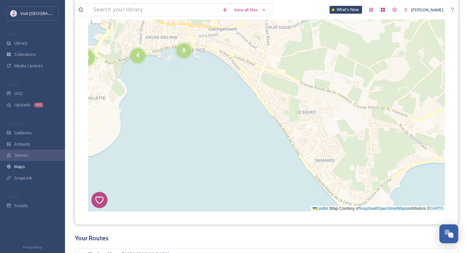
drag, startPoint x: 282, startPoint y: 147, endPoint x: 274, endPoint y: 141, distance: 9.4
click at [282, 150] on div "7 8 1 2 5 2 4 2 4 8 4 2 4 3 6 10 3 9 7 2 3 + − Leaflet | Map Courtesy of SnapSe…" at bounding box center [266, 105] width 357 height 211
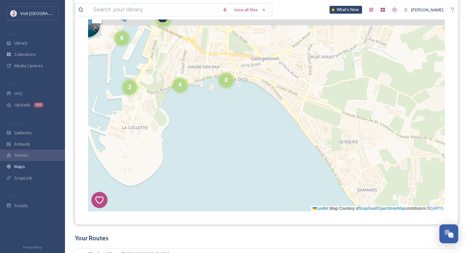
drag, startPoint x: 225, startPoint y: 89, endPoint x: 265, endPoint y: 116, distance: 48.4
click at [267, 117] on div "7 8 1 2 5 2 4 2 4 8 4 2 4 3 6 10 3 9 7 2 3 + − Leaflet | Map Courtesy of SnapSe…" at bounding box center [266, 105] width 357 height 211
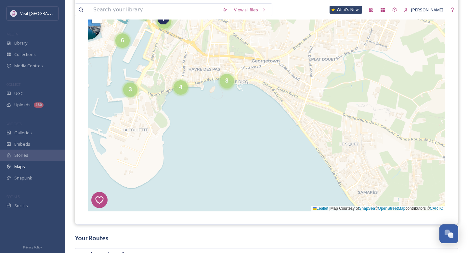
click at [226, 76] on div "8" at bounding box center [227, 81] width 14 height 14
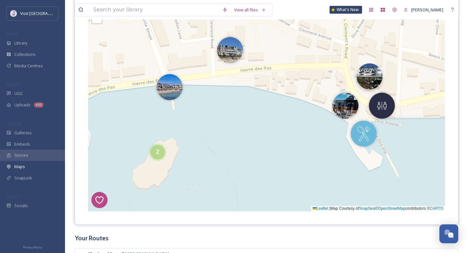
click at [376, 83] on img at bounding box center [370, 76] width 26 height 26
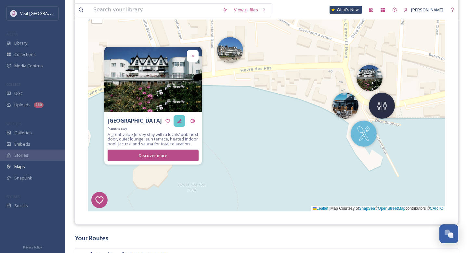
click at [179, 122] on icon at bounding box center [179, 120] width 5 height 5
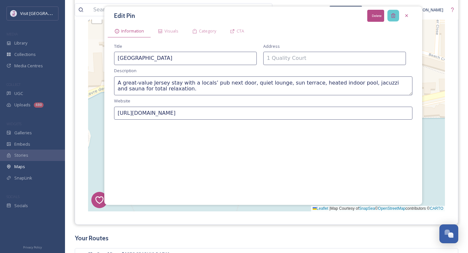
click at [397, 12] on div "Delete" at bounding box center [393, 16] width 12 height 12
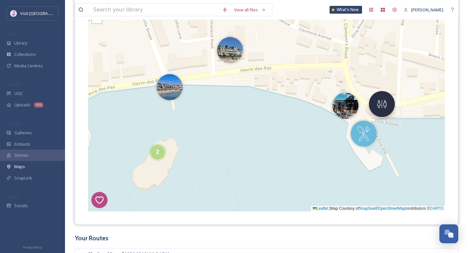
click at [380, 104] on img at bounding box center [382, 104] width 26 height 26
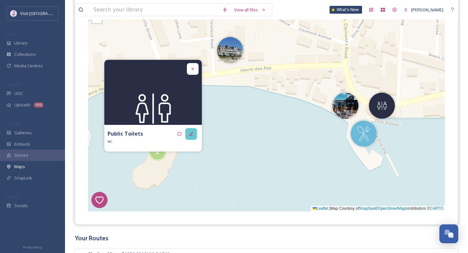
click at [190, 132] on icon at bounding box center [191, 133] width 5 height 5
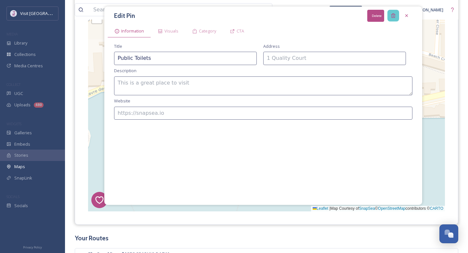
click at [391, 14] on icon at bounding box center [393, 15] width 5 height 5
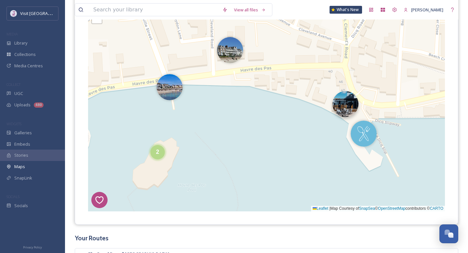
click at [346, 114] on img at bounding box center [345, 104] width 26 height 26
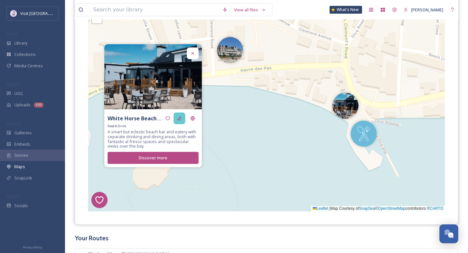
click at [180, 119] on icon at bounding box center [179, 118] width 5 height 5
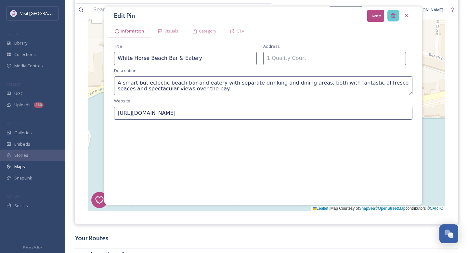
click at [391, 12] on div "Delete" at bounding box center [393, 16] width 12 height 12
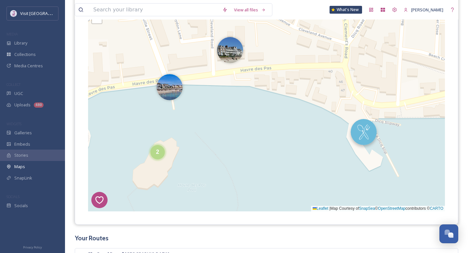
click at [359, 141] on img at bounding box center [364, 132] width 26 height 26
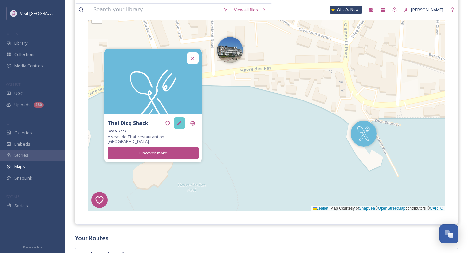
click at [178, 123] on div at bounding box center [180, 123] width 12 height 12
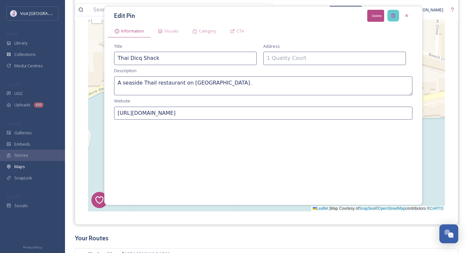
click at [392, 16] on icon at bounding box center [393, 16] width 4 height 4
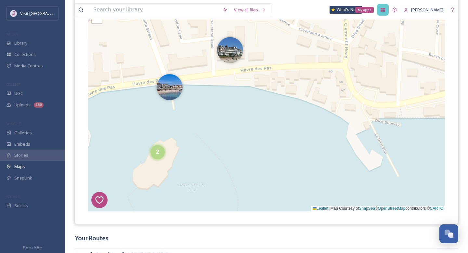
click at [389, 15] on div "My Apps" at bounding box center [383, 10] width 12 height 12
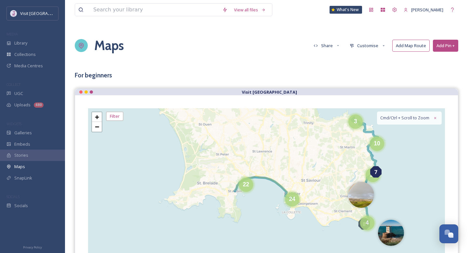
drag, startPoint x: 282, startPoint y: 175, endPoint x: 277, endPoint y: 107, distance: 68.8
click at [277, 107] on div "7 8 3 10 22 24 4 13 + − Leaflet | Map Courtesy of SnapSea © OpenStreetMap contr…" at bounding box center [266, 213] width 383 height 237
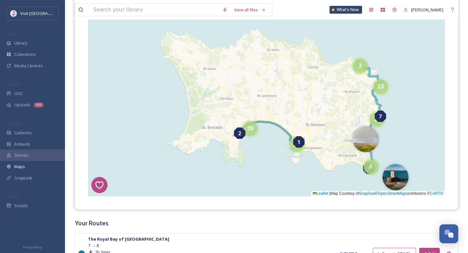
scroll to position [127, 0]
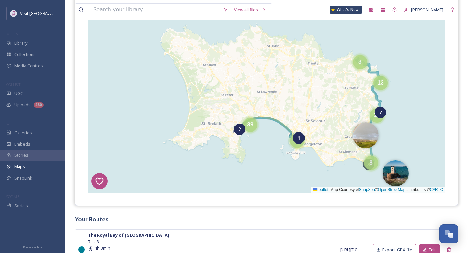
click at [314, 149] on div "7 8 1 2 3 13 8 19 39 39 + − Leaflet | Map Courtesy of SnapSea © OpenStreetMap c…" at bounding box center [266, 86] width 357 height 211
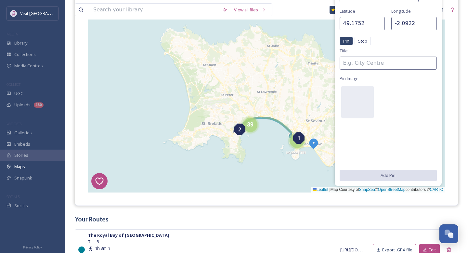
click at [437, 7] on div "[GEOGRAPHIC_DATA] Pin Stop Pin Stop Title Pin Image Add Pin" at bounding box center [388, 85] width 107 height 202
click at [297, 44] on div "7 8 1 2 3 13 8 19 39 39 + − Leaflet | Map Courtesy of SnapSea © OpenStreetMap c…" at bounding box center [266, 86] width 357 height 211
type input "49.2477"
type input "-2.1101"
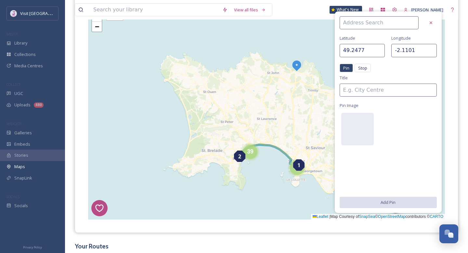
scroll to position [90, 0]
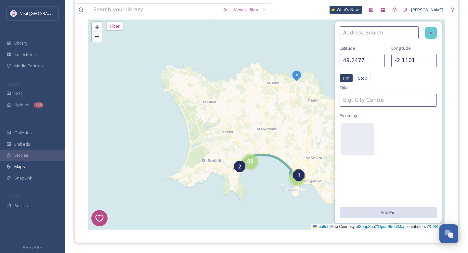
click at [434, 35] on div at bounding box center [431, 33] width 12 height 12
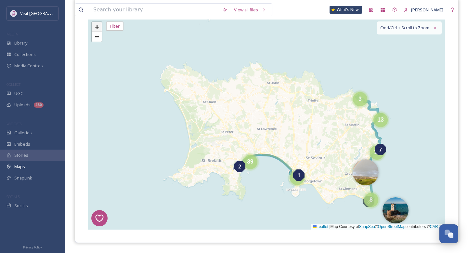
click at [98, 28] on span "+" at bounding box center [97, 27] width 4 height 8
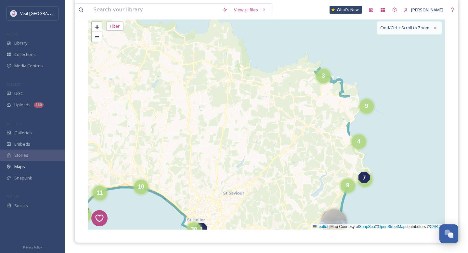
drag, startPoint x: 343, startPoint y: 147, endPoint x: 209, endPoint y: 148, distance: 133.3
click at [210, 148] on div "7 8 1 2 3 9 10 4 9 8 11 18 10 8 30 + − Leaflet | Map Courtesy of SnapSea © Open…" at bounding box center [266, 123] width 357 height 211
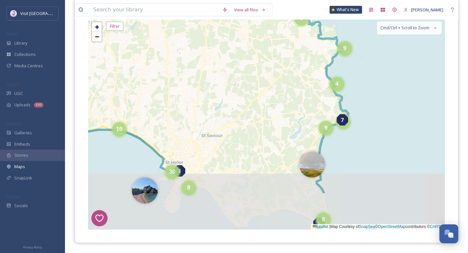
drag, startPoint x: 387, startPoint y: 108, endPoint x: 367, endPoint y: 47, distance: 64.5
click at [368, 47] on div "7 8 1 2 3 9 10 4 9 8 11 18 10 8 30 + − Leaflet | Map Courtesy of SnapSea © Open…" at bounding box center [266, 123] width 357 height 211
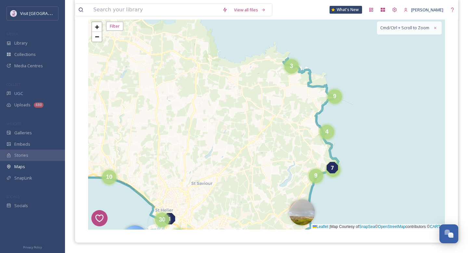
drag, startPoint x: 299, startPoint y: 77, endPoint x: 279, endPoint y: 136, distance: 62.5
click at [282, 134] on div "7 8 1 2 3 9 10 4 9 8 11 18 10 8 30 + − Leaflet | Map Courtesy of SnapSea © Open…" at bounding box center [266, 123] width 357 height 211
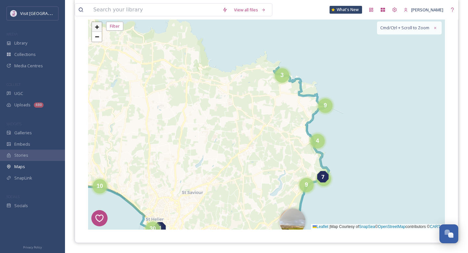
click at [92, 27] on link "+" at bounding box center [97, 27] width 10 height 10
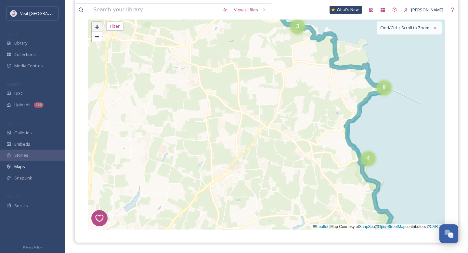
click at [92, 27] on link "+" at bounding box center [97, 27] width 10 height 10
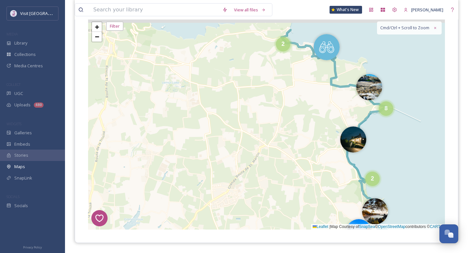
drag, startPoint x: 269, startPoint y: 65, endPoint x: 267, endPoint y: 123, distance: 57.9
click at [267, 123] on div "7 8 1 2 2 8 10 2 8 4 4 11 17 2 4 4 8 4 6 20 + − Leaflet | Map Courtesy of SnapS…" at bounding box center [266, 123] width 357 height 211
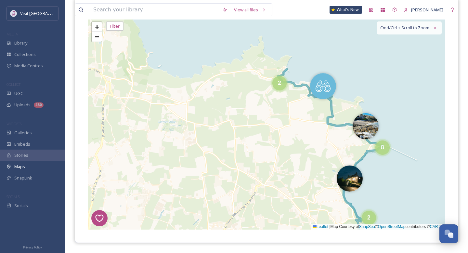
click at [287, 66] on div "7 8 1 2 2 8 10 2 8 11 17 2 4 4 8 4 6 20 + − Leaflet | Map Courtesy of SnapSea ©…" at bounding box center [266, 123] width 357 height 211
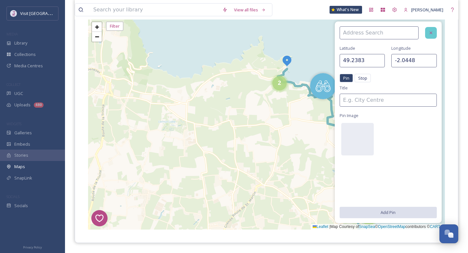
click at [433, 35] on div at bounding box center [431, 33] width 12 height 12
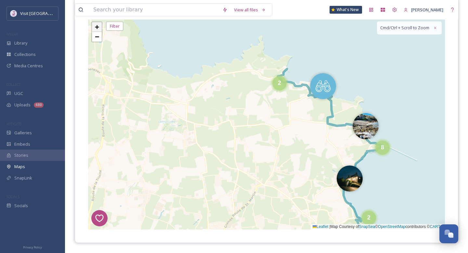
click at [97, 27] on span "+" at bounding box center [97, 27] width 4 height 8
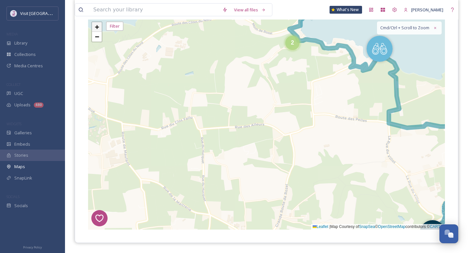
click at [97, 27] on span "+" at bounding box center [97, 27] width 4 height 8
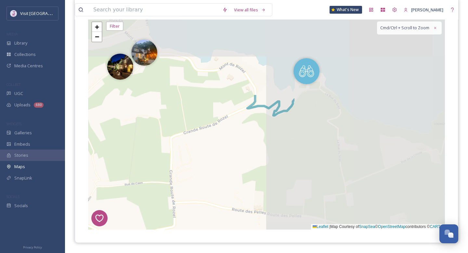
drag, startPoint x: 351, startPoint y: 80, endPoint x: 163, endPoint y: 177, distance: 211.8
click at [163, 177] on div "7 8 1 2 2 6 + − Leaflet | Map Courtesy of SnapSea © OpenStreetMap contributors …" at bounding box center [266, 123] width 357 height 211
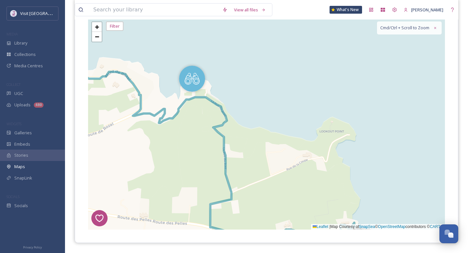
drag, startPoint x: 301, startPoint y: 143, endPoint x: 189, endPoint y: 151, distance: 113.0
click at [189, 151] on div "7 8 1 2 2 6 + − Leaflet | Map Courtesy of SnapSea © OpenStreetMap contributors …" at bounding box center [266, 123] width 357 height 211
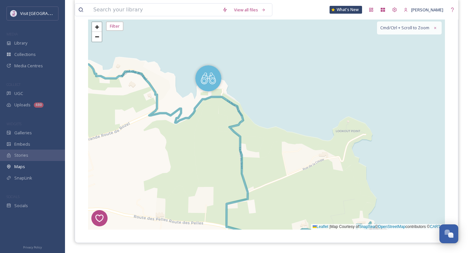
drag, startPoint x: 203, startPoint y: 147, endPoint x: 340, endPoint y: 160, distance: 137.4
click at [340, 162] on div "7 8 1 2 2 6 + − Leaflet | Map Courtesy of SnapSea © OpenStreetMap contributors …" at bounding box center [266, 123] width 357 height 211
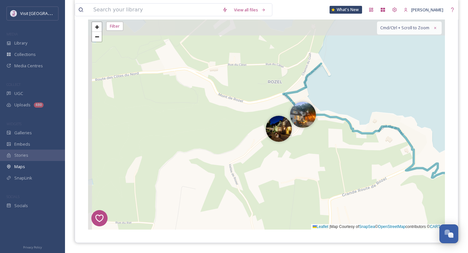
drag, startPoint x: 237, startPoint y: 141, endPoint x: 337, endPoint y: 197, distance: 114.1
click at [340, 197] on div "7 8 1 2 2 6 + − Leaflet | Map Courtesy of SnapSea © OpenStreetMap contributors …" at bounding box center [266, 123] width 357 height 211
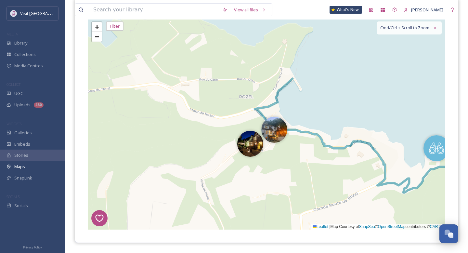
click at [295, 79] on div "7 8 1 2 2 6 + − Leaflet | Map Courtesy of SnapSea © OpenStreetMap contributors …" at bounding box center [266, 123] width 357 height 211
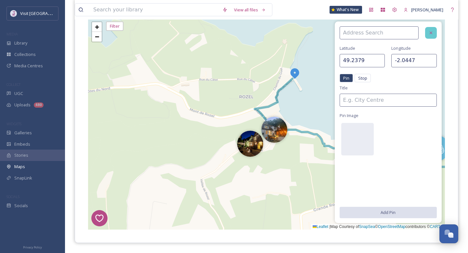
click at [428, 30] on icon at bounding box center [430, 32] width 5 height 5
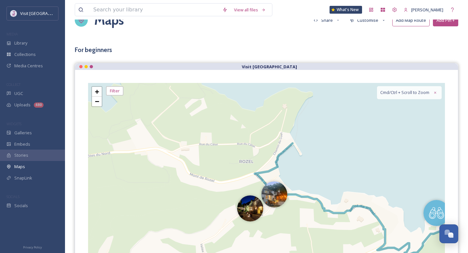
scroll to position [27, 0]
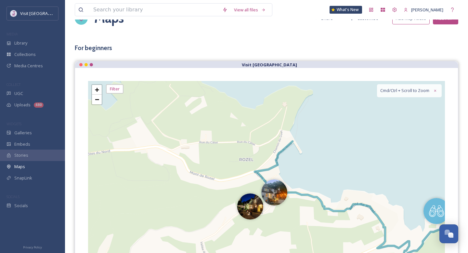
click at [444, 20] on button "Add Pin +" at bounding box center [445, 18] width 25 height 12
click at [416, 31] on span "Add New Pin" at bounding box center [427, 32] width 25 height 5
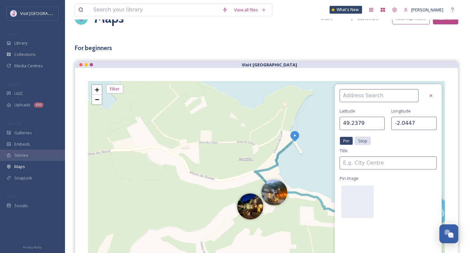
click at [361, 141] on span "Stop" at bounding box center [362, 140] width 9 height 5
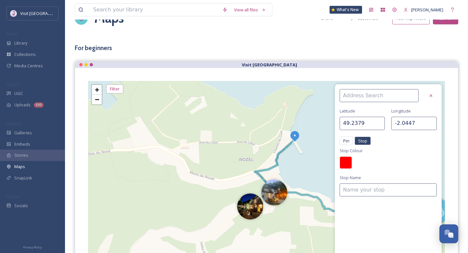
click at [346, 159] on div at bounding box center [346, 162] width 12 height 12
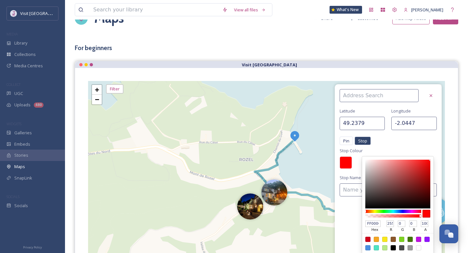
click at [348, 167] on div at bounding box center [346, 162] width 12 height 12
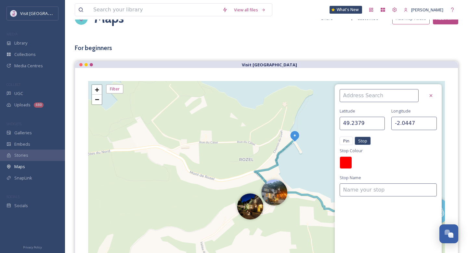
click at [348, 167] on div at bounding box center [346, 162] width 12 height 12
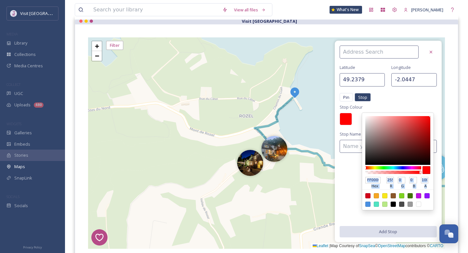
scroll to position [71, 0]
click at [375, 178] on input "FF0000" at bounding box center [372, 180] width 15 height 7
click at [376, 180] on input "FF0000" at bounding box center [372, 180] width 15 height 7
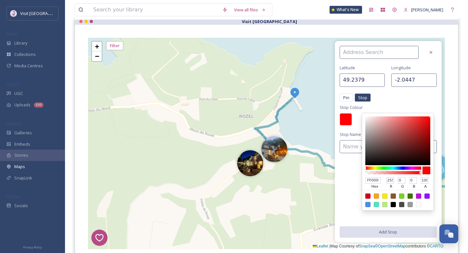
paste input "#2A2E45"
type input "#2A2E45"
type input "42"
type input "46"
type input "69"
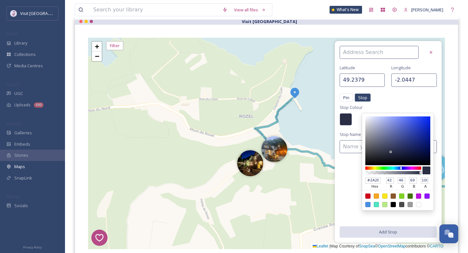
scroll to position [0, 4]
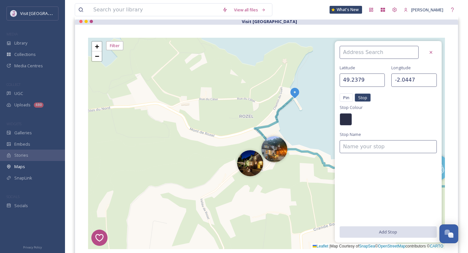
click at [339, 183] on div "[GEOGRAPHIC_DATA] Pin Stop Pin Stop Stop Colour Stop Name Add Stop" at bounding box center [388, 142] width 107 height 202
click at [356, 150] on input at bounding box center [388, 146] width 97 height 13
type input "S"
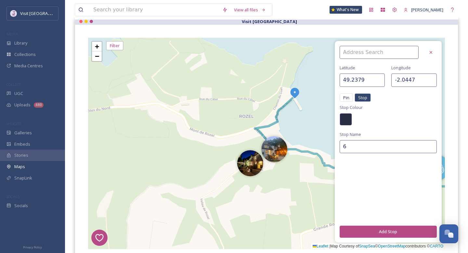
type input "6"
click at [366, 231] on button "Add Stop" at bounding box center [388, 232] width 97 height 12
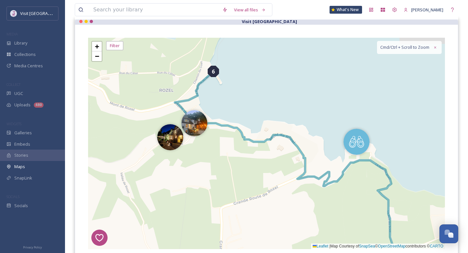
drag, startPoint x: 365, startPoint y: 119, endPoint x: 279, endPoint y: 88, distance: 91.1
click at [279, 88] on div "7 8 1 2 6 2 6 + − Leaflet | Map Courtesy of SnapSea © OpenStreetMap contributor…" at bounding box center [266, 143] width 357 height 211
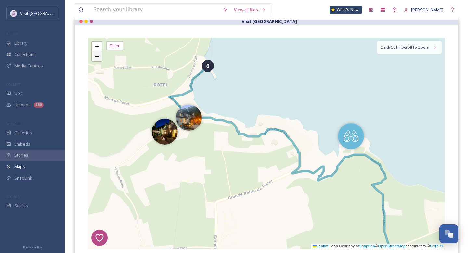
click at [98, 59] on span "−" at bounding box center [97, 56] width 4 height 8
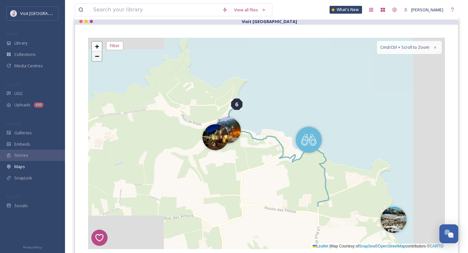
click at [98, 59] on span "−" at bounding box center [97, 56] width 4 height 8
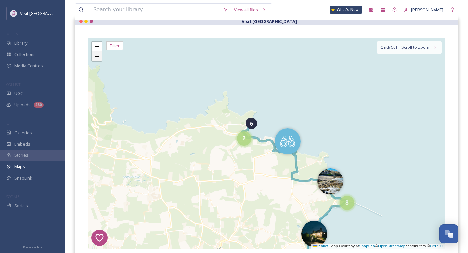
click at [98, 59] on span "−" at bounding box center [97, 56] width 4 height 8
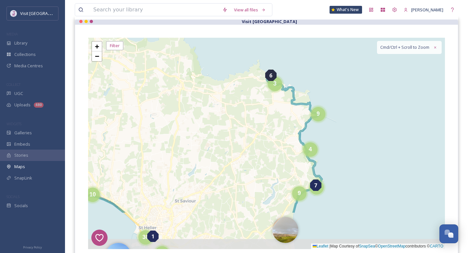
drag, startPoint x: 156, startPoint y: 121, endPoint x: 154, endPoint y: 63, distance: 58.2
click at [155, 63] on div "7 8 1 2 6 3 9 10 4 9 8 11 18 10 8 30 + − Leaflet | Map Courtesy of SnapSea © Op…" at bounding box center [266, 143] width 357 height 211
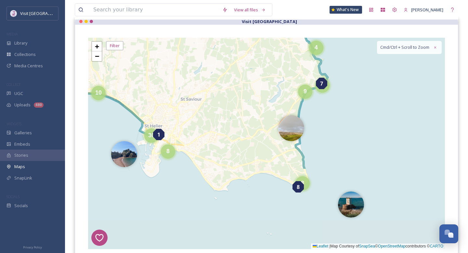
drag, startPoint x: 216, startPoint y: 136, endPoint x: 216, endPoint y: 36, distance: 100.1
click at [219, 35] on div "7 8 1 2 6 3 9 10 4 9 8 11 18 10 8 30 + − Leaflet | Map Courtesy of SnapSea © Op…" at bounding box center [266, 143] width 383 height 237
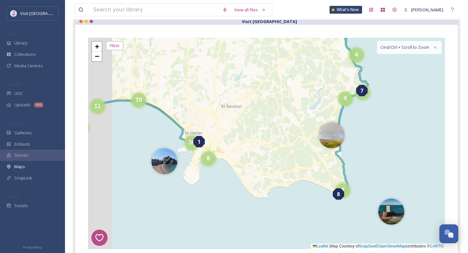
drag, startPoint x: 201, startPoint y: 92, endPoint x: 253, endPoint y: 92, distance: 51.4
click at [253, 92] on div "7 8 1 2 6 3 9 10 4 9 8 11 18 10 8 30 + − Leaflet | Map Courtesy of SnapSea © Op…" at bounding box center [266, 143] width 357 height 211
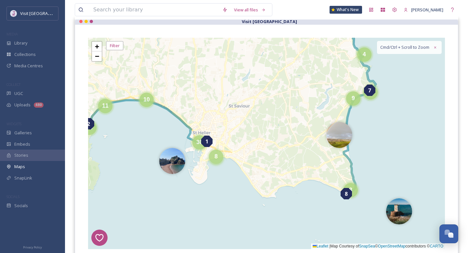
click at [219, 159] on div "8" at bounding box center [216, 157] width 14 height 14
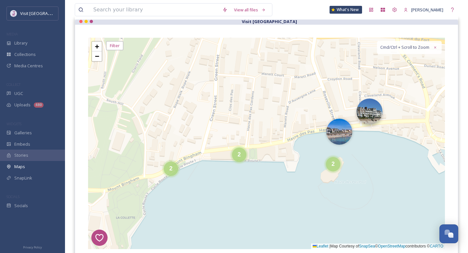
click at [382, 109] on img at bounding box center [370, 111] width 26 height 26
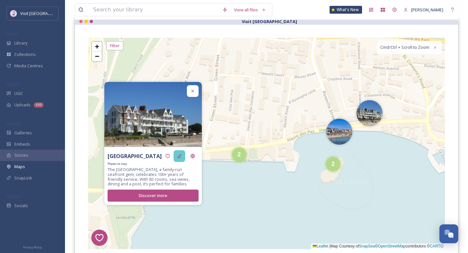
click at [181, 156] on icon at bounding box center [179, 155] width 5 height 5
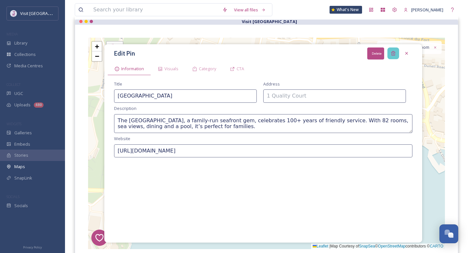
click at [394, 54] on icon at bounding box center [393, 53] width 5 height 5
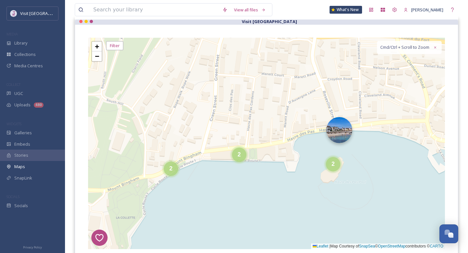
click at [349, 137] on img at bounding box center [339, 130] width 26 height 26
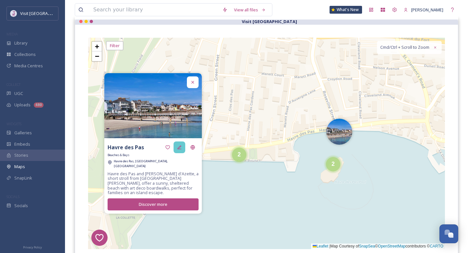
click at [180, 149] on icon at bounding box center [179, 147] width 4 height 4
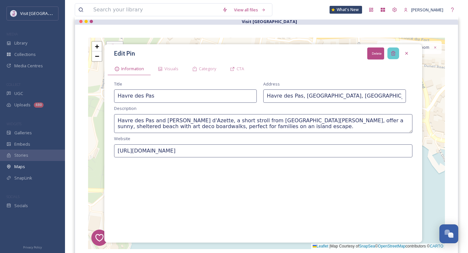
click at [393, 52] on icon at bounding box center [393, 53] width 4 height 4
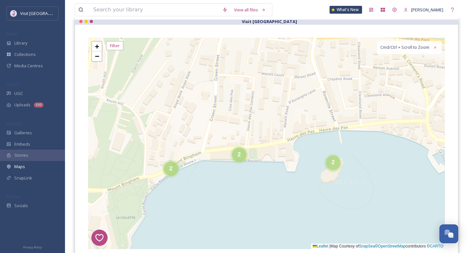
click at [331, 168] on div "2" at bounding box center [333, 162] width 14 height 14
click at [350, 166] on img at bounding box center [345, 166] width 26 height 26
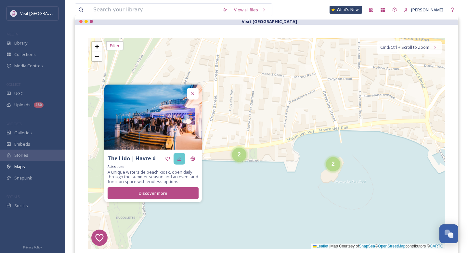
click at [182, 160] on icon at bounding box center [179, 158] width 5 height 5
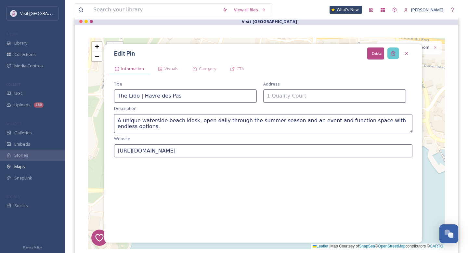
click at [393, 55] on icon at bounding box center [393, 53] width 5 height 5
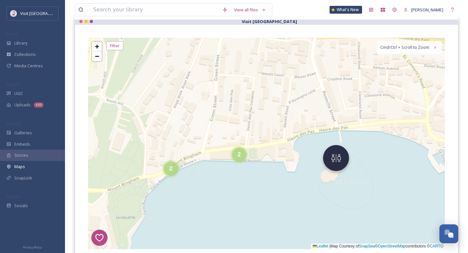
click at [333, 155] on img at bounding box center [336, 158] width 26 height 26
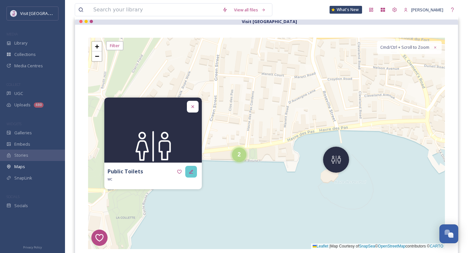
click at [188, 172] on div at bounding box center [191, 172] width 12 height 12
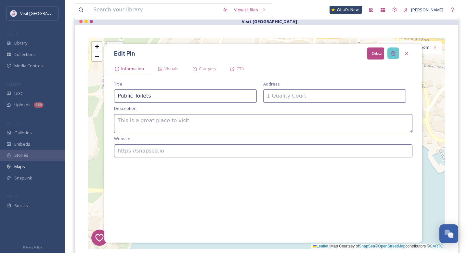
click at [392, 53] on icon at bounding box center [393, 53] width 4 height 4
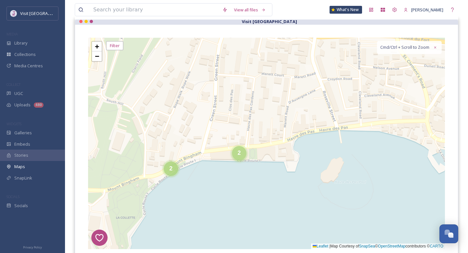
click at [240, 155] on span "2" at bounding box center [239, 153] width 3 height 7
click at [255, 151] on img at bounding box center [251, 156] width 26 height 26
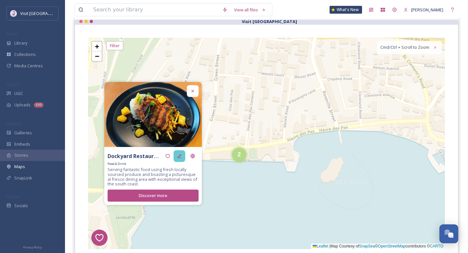
click at [180, 156] on icon at bounding box center [179, 155] width 5 height 5
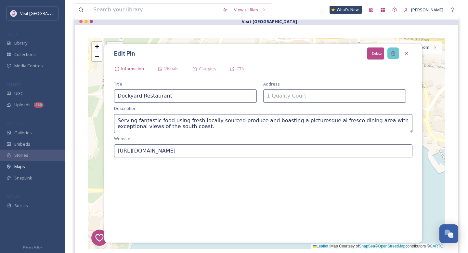
click at [392, 51] on icon at bounding box center [393, 53] width 5 height 5
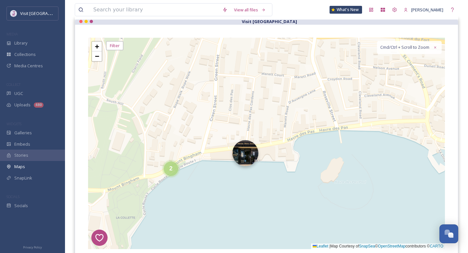
click at [235, 155] on img at bounding box center [245, 153] width 26 height 26
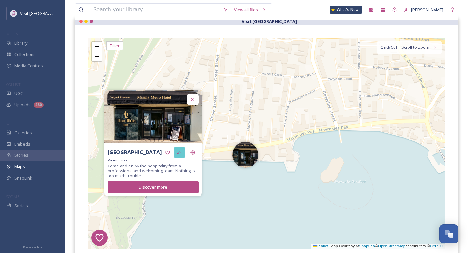
click at [177, 154] on icon at bounding box center [179, 152] width 4 height 4
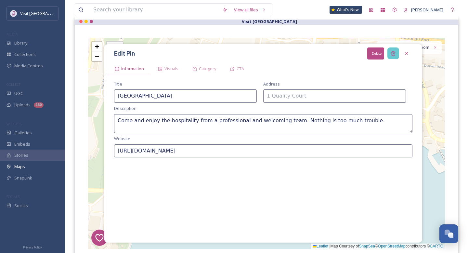
click at [393, 51] on icon at bounding box center [393, 53] width 5 height 5
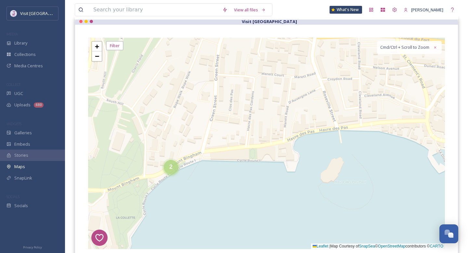
click at [173, 169] on div "2" at bounding box center [171, 167] width 14 height 14
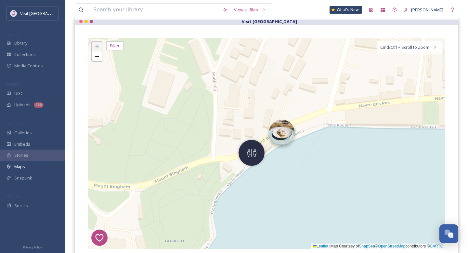
click at [282, 137] on img at bounding box center [282, 133] width 26 height 26
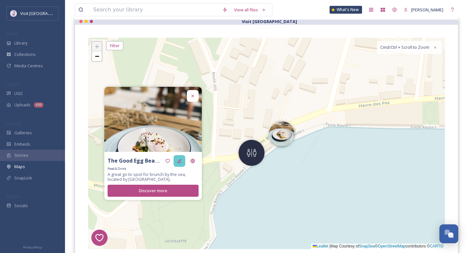
click at [178, 161] on icon at bounding box center [179, 161] width 4 height 4
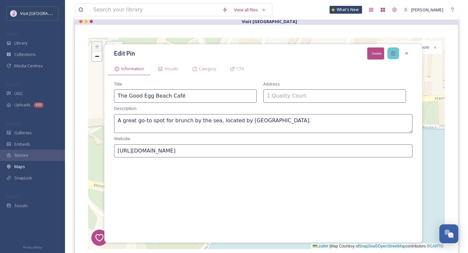
click at [394, 52] on icon at bounding box center [393, 53] width 4 height 4
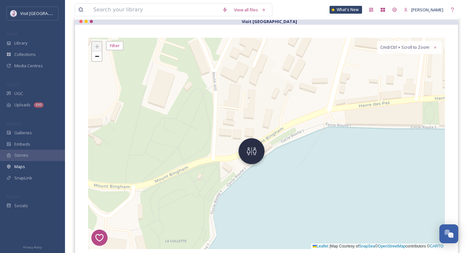
click at [245, 163] on img at bounding box center [252, 151] width 26 height 26
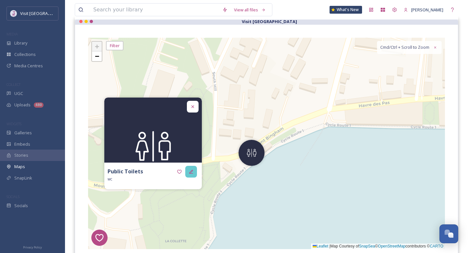
click at [189, 174] on icon at bounding box center [191, 171] width 5 height 5
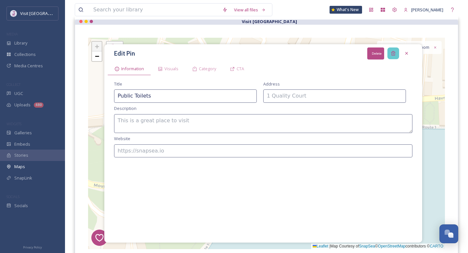
click at [391, 55] on icon at bounding box center [393, 53] width 5 height 5
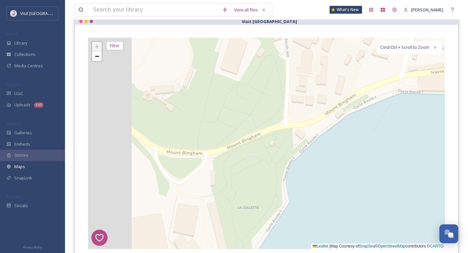
drag, startPoint x: 254, startPoint y: 138, endPoint x: 395, endPoint y: 97, distance: 146.1
click at [395, 98] on div "7 8 1 2 6 + − Leaflet | Map Courtesy of SnapSea © OpenStreetMap contributors © …" at bounding box center [266, 143] width 357 height 211
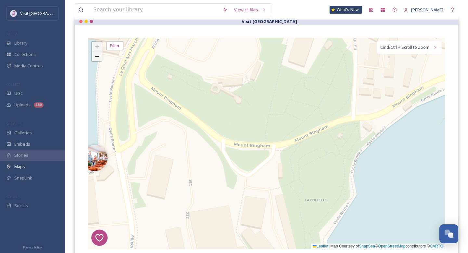
click at [98, 59] on span "−" at bounding box center [97, 56] width 4 height 8
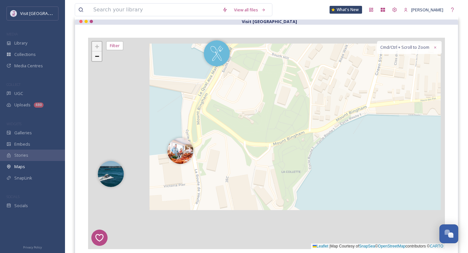
click at [98, 59] on span "−" at bounding box center [97, 56] width 4 height 8
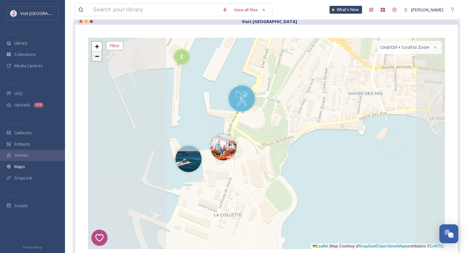
click at [98, 59] on span "−" at bounding box center [97, 56] width 4 height 8
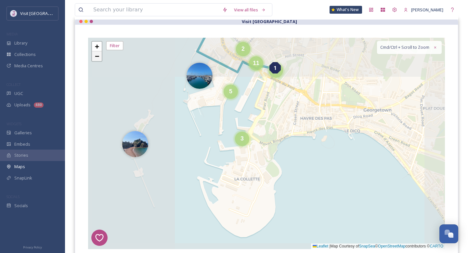
click at [98, 59] on span "−" at bounding box center [97, 56] width 4 height 8
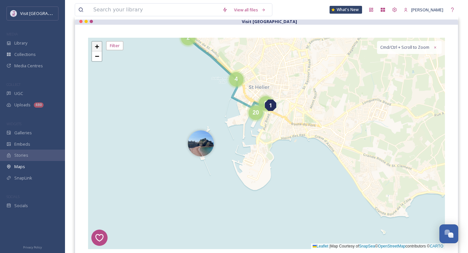
click at [98, 45] on span "+" at bounding box center [97, 46] width 4 height 8
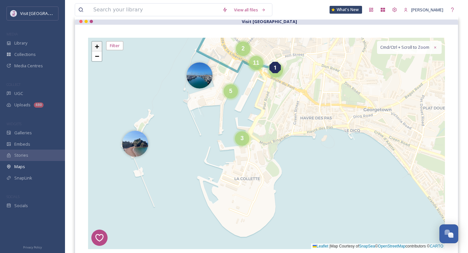
click at [98, 45] on span "+" at bounding box center [97, 46] width 4 height 8
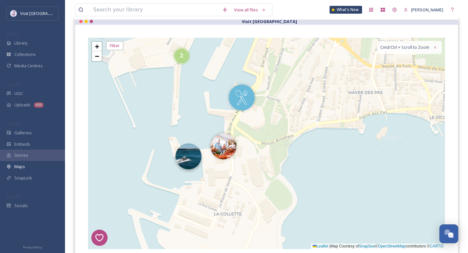
click at [193, 156] on img at bounding box center [189, 156] width 26 height 26
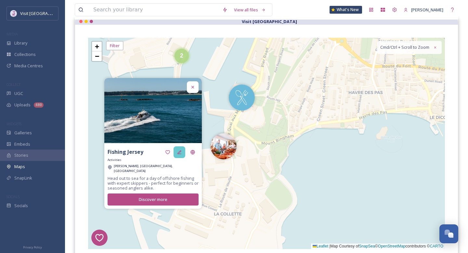
click at [180, 155] on icon at bounding box center [179, 152] width 5 height 5
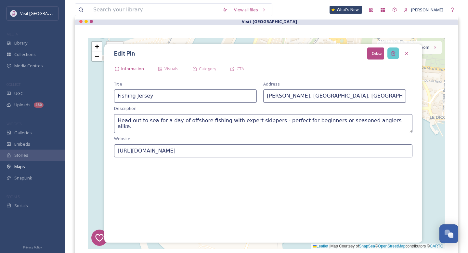
click at [393, 53] on icon at bounding box center [393, 53] width 5 height 5
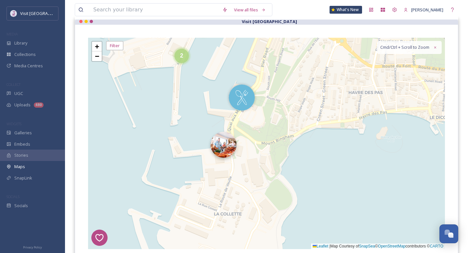
click at [222, 138] on img at bounding box center [224, 145] width 26 height 26
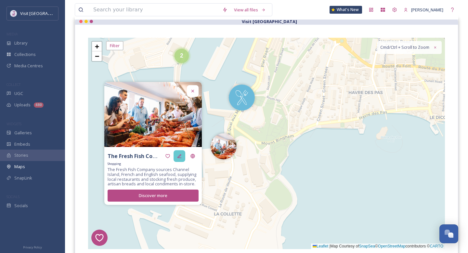
click at [180, 159] on div at bounding box center [180, 156] width 12 height 12
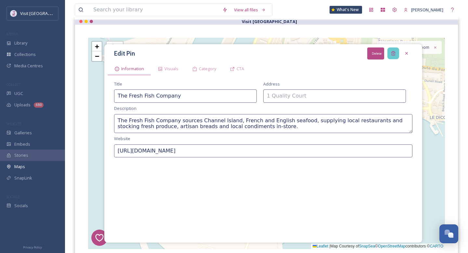
click at [394, 54] on icon at bounding box center [393, 53] width 5 height 5
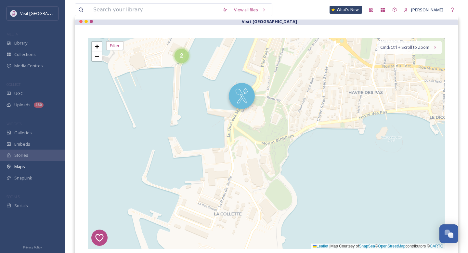
click at [240, 104] on img at bounding box center [242, 96] width 26 height 26
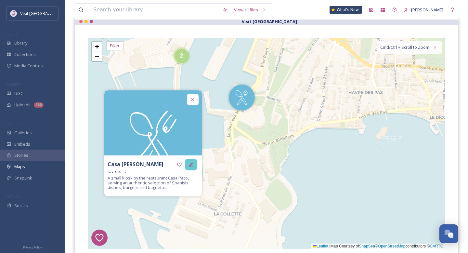
click at [189, 162] on div at bounding box center [191, 165] width 12 height 12
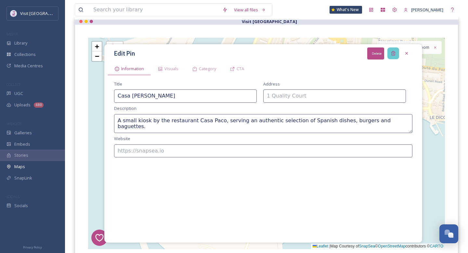
click at [394, 52] on icon at bounding box center [393, 53] width 4 height 4
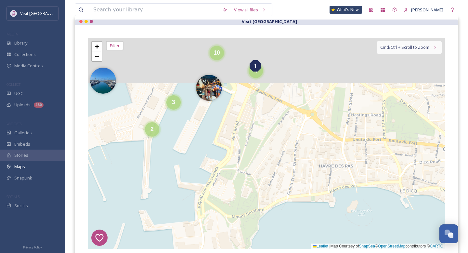
drag, startPoint x: 353, startPoint y: 65, endPoint x: 319, endPoint y: 141, distance: 83.8
click at [320, 140] on div "7 8 1 2 6 2 2 4 4 3 10 + − Leaflet | Map Courtesy of SnapSea © OpenStreetMap co…" at bounding box center [266, 143] width 357 height 211
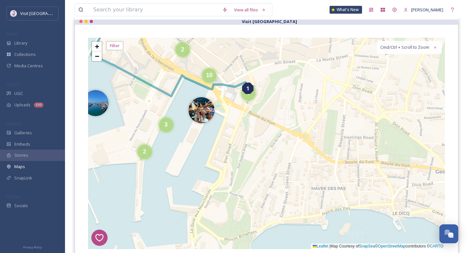
drag, startPoint x: 313, startPoint y: 110, endPoint x: 311, endPoint y: 133, distance: 23.8
click at [312, 133] on div "7 8 1 2 6 2 2 4 4 3 10 + − Leaflet | Map Courtesy of SnapSea © OpenStreetMap co…" at bounding box center [266, 143] width 357 height 211
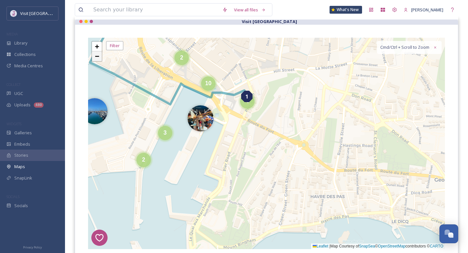
click at [97, 54] on span "−" at bounding box center [97, 56] width 4 height 8
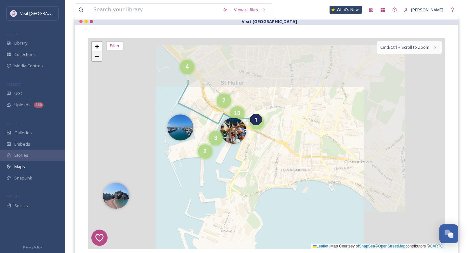
click at [97, 54] on span "−" at bounding box center [97, 56] width 4 height 8
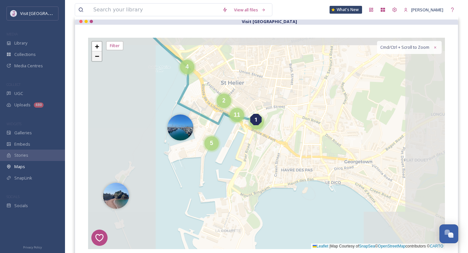
click at [97, 54] on span "−" at bounding box center [97, 56] width 4 height 8
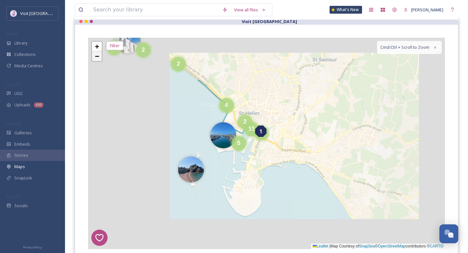
click at [97, 54] on span "−" at bounding box center [97, 56] width 4 height 8
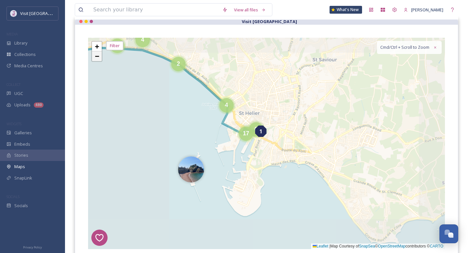
click at [97, 54] on span "−" at bounding box center [97, 56] width 4 height 8
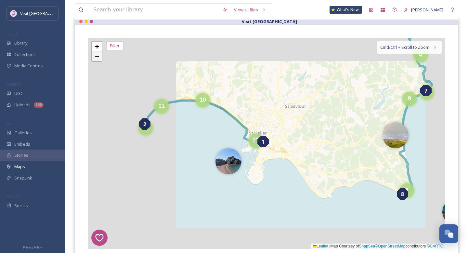
click at [97, 54] on span "−" at bounding box center [97, 56] width 4 height 8
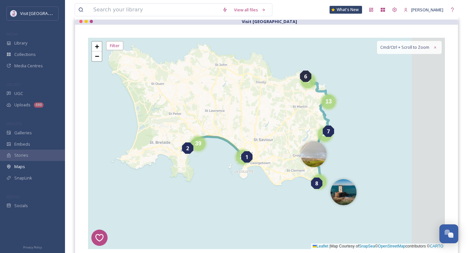
drag, startPoint x: 306, startPoint y: 97, endPoint x: 253, endPoint y: 58, distance: 66.2
click at [253, 58] on div "7 8 1 2 6 3 19 13 8 39 28 + − Leaflet | Map Courtesy of SnapSea © OpenStreetMap…" at bounding box center [266, 143] width 357 height 211
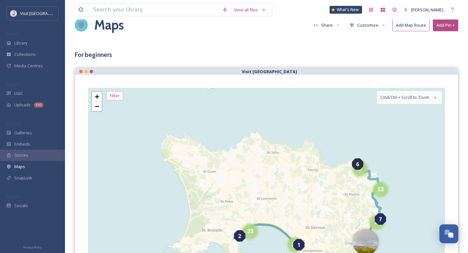
scroll to position [13, 0]
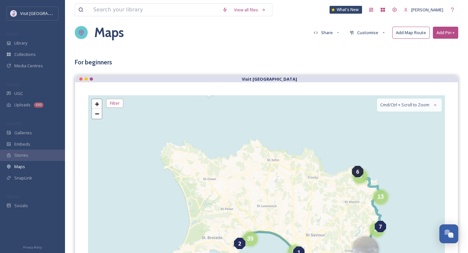
click at [376, 32] on button "Customise" at bounding box center [367, 32] width 43 height 11
click at [367, 56] on div "Location" at bounding box center [369, 56] width 45 height 11
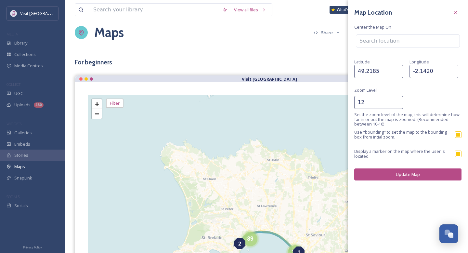
click at [366, 70] on input "49.2185" at bounding box center [378, 71] width 49 height 13
click at [396, 71] on input "50.2185" at bounding box center [378, 71] width 49 height 13
click at [396, 71] on input "51.2185" at bounding box center [378, 71] width 49 height 13
click at [396, 71] on input "52.2185" at bounding box center [378, 71] width 49 height 13
click at [396, 71] on input "53.2185" at bounding box center [378, 71] width 49 height 13
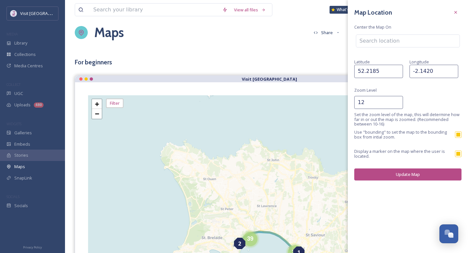
click at [397, 74] on input "52.2185" at bounding box center [378, 71] width 49 height 13
click at [374, 172] on button "Update Map" at bounding box center [407, 174] width 107 height 12
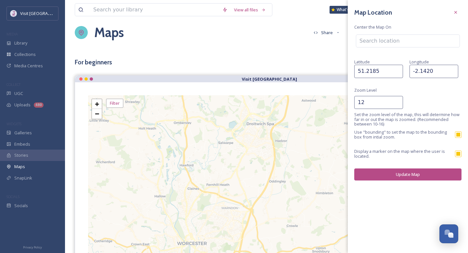
click at [398, 73] on input "51.2185" at bounding box center [378, 71] width 49 height 13
click at [398, 73] on input "50.2185" at bounding box center [378, 71] width 49 height 13
click at [398, 73] on input "49.2185" at bounding box center [378, 71] width 49 height 13
type input "48.2185"
click at [398, 73] on input "48.2185" at bounding box center [378, 71] width 49 height 13
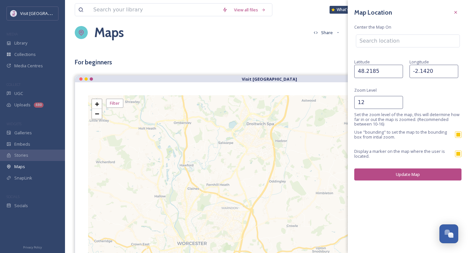
click at [379, 175] on button "Update Map" at bounding box center [407, 174] width 107 height 12
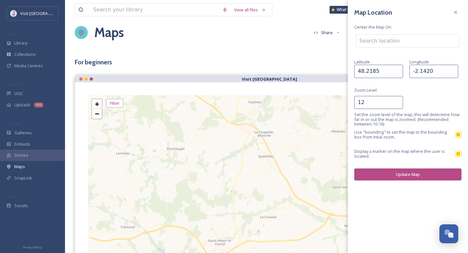
click at [271, 48] on div "Maps Share Customise Add Map Route Add Pin +" at bounding box center [267, 32] width 384 height 33
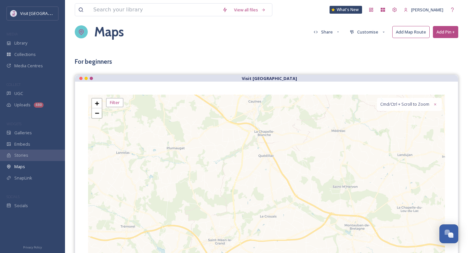
scroll to position [0, 0]
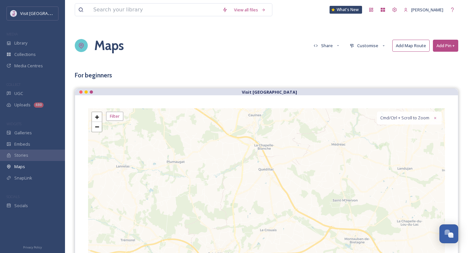
click at [377, 43] on button "Customise" at bounding box center [367, 45] width 43 height 11
click at [370, 72] on div "Location" at bounding box center [369, 69] width 45 height 11
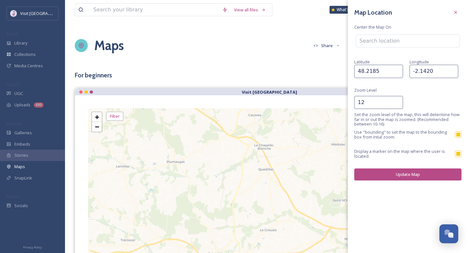
click at [370, 70] on input "48.2185" at bounding box center [378, 71] width 49 height 13
paste input "9.207811"
type input "49.207811"
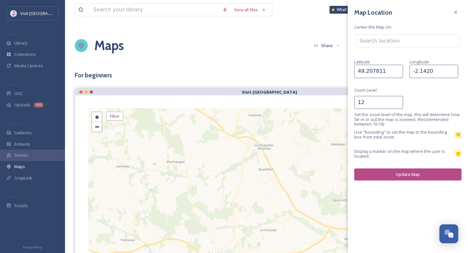
click at [422, 61] on span "Longitude" at bounding box center [420, 62] width 20 height 6
click at [422, 68] on input "-2.1420" at bounding box center [434, 71] width 49 height 13
paste input "02915"
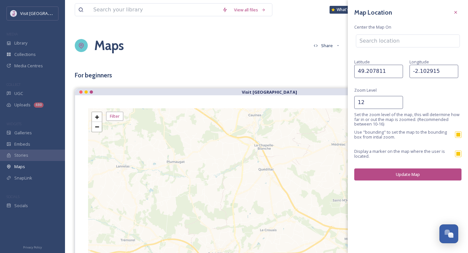
type input "-2.102915"
click at [405, 173] on button "Update Map" at bounding box center [407, 174] width 107 height 12
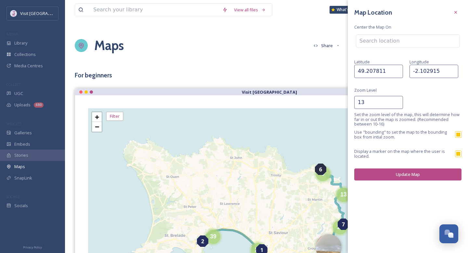
type input "13"
click at [397, 101] on input "13" at bounding box center [378, 102] width 49 height 13
click at [400, 177] on button "Update Map" at bounding box center [407, 174] width 107 height 12
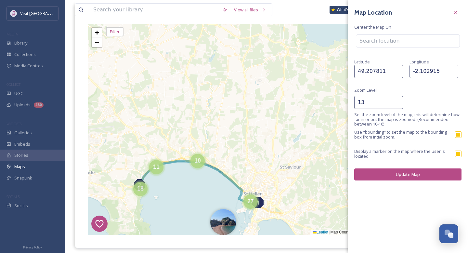
scroll to position [91, 0]
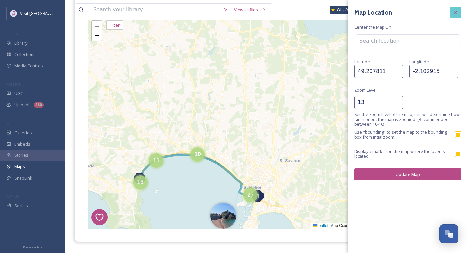
click at [454, 15] on div at bounding box center [456, 13] width 12 height 12
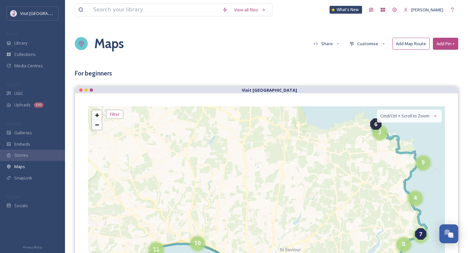
scroll to position [0, 0]
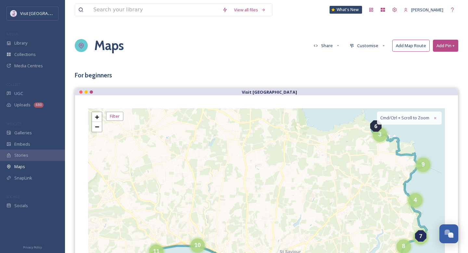
click at [372, 49] on button "Customise" at bounding box center [367, 45] width 43 height 11
click at [374, 72] on div "Location" at bounding box center [369, 69] width 45 height 11
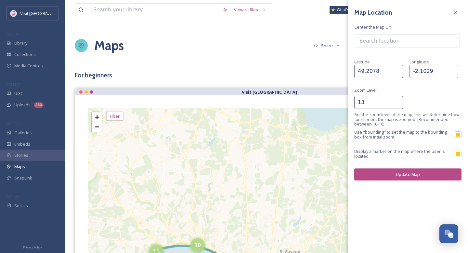
click at [365, 75] on input "49.2078" at bounding box center [378, 71] width 49 height 13
click at [365, 73] on input "49.2078" at bounding box center [378, 71] width 49 height 13
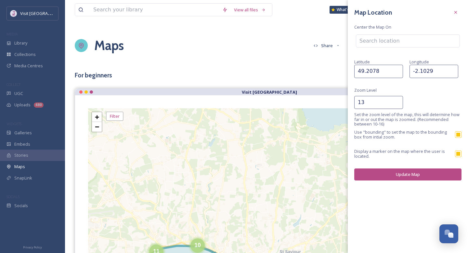
click at [365, 73] on input "49.2078" at bounding box center [378, 71] width 49 height 13
paste input "1001"
type input "49.201001"
click at [414, 173] on button "Update Map" at bounding box center [407, 174] width 107 height 12
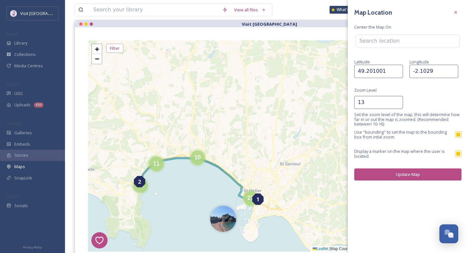
scroll to position [71, 0]
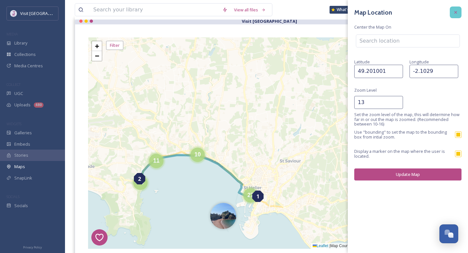
click at [455, 11] on icon at bounding box center [455, 12] width 5 height 5
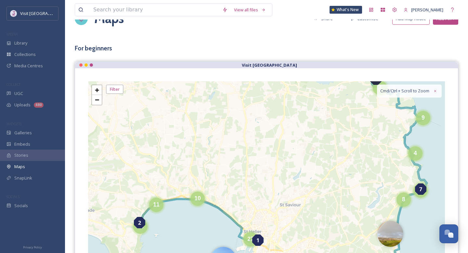
scroll to position [22, 0]
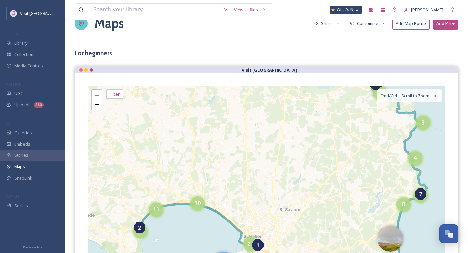
click at [376, 24] on button "Customise" at bounding box center [367, 23] width 43 height 11
click at [380, 45] on div "Location" at bounding box center [369, 47] width 45 height 11
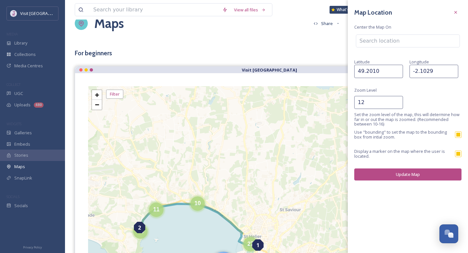
type input "12"
click at [397, 104] on input "12" at bounding box center [378, 102] width 49 height 13
click at [393, 177] on button "Update Map" at bounding box center [407, 174] width 107 height 12
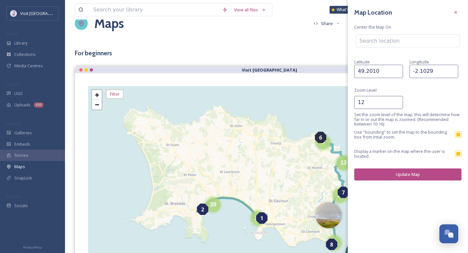
click at [277, 41] on div "View all files What's New [PERSON_NAME] Maps Share Customise Add Map Route Add …" at bounding box center [266, 235] width 403 height 514
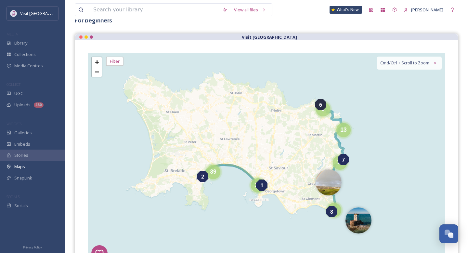
scroll to position [0, 0]
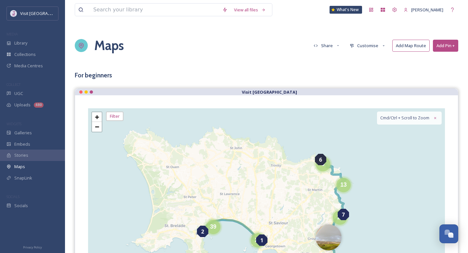
click at [372, 47] on button "Customise" at bounding box center [367, 45] width 43 height 11
click at [364, 69] on span "Location" at bounding box center [358, 70] width 16 height 5
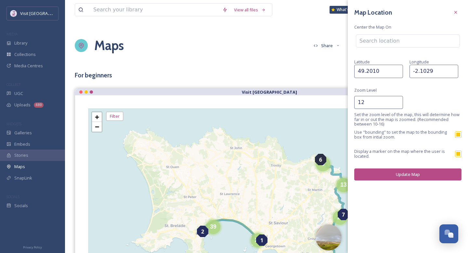
click at [365, 102] on input "12" at bounding box center [378, 102] width 49 height 13
click at [390, 171] on button "Update Map" at bounding box center [407, 174] width 107 height 12
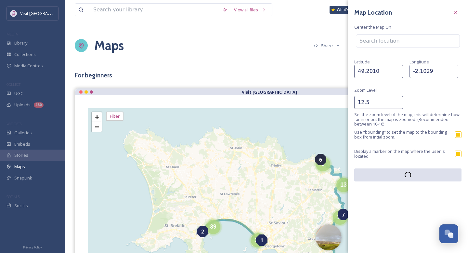
click at [370, 106] on input "12.5" at bounding box center [378, 102] width 49 height 13
type input "13"
click at [459, 16] on div at bounding box center [456, 13] width 12 height 12
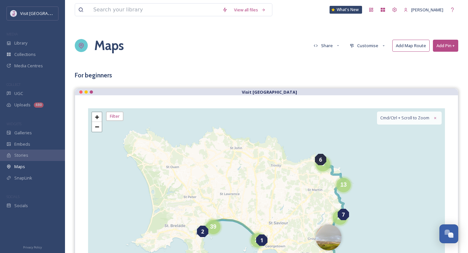
click at [376, 45] on button "Customise" at bounding box center [367, 45] width 43 height 11
click at [372, 70] on div "Location" at bounding box center [369, 69] width 45 height 11
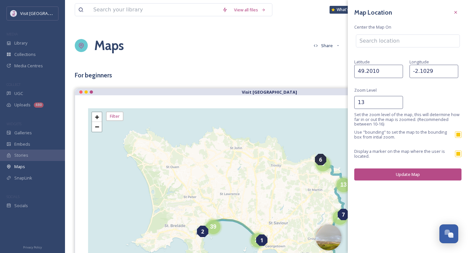
type input "13"
click at [397, 100] on input "13" at bounding box center [378, 102] width 49 height 13
click at [395, 175] on button "Update Map" at bounding box center [407, 174] width 107 height 12
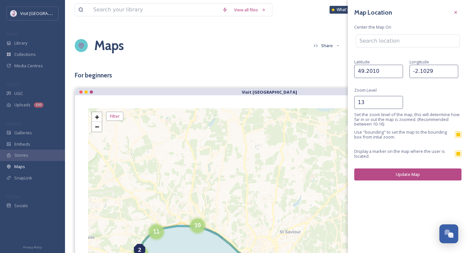
click at [457, 5] on div "Map Location Center the Map On [GEOGRAPHIC_DATA] Zoom Level 13 Set the zoom lev…" at bounding box center [408, 93] width 120 height 187
click at [458, 3] on div "Map Location Center the Map On [GEOGRAPHIC_DATA] Zoom Level 13 Set the zoom lev…" at bounding box center [408, 93] width 120 height 187
click at [458, 7] on div at bounding box center [456, 13] width 12 height 12
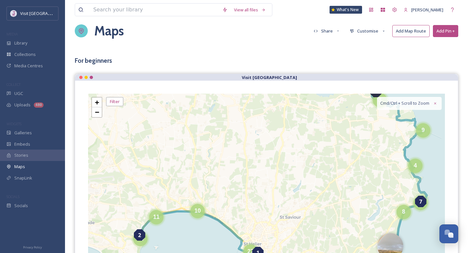
scroll to position [19, 0]
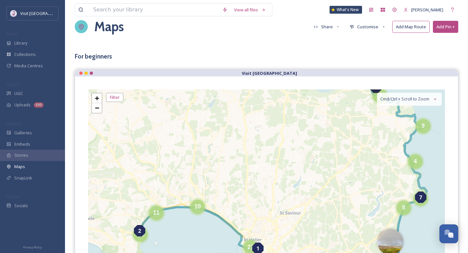
click at [373, 31] on button "Customise" at bounding box center [367, 26] width 43 height 11
click at [369, 48] on div "Location" at bounding box center [369, 51] width 45 height 11
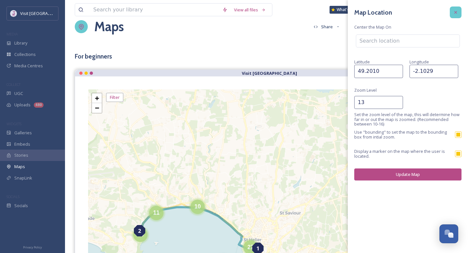
click at [458, 13] on icon at bounding box center [455, 12] width 5 height 5
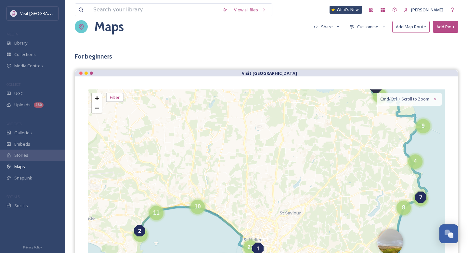
click at [371, 25] on button "Customise" at bounding box center [367, 26] width 43 height 11
click at [362, 61] on div "Map" at bounding box center [369, 62] width 45 height 11
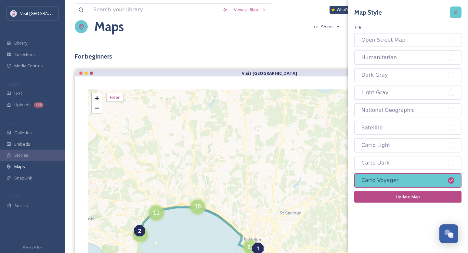
click at [458, 15] on icon at bounding box center [455, 12] width 5 height 5
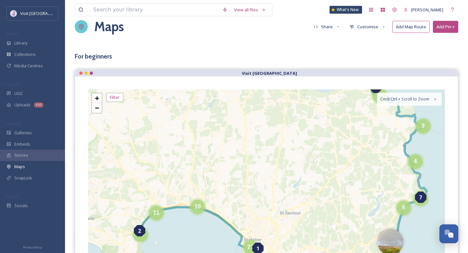
click at [377, 27] on button "Customise" at bounding box center [367, 26] width 43 height 11
click at [375, 39] on div "Layout" at bounding box center [369, 39] width 45 height 11
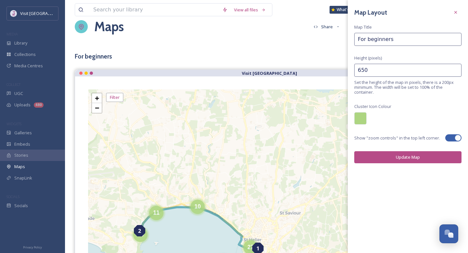
click at [407, 69] on input "650" at bounding box center [407, 70] width 107 height 13
click at [455, 70] on input "651" at bounding box center [407, 70] width 107 height 13
click at [455, 70] on input "652" at bounding box center [407, 70] width 107 height 13
click at [455, 70] on input "653" at bounding box center [407, 70] width 107 height 13
click at [455, 70] on input "654" at bounding box center [407, 70] width 107 height 13
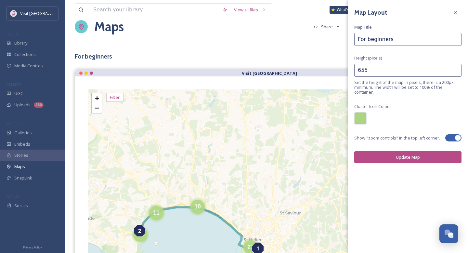
click at [455, 70] on input "655" at bounding box center [407, 70] width 107 height 13
click at [455, 70] on input "656" at bounding box center [407, 70] width 107 height 13
click at [455, 70] on input "657" at bounding box center [407, 70] width 107 height 13
click at [455, 70] on input "658" at bounding box center [407, 70] width 107 height 13
click at [455, 70] on input "659" at bounding box center [407, 70] width 107 height 13
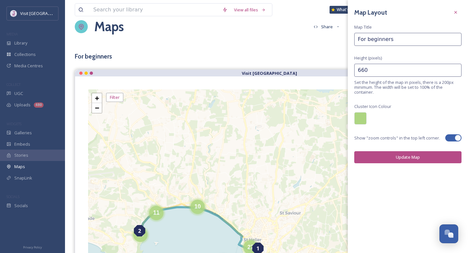
type input "660"
click at [455, 70] on input "660" at bounding box center [407, 70] width 107 height 13
click at [426, 157] on button "Update Map" at bounding box center [407, 157] width 107 height 12
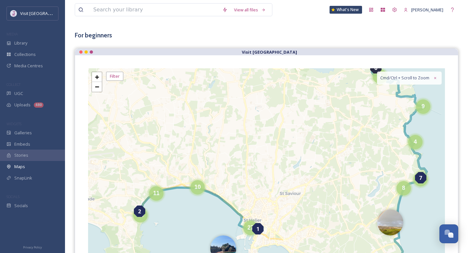
scroll to position [0, 0]
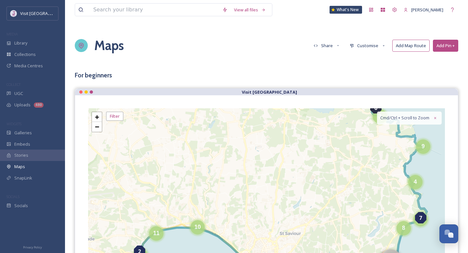
click at [364, 50] on button "Customise" at bounding box center [367, 45] width 43 height 11
click at [364, 56] on div "Layout" at bounding box center [369, 58] width 45 height 11
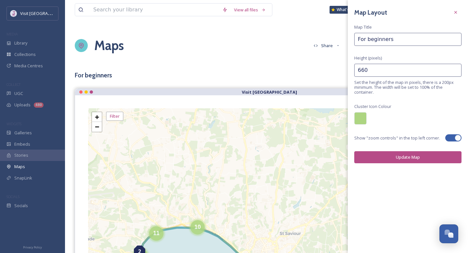
click at [373, 69] on input "660" at bounding box center [407, 70] width 107 height 13
type input "700"
click at [386, 153] on button "Update Map" at bounding box center [407, 157] width 107 height 12
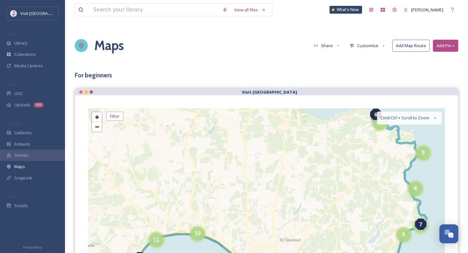
click at [359, 44] on button "Customise" at bounding box center [367, 45] width 43 height 11
click at [333, 46] on button "Share" at bounding box center [326, 45] width 33 height 11
click at [336, 70] on span "Embed Map" at bounding box center [325, 70] width 23 height 5
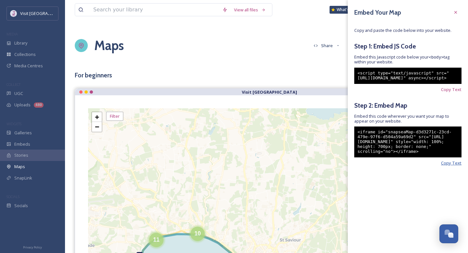
click at [450, 165] on span "Copy Text" at bounding box center [451, 163] width 20 height 5
click at [446, 165] on span "Copy Text" at bounding box center [451, 163] width 20 height 5
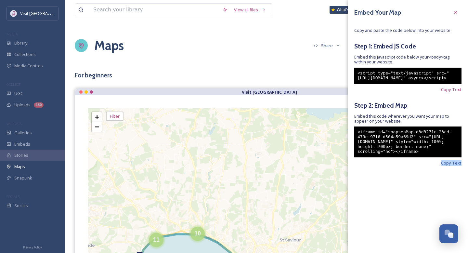
click at [446, 165] on span "Copy Text" at bounding box center [451, 163] width 20 height 5
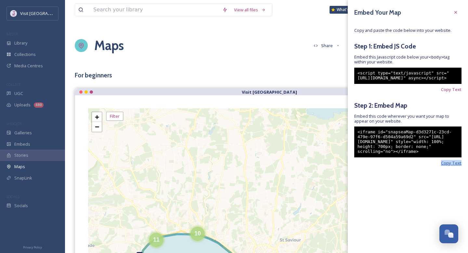
click at [446, 165] on span "Copy Text" at bounding box center [451, 163] width 20 height 5
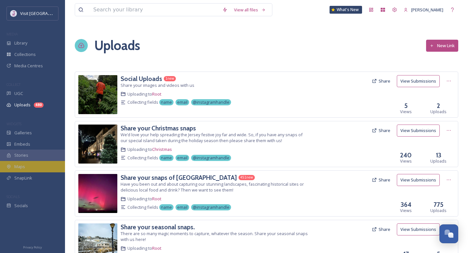
click at [22, 164] on span "Maps" at bounding box center [19, 166] width 11 height 5
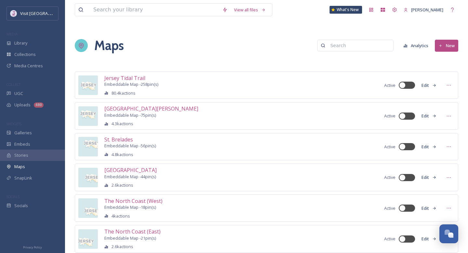
scroll to position [169, 0]
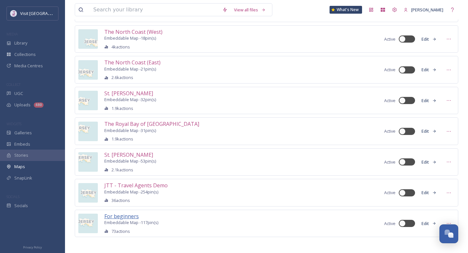
click at [123, 213] on span "For beginners" at bounding box center [121, 216] width 34 height 7
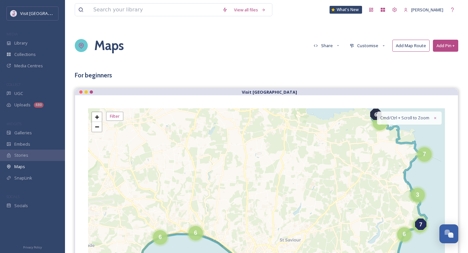
click at [365, 42] on button "Customise" at bounding box center [367, 45] width 43 height 11
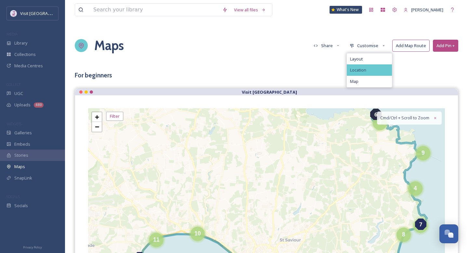
click at [358, 69] on span "Location" at bounding box center [358, 70] width 16 height 5
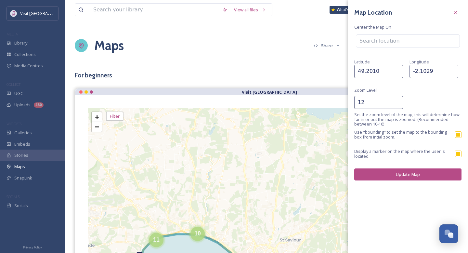
type input "12"
click at [398, 104] on input "12" at bounding box center [378, 102] width 49 height 13
click at [403, 174] on button "Update Map" at bounding box center [407, 174] width 107 height 12
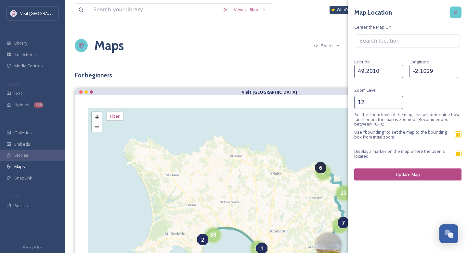
click at [457, 8] on div at bounding box center [456, 13] width 12 height 12
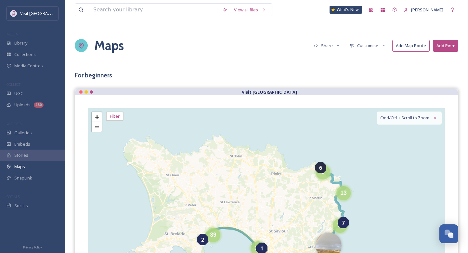
click at [370, 41] on button "Customise" at bounding box center [367, 45] width 43 height 11
click at [360, 55] on div "Layout" at bounding box center [369, 58] width 45 height 11
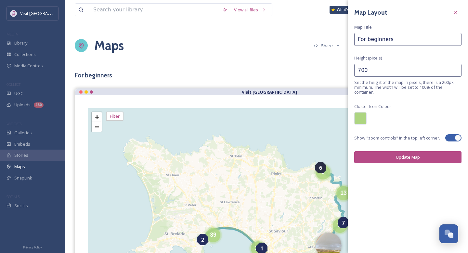
click at [375, 75] on input "700" at bounding box center [407, 70] width 107 height 13
type input "650"
click at [363, 157] on button "Update Map" at bounding box center [407, 157] width 107 height 12
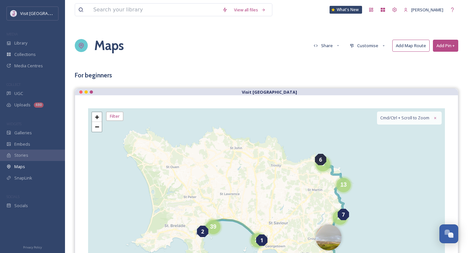
click at [380, 46] on button "Customise" at bounding box center [367, 45] width 43 height 11
click at [371, 61] on div "Layout" at bounding box center [369, 58] width 45 height 11
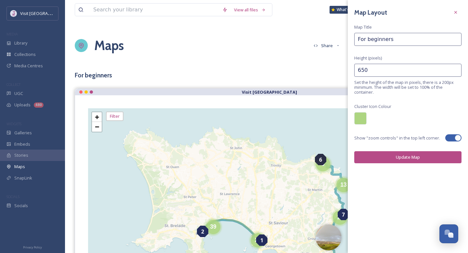
click at [372, 67] on input "650" at bounding box center [407, 70] width 107 height 13
type input "630"
click at [383, 159] on button "Update Map" at bounding box center [407, 157] width 107 height 12
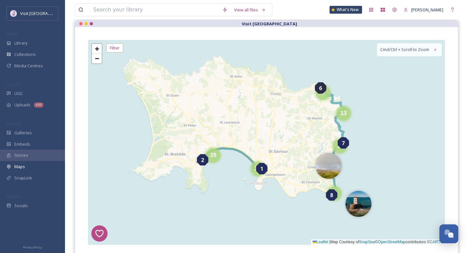
scroll to position [70, 0]
